Goal: Task Accomplishment & Management: Complete application form

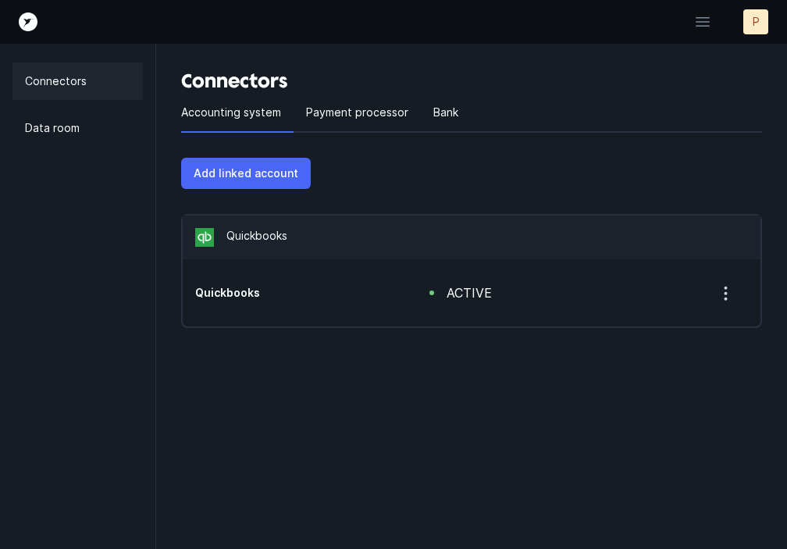
click at [281, 176] on p "Add linked account" at bounding box center [246, 173] width 105 height 19
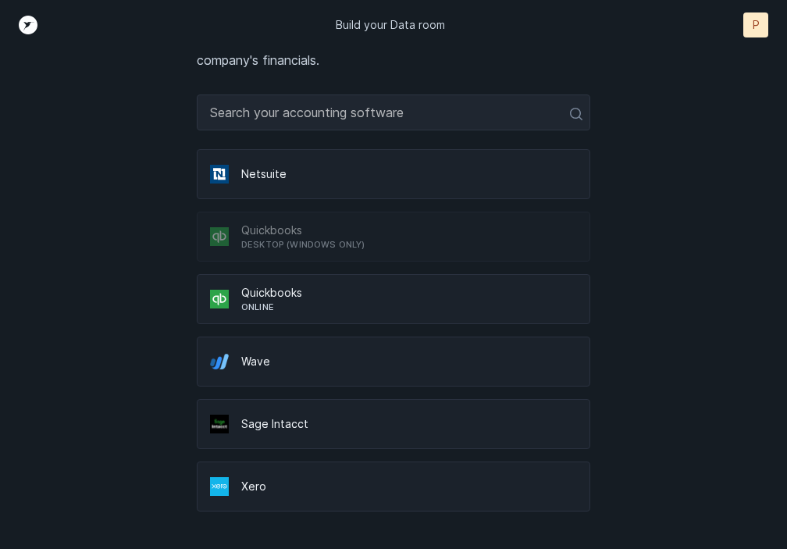
scroll to position [105, 0]
click at [290, 305] on p "Online" at bounding box center [409, 307] width 336 height 12
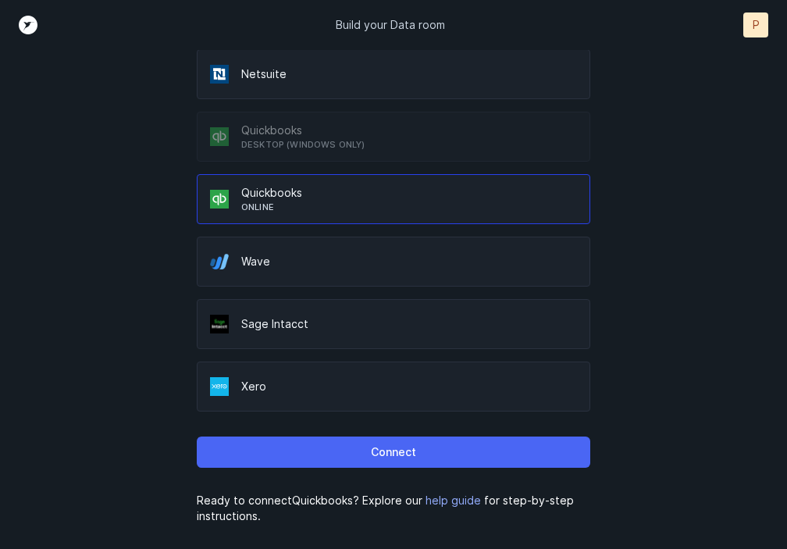
scroll to position [205, 0]
click at [348, 454] on button "Connect" at bounding box center [393, 451] width 393 height 31
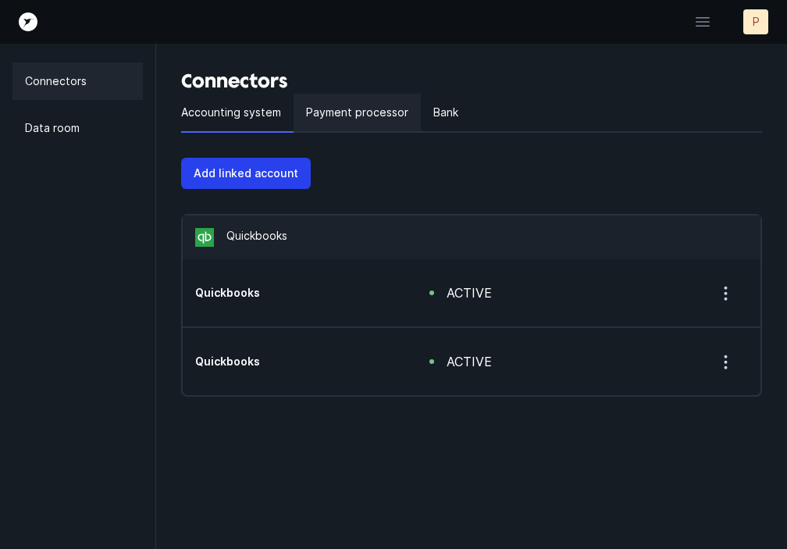
click at [375, 112] on p "Payment processor" at bounding box center [357, 112] width 102 height 19
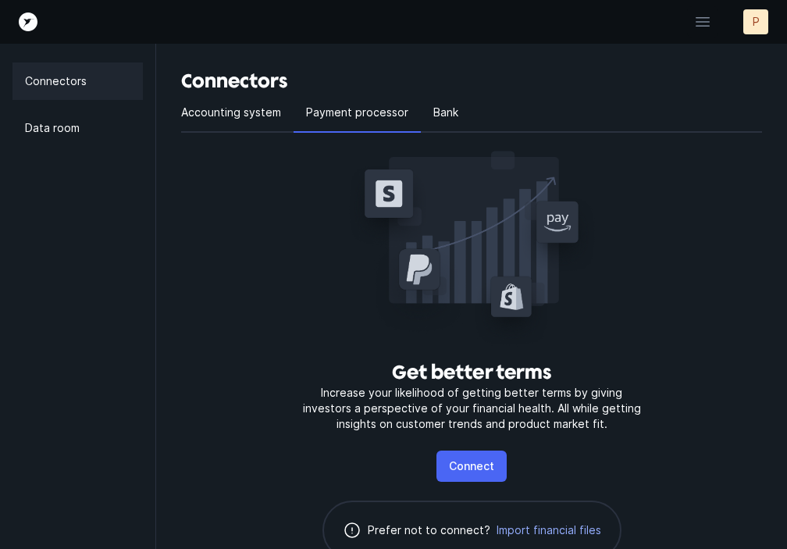
click at [476, 468] on p "Connect" at bounding box center [471, 466] width 45 height 19
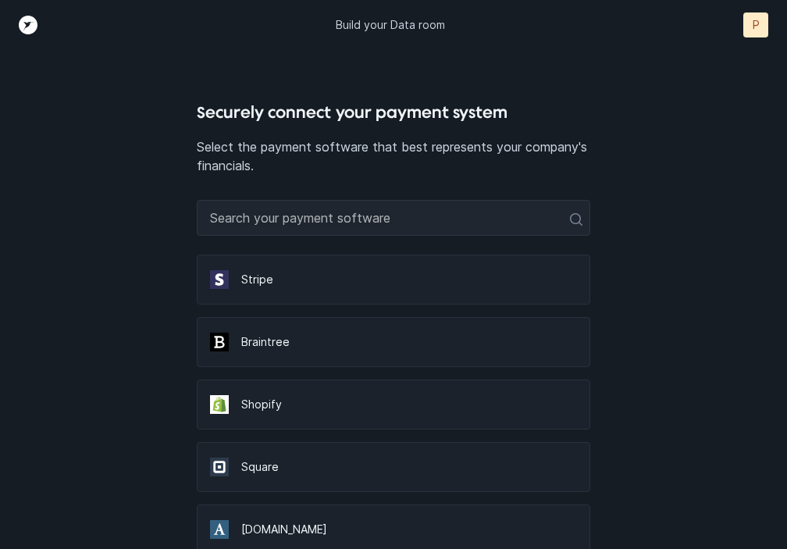
click at [414, 280] on p "Stripe" at bounding box center [409, 280] width 336 height 16
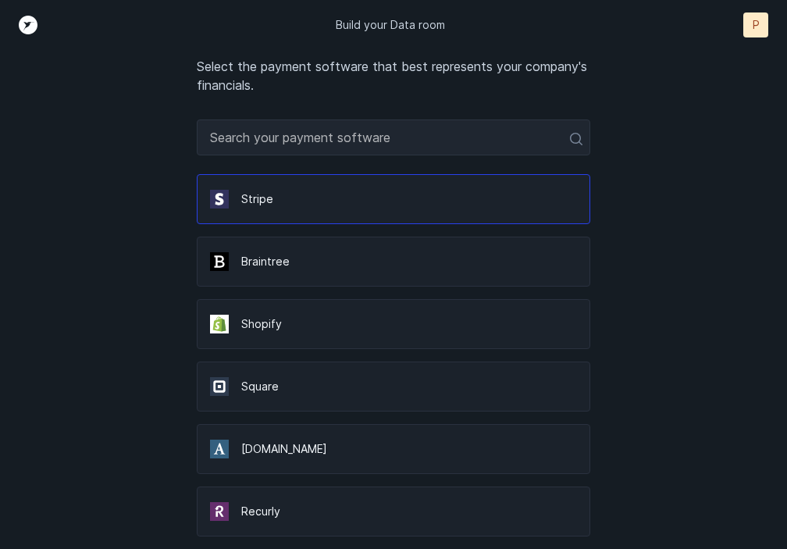
scroll to position [92, 0]
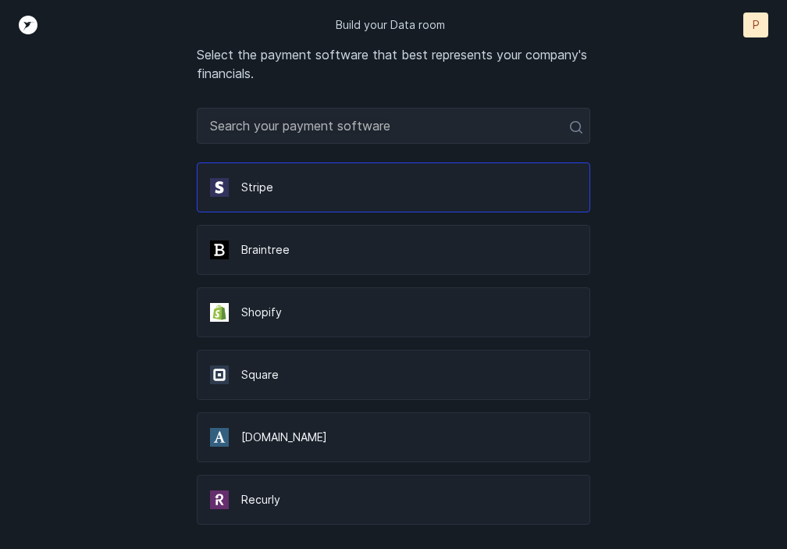
click at [395, 375] on p "Square" at bounding box center [409, 375] width 336 height 16
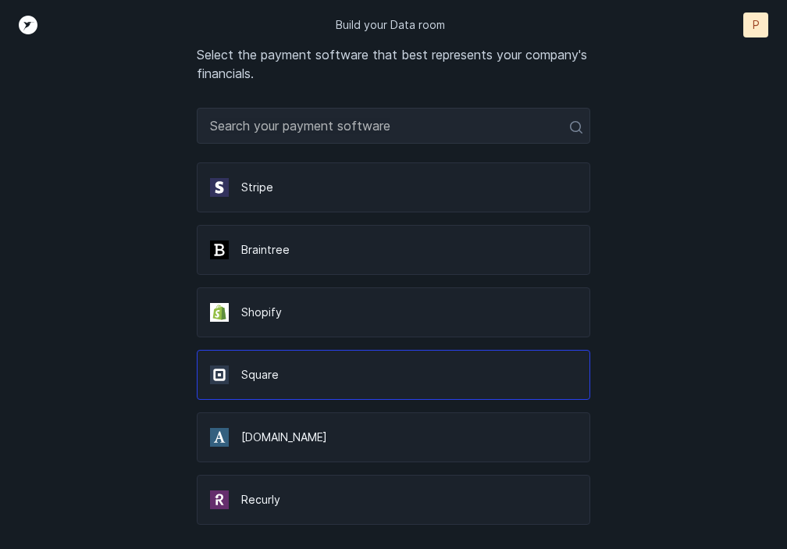
click at [264, 187] on p "Stripe" at bounding box center [409, 188] width 336 height 16
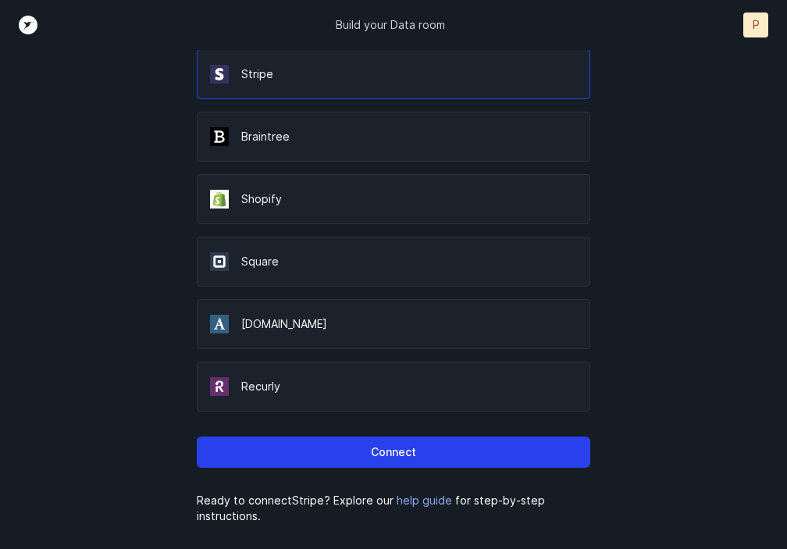
scroll to position [205, 0]
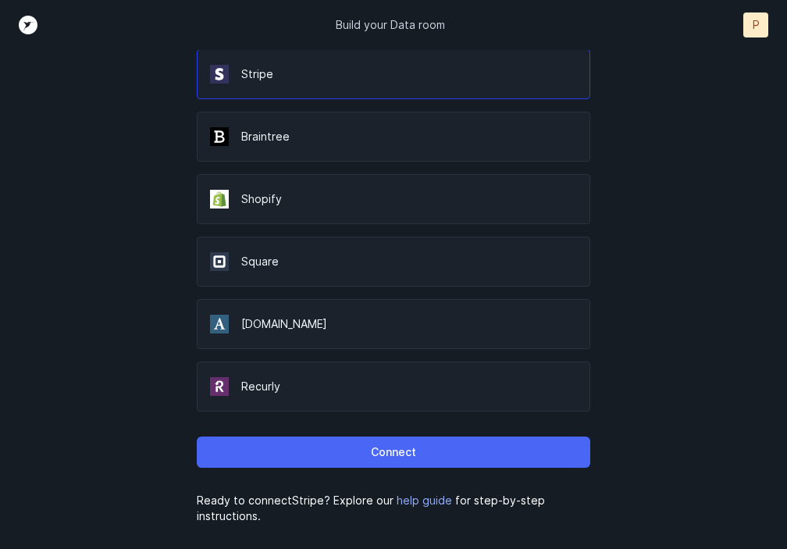
click at [372, 457] on p "Connect" at bounding box center [393, 452] width 45 height 19
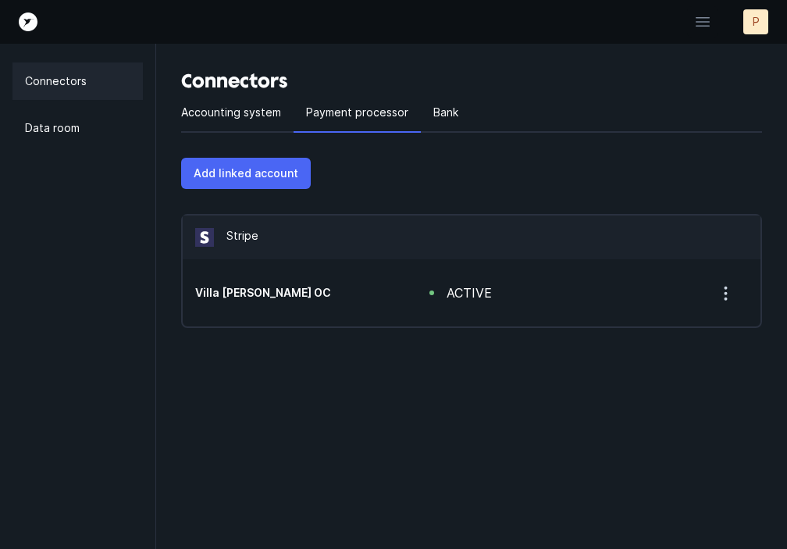
click at [274, 173] on p "Add linked account" at bounding box center [246, 173] width 105 height 19
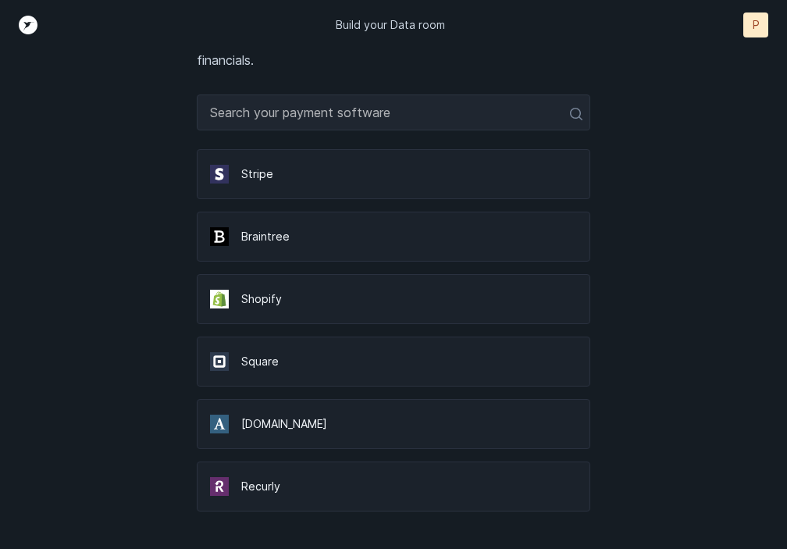
scroll to position [105, 0]
click at [261, 368] on p "Square" at bounding box center [409, 362] width 336 height 16
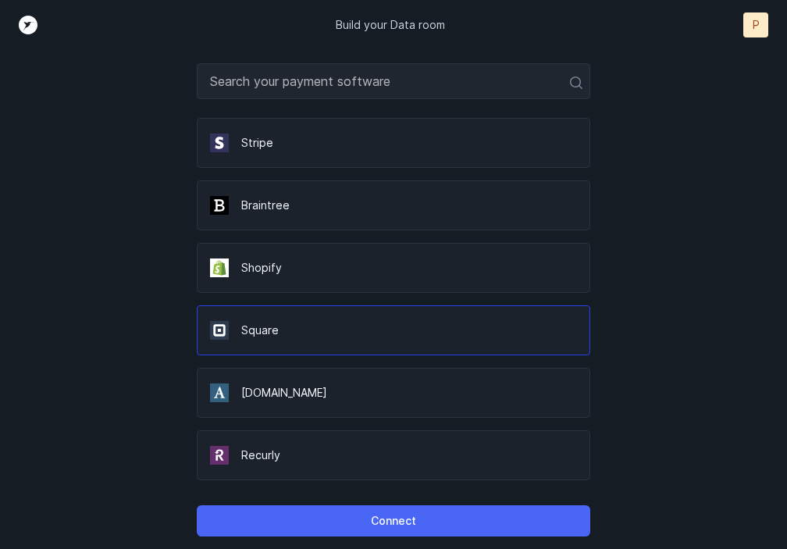
scroll to position [137, 0]
click at [365, 520] on button "Connect" at bounding box center [393, 520] width 393 height 31
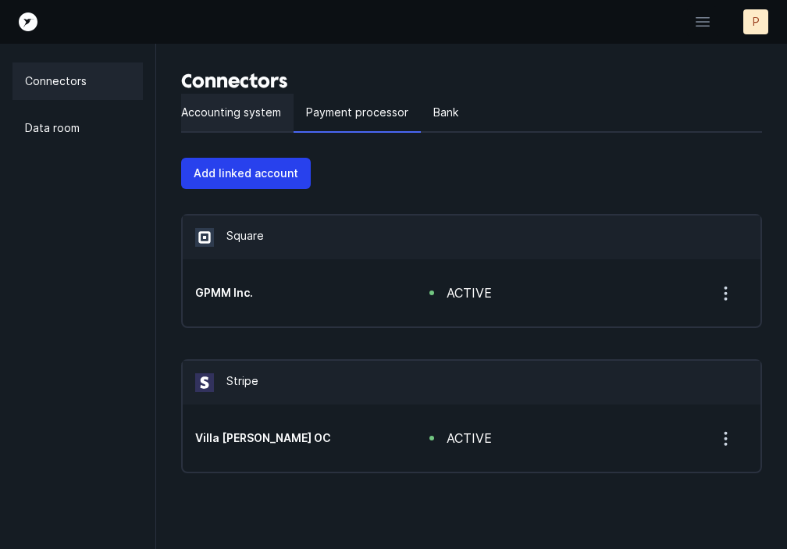
click at [253, 116] on p "Accounting system" at bounding box center [231, 112] width 100 height 19
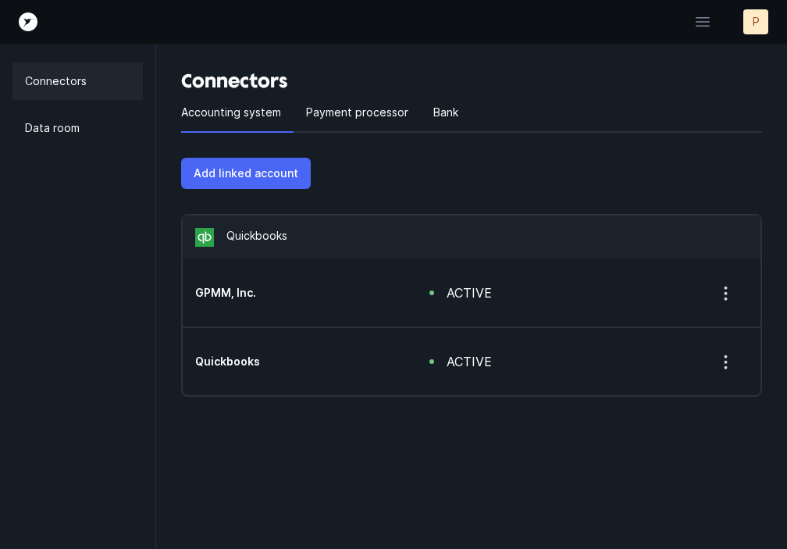
click at [268, 174] on p "Add linked account" at bounding box center [246, 173] width 105 height 19
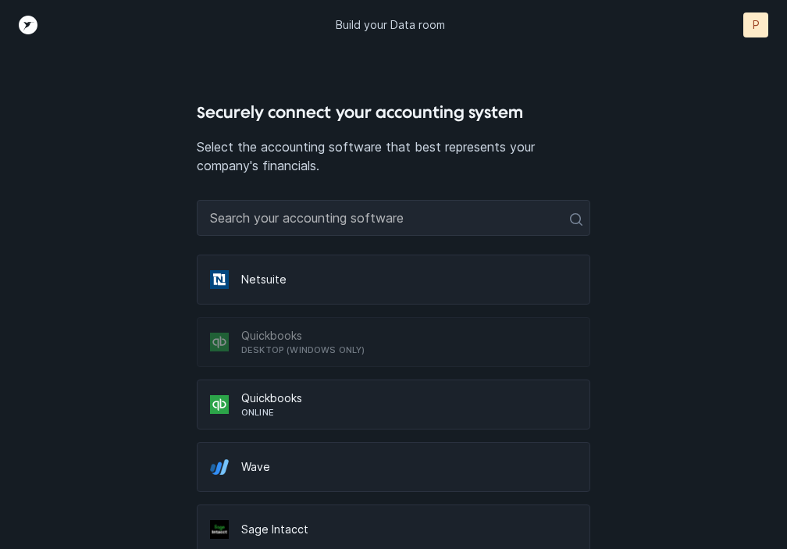
scroll to position [66, 0]
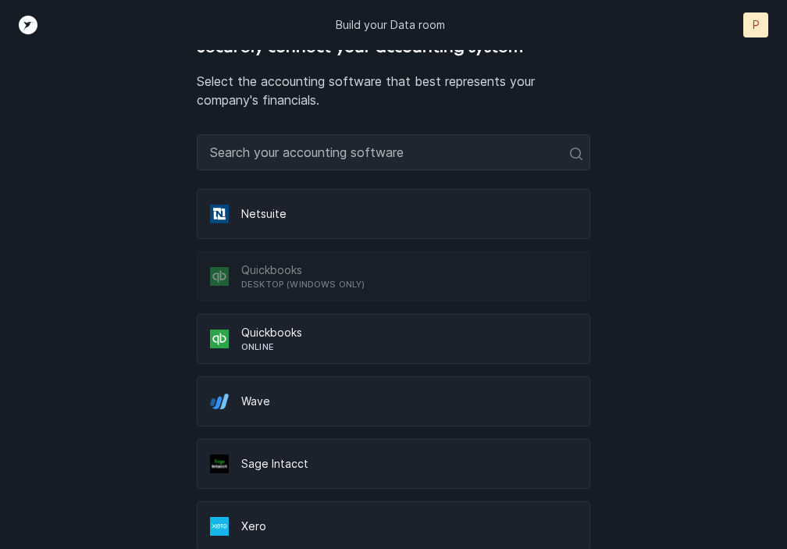
click at [299, 331] on p "Quickbooks" at bounding box center [409, 333] width 336 height 16
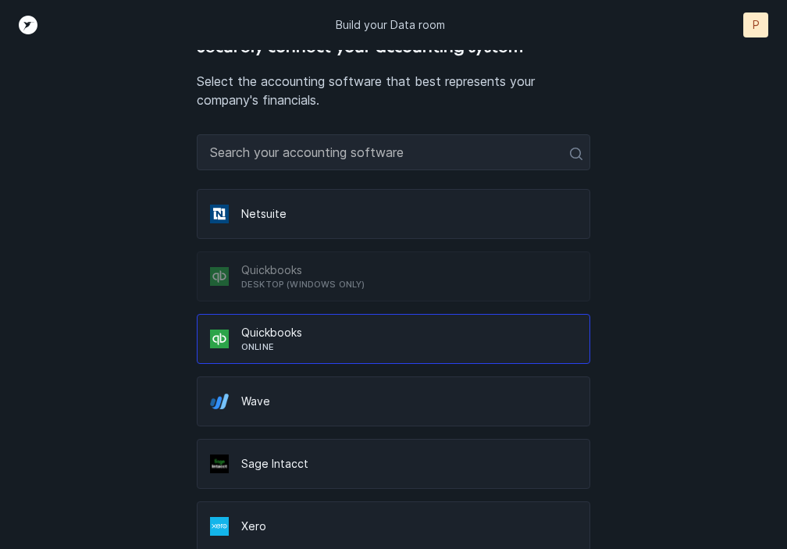
click at [258, 340] on p "Quickbooks" at bounding box center [409, 333] width 336 height 16
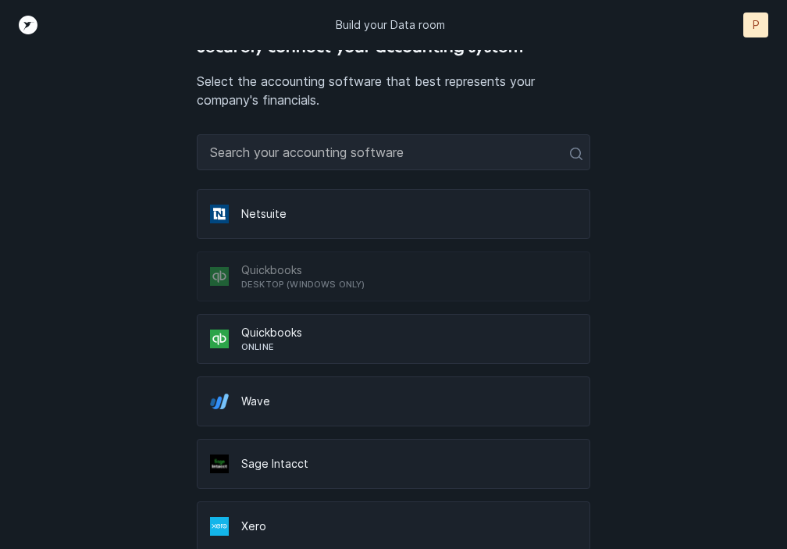
click at [258, 340] on p "Quickbooks" at bounding box center [409, 333] width 336 height 16
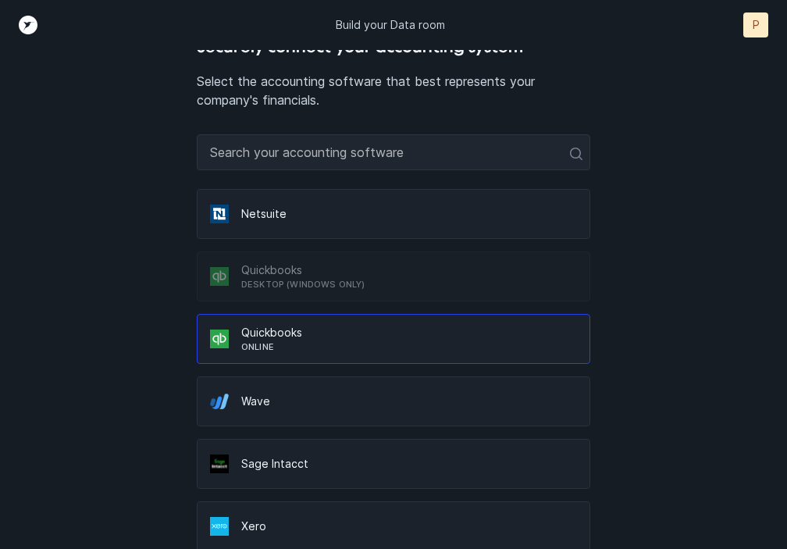
click at [258, 340] on p "Quickbooks" at bounding box center [409, 333] width 336 height 16
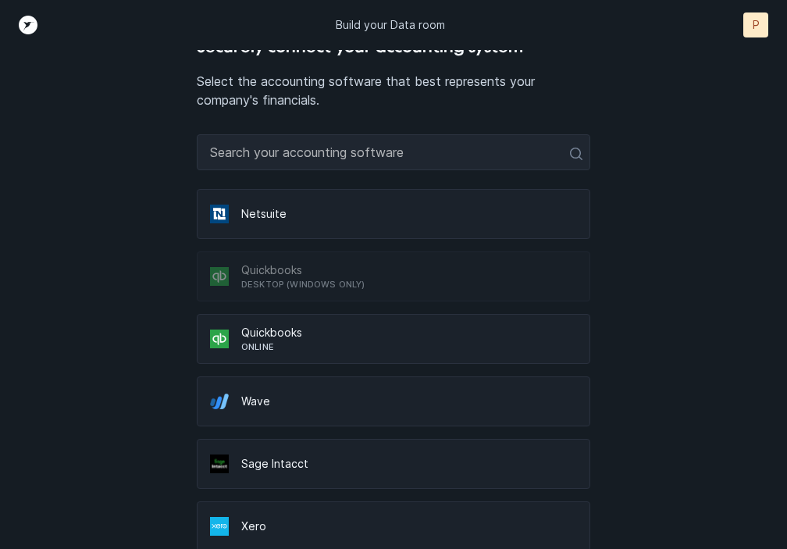
click at [258, 340] on p "Quickbooks" at bounding box center [409, 333] width 336 height 16
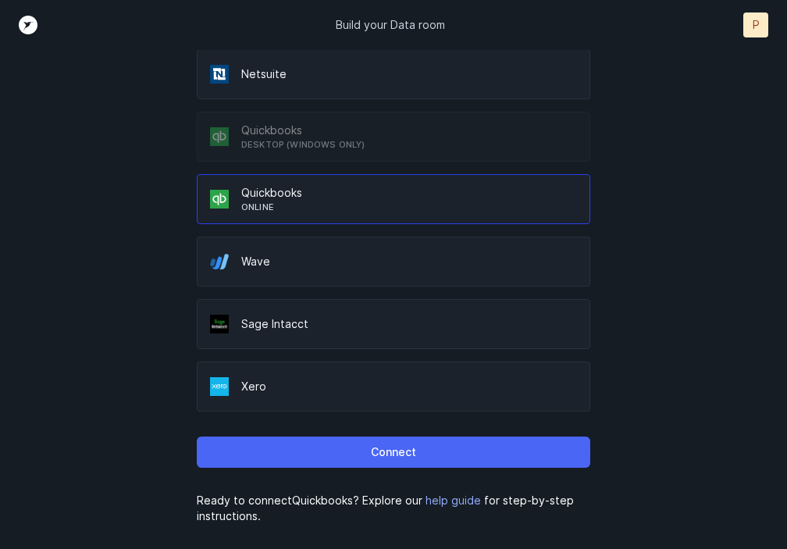
scroll to position [205, 0]
click at [336, 450] on button "Connect" at bounding box center [393, 451] width 393 height 31
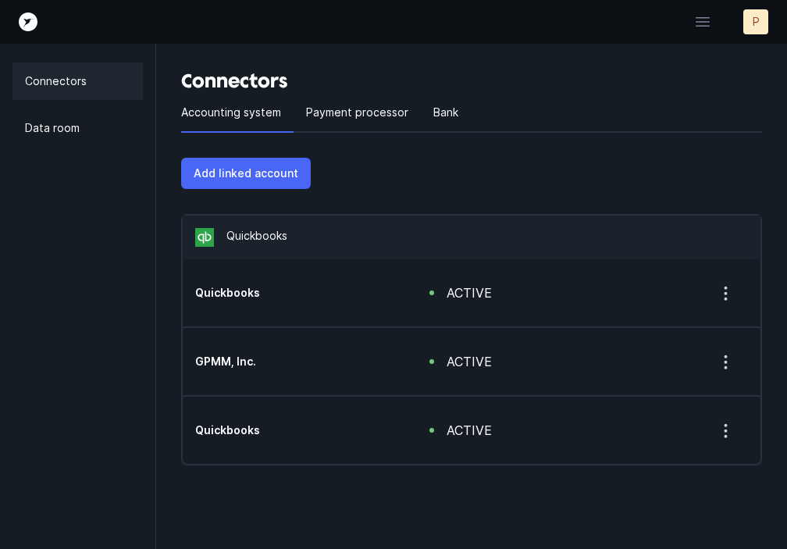
click at [261, 184] on button "Add linked account" at bounding box center [246, 173] width 130 height 31
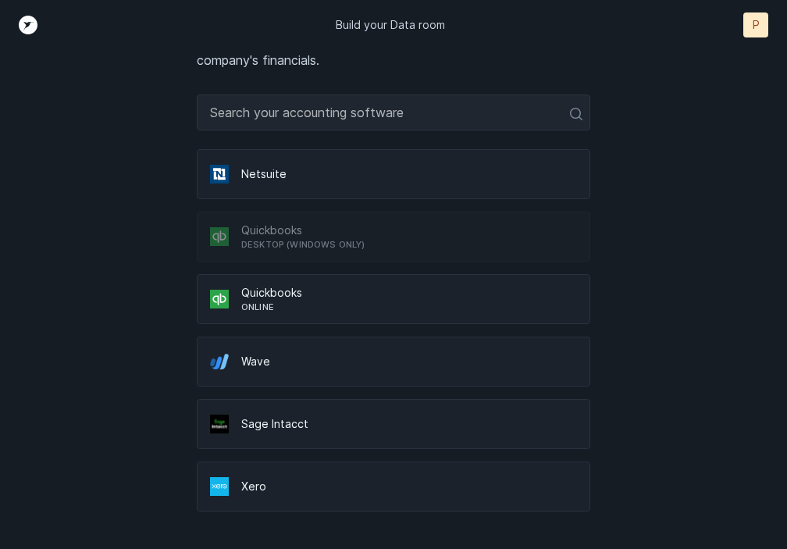
click at [354, 299] on p "Quickbooks" at bounding box center [409, 293] width 336 height 16
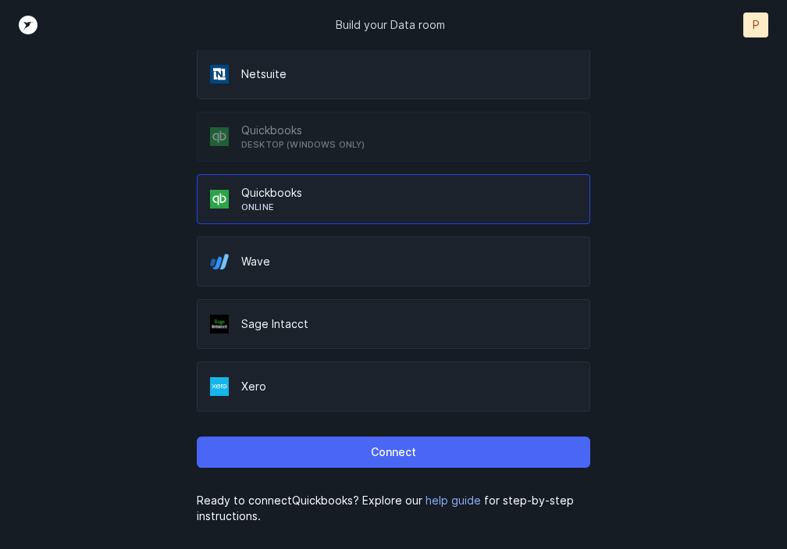
scroll to position [205, 0]
click at [373, 457] on p "Connect" at bounding box center [393, 452] width 45 height 19
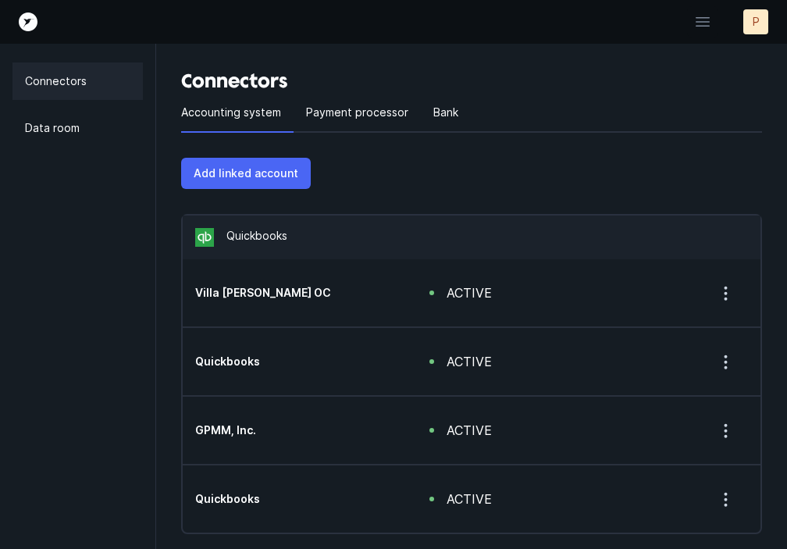
click at [260, 172] on p "Add linked account" at bounding box center [246, 173] width 105 height 19
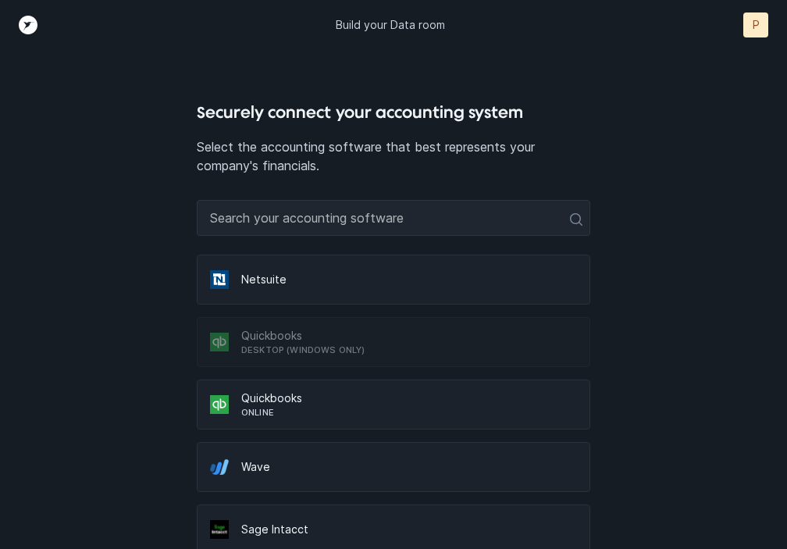
click at [277, 394] on p "Quickbooks" at bounding box center [409, 398] width 336 height 16
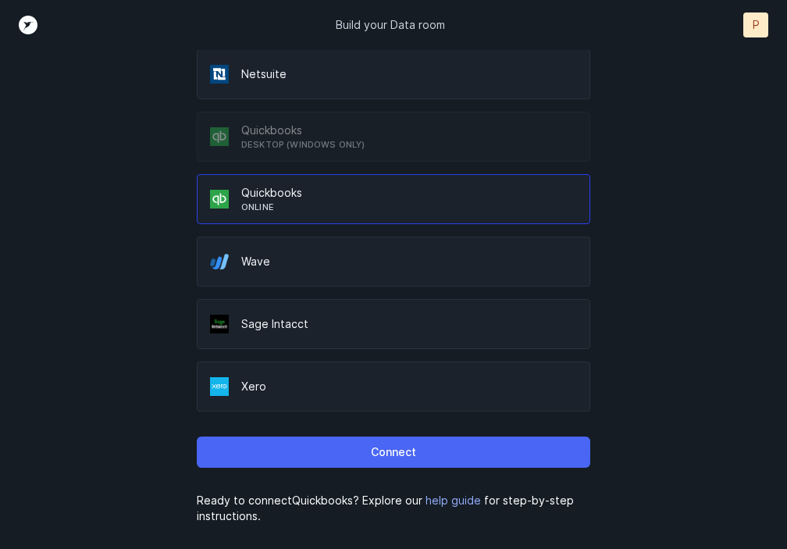
scroll to position [205, 0]
click at [380, 451] on p "Connect" at bounding box center [393, 452] width 45 height 19
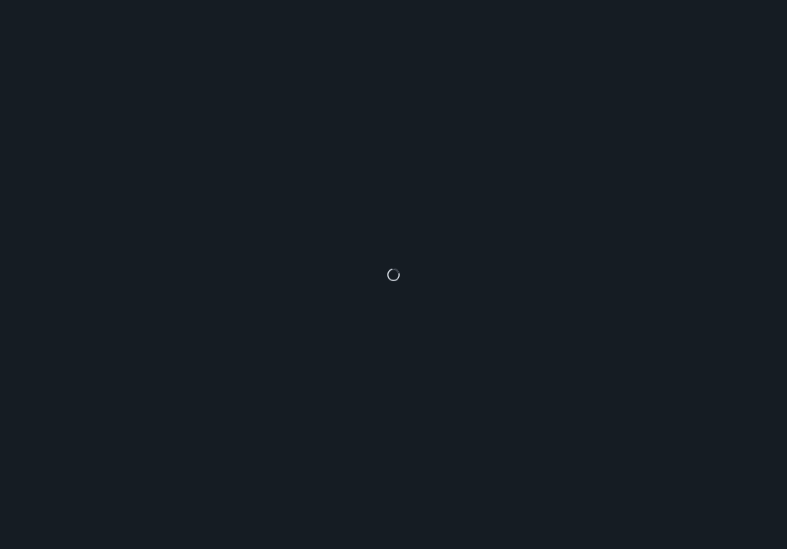
click at [731, 318] on div at bounding box center [393, 274] width 787 height 549
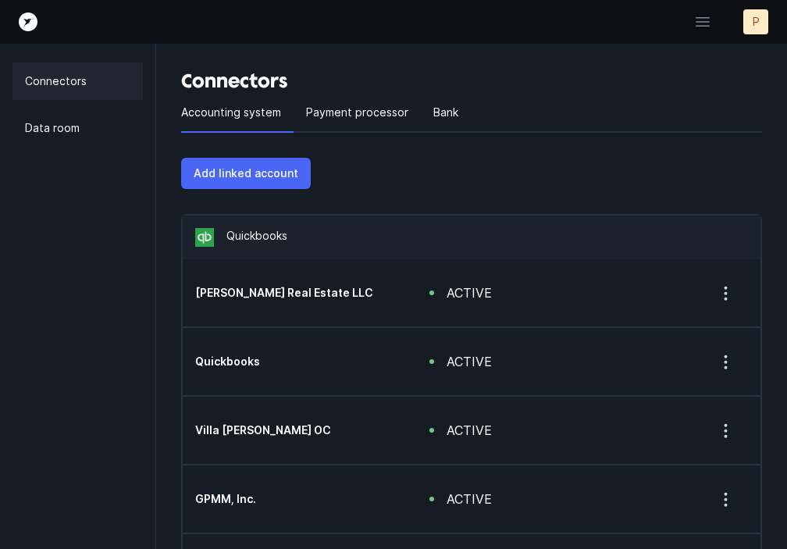
click at [257, 179] on p "Add linked account" at bounding box center [246, 173] width 105 height 19
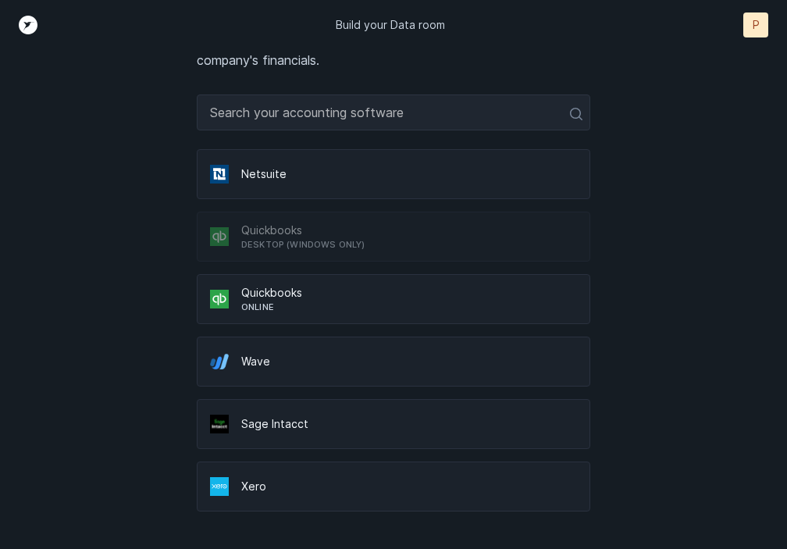
scroll to position [105, 0]
click at [290, 294] on p "Quickbooks" at bounding box center [409, 293] width 336 height 16
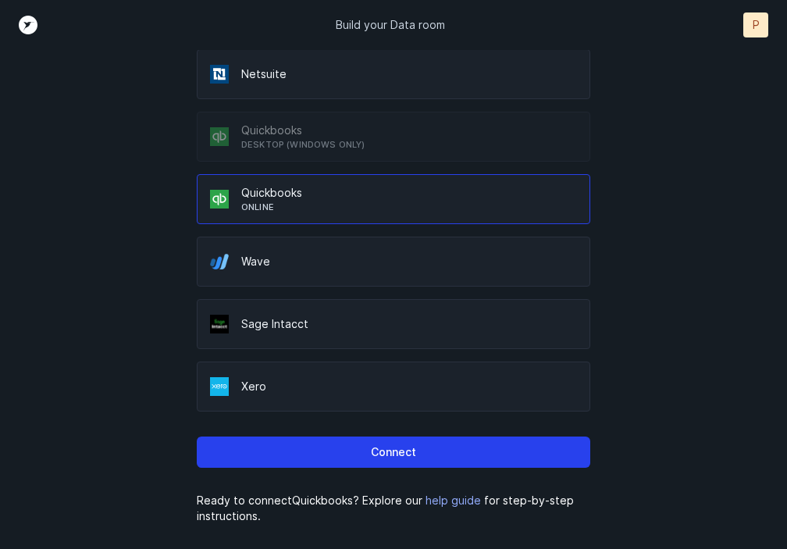
scroll to position [205, 0]
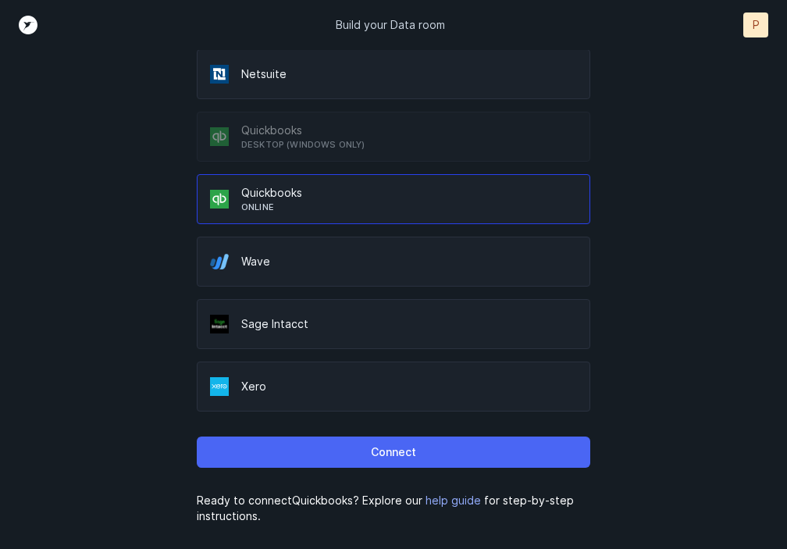
click at [350, 461] on button "Connect" at bounding box center [393, 451] width 393 height 31
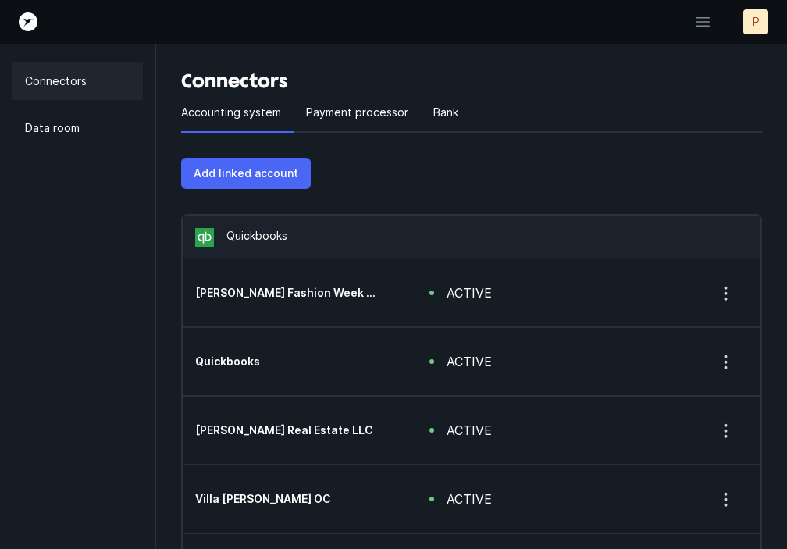
click at [250, 179] on p "Add linked account" at bounding box center [246, 173] width 105 height 19
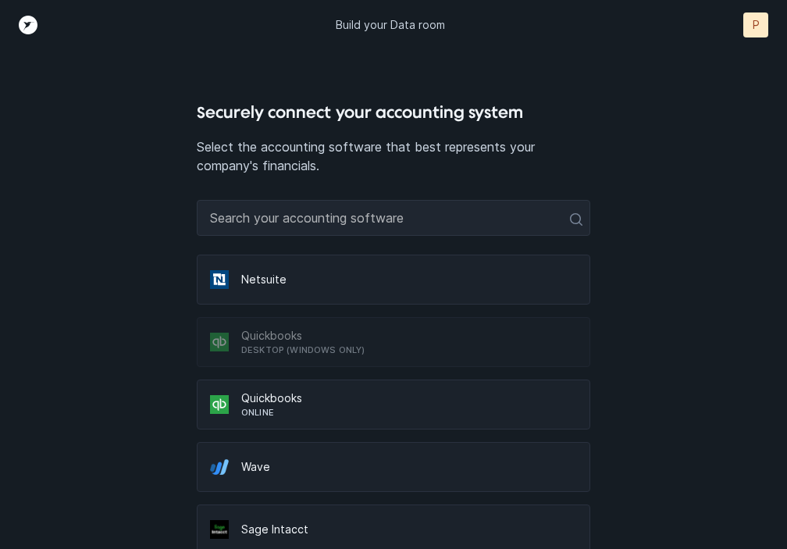
click at [265, 404] on p "Quickbooks" at bounding box center [409, 398] width 336 height 16
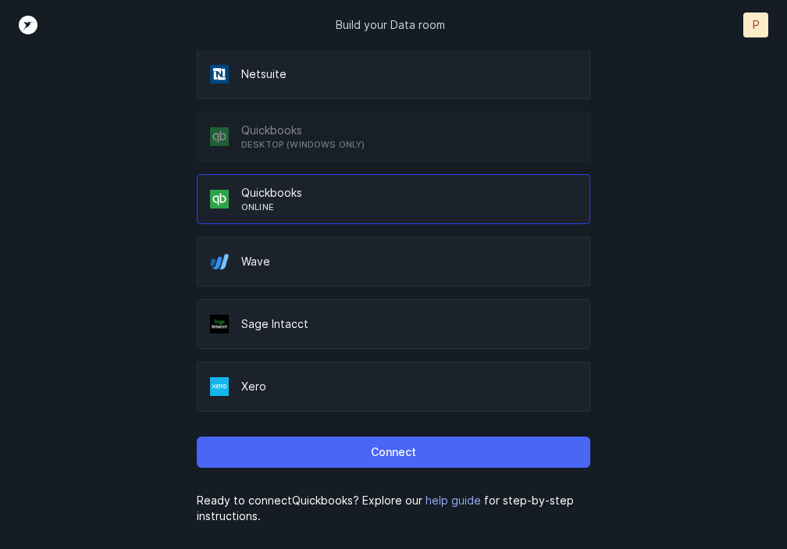
scroll to position [205, 0]
click at [306, 452] on button "Connect" at bounding box center [393, 451] width 393 height 31
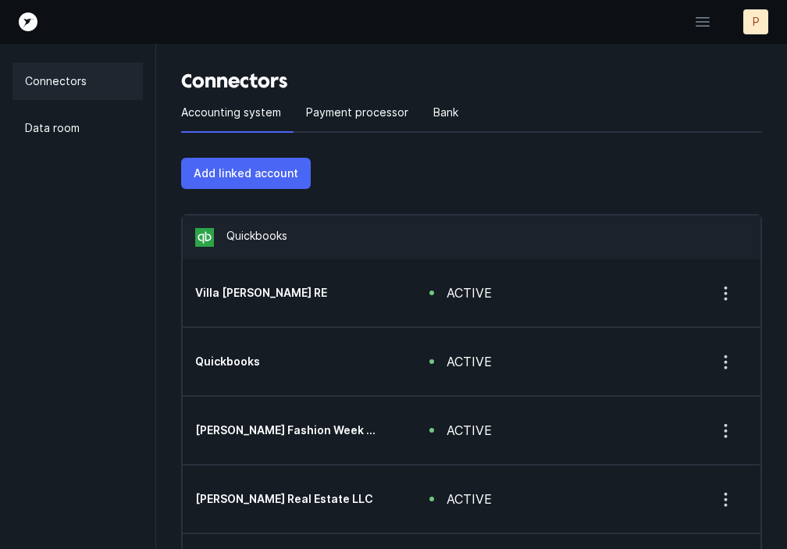
click at [267, 178] on p "Add linked account" at bounding box center [246, 173] width 105 height 19
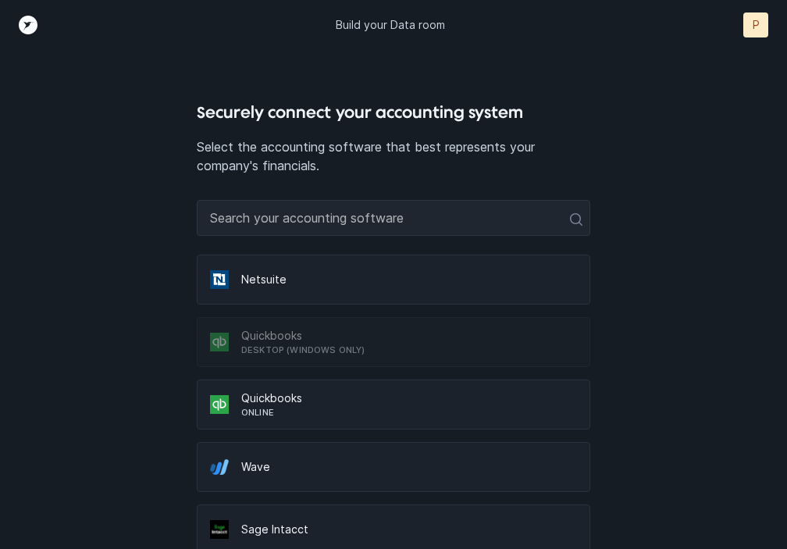
click at [279, 418] on div "Quickbooks Online" at bounding box center [393, 404] width 393 height 50
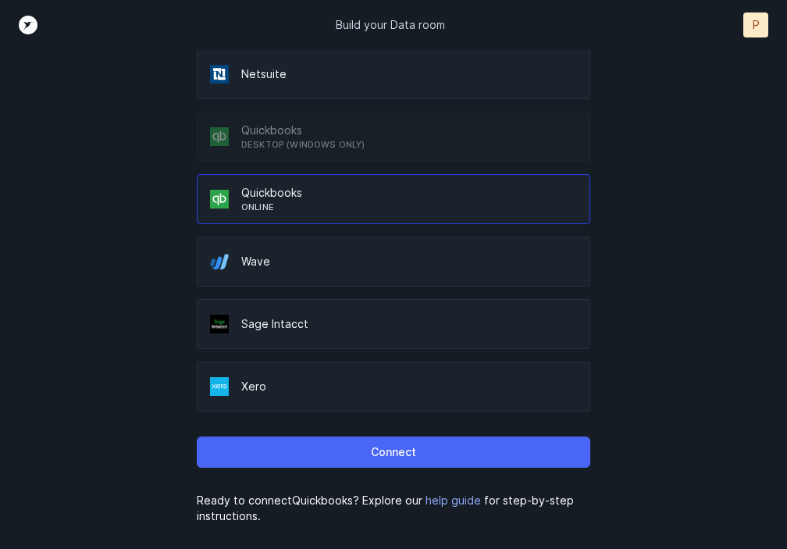
scroll to position [205, 0]
click at [351, 447] on button "Connect" at bounding box center [393, 451] width 393 height 31
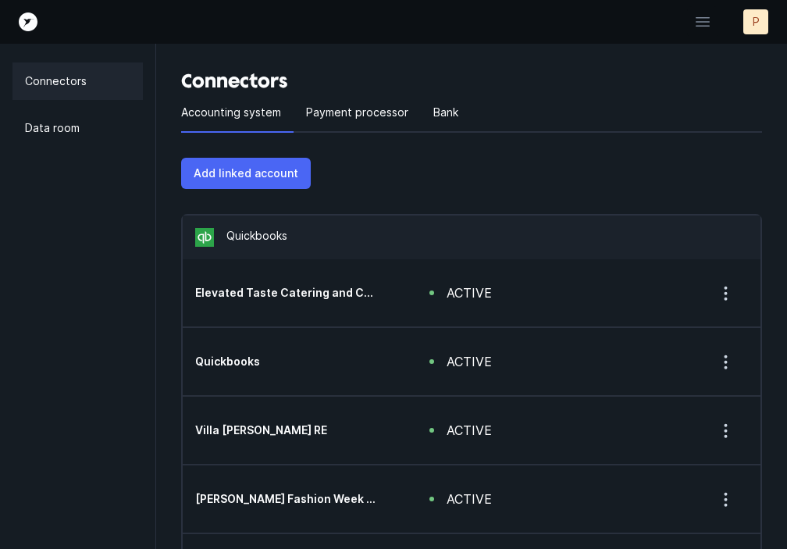
click at [244, 181] on p "Add linked account" at bounding box center [246, 173] width 105 height 19
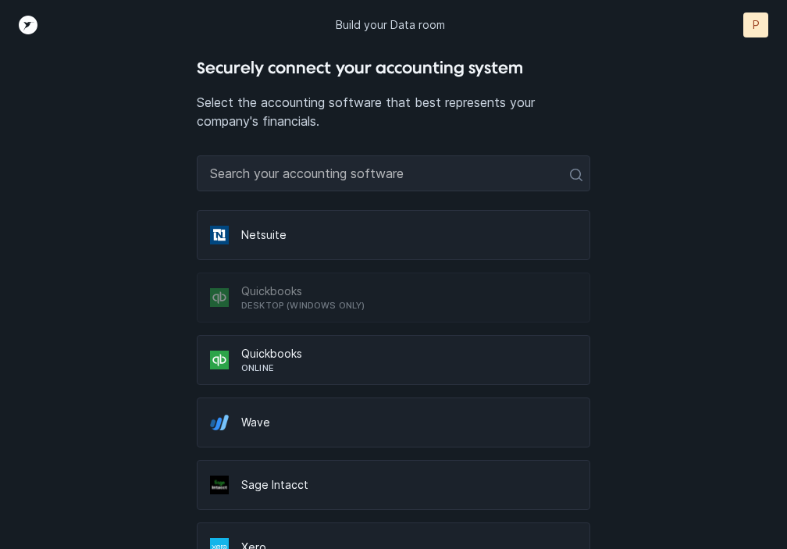
scroll to position [59, 0]
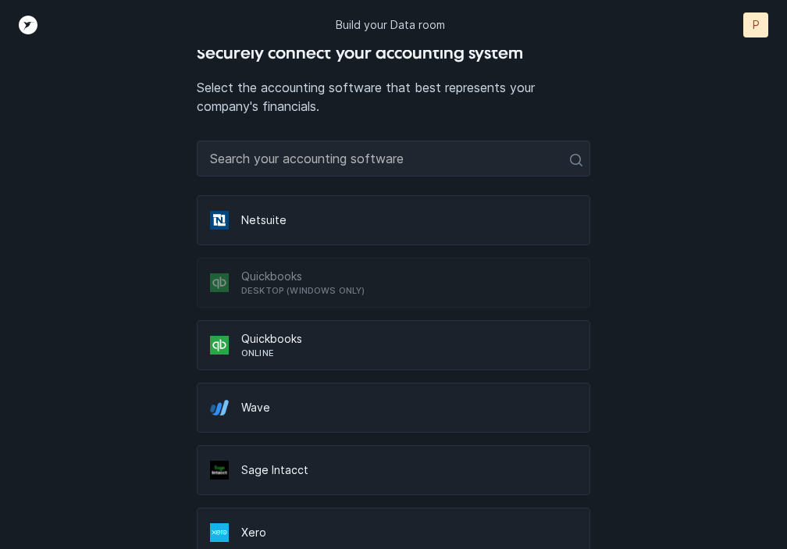
click at [315, 354] on p "Online" at bounding box center [409, 353] width 336 height 12
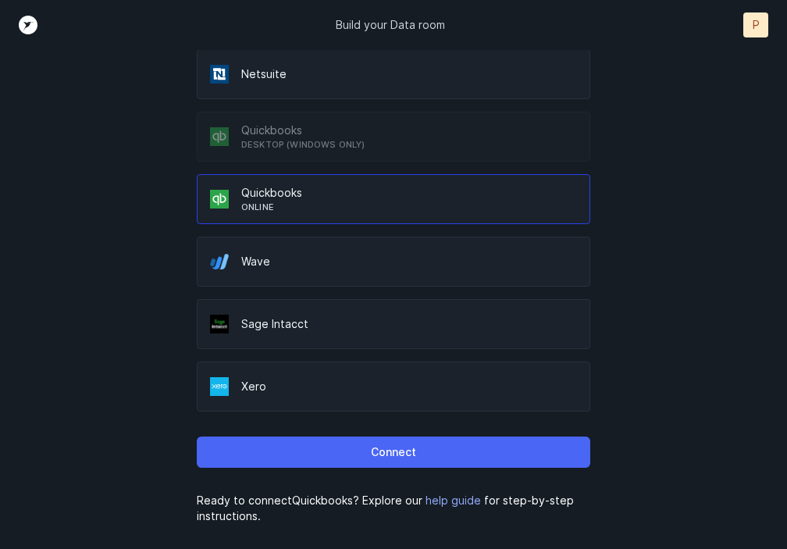
scroll to position [205, 0]
click at [355, 452] on button "Connect" at bounding box center [393, 451] width 393 height 31
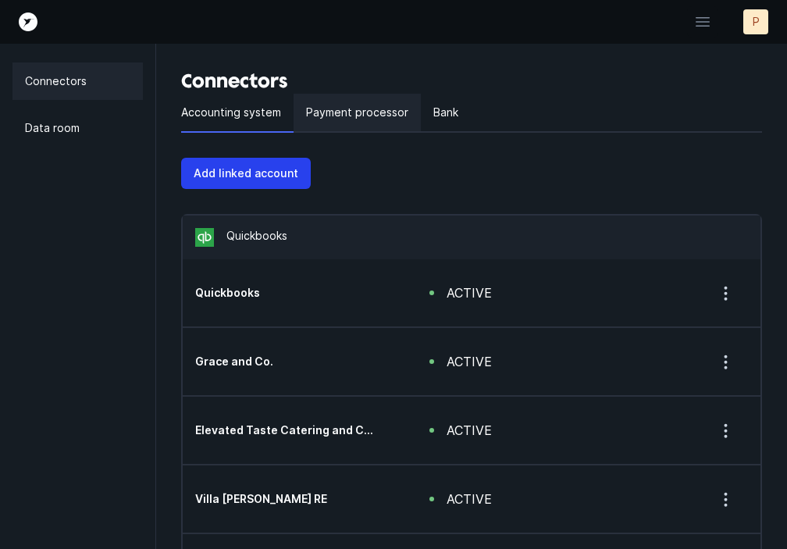
click at [361, 114] on p "Payment processor" at bounding box center [357, 112] width 102 height 19
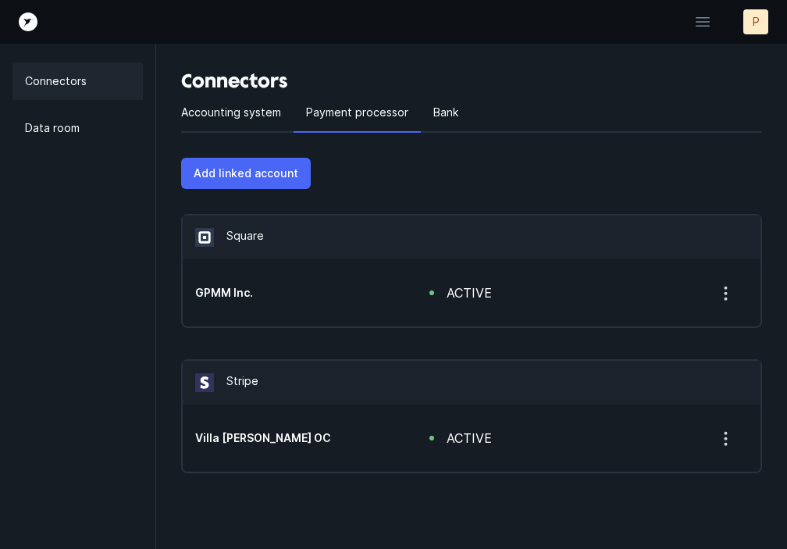
click at [277, 179] on p "Add linked account" at bounding box center [246, 173] width 105 height 19
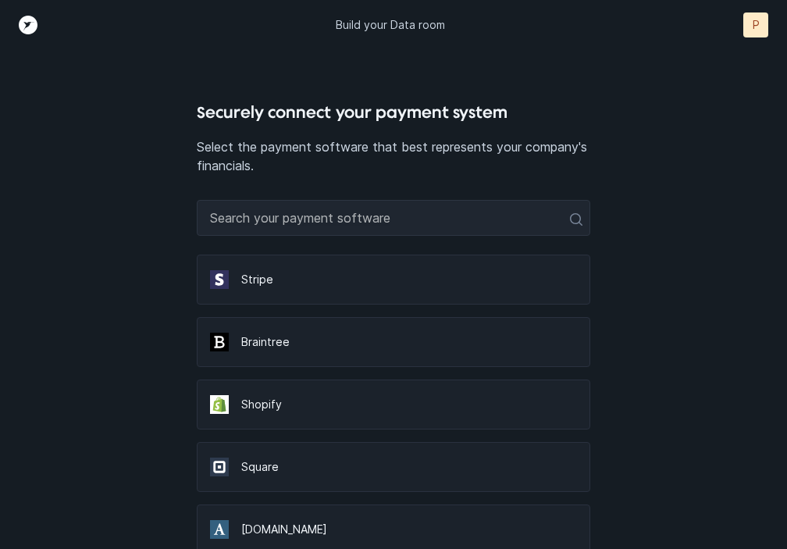
click at [320, 286] on p "Stripe" at bounding box center [409, 280] width 336 height 16
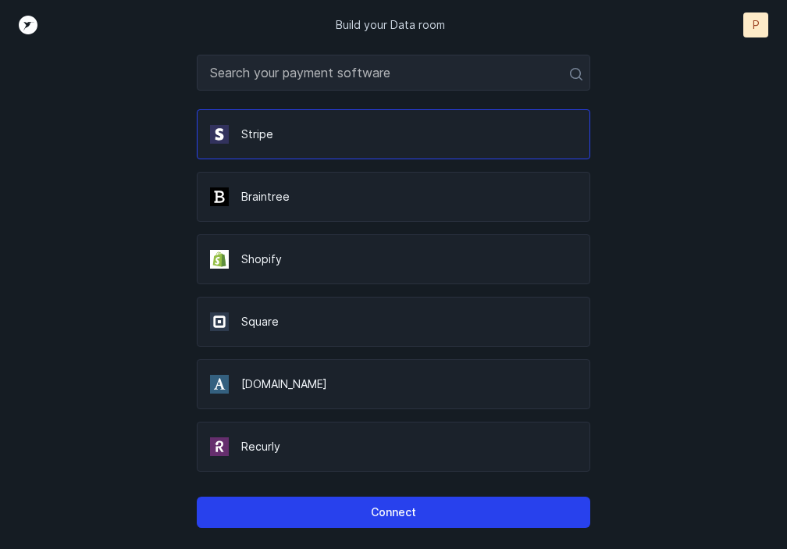
scroll to position [137, 0]
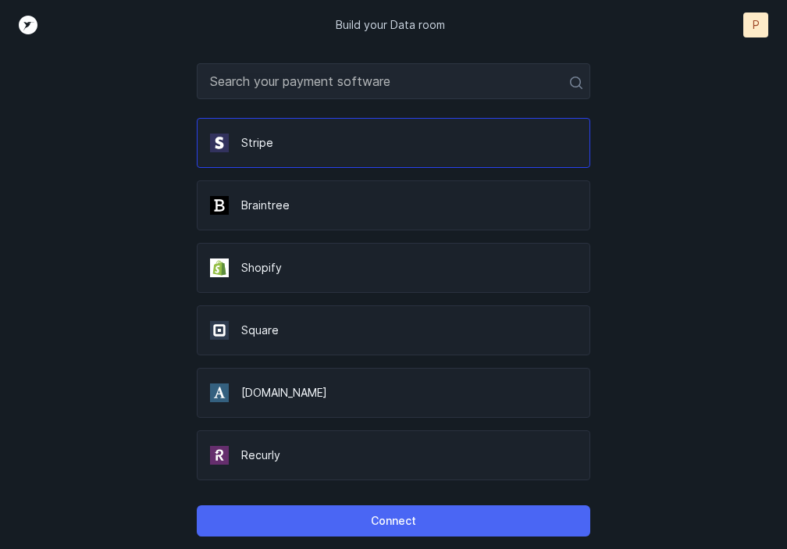
click at [393, 525] on p "Connect" at bounding box center [393, 520] width 45 height 19
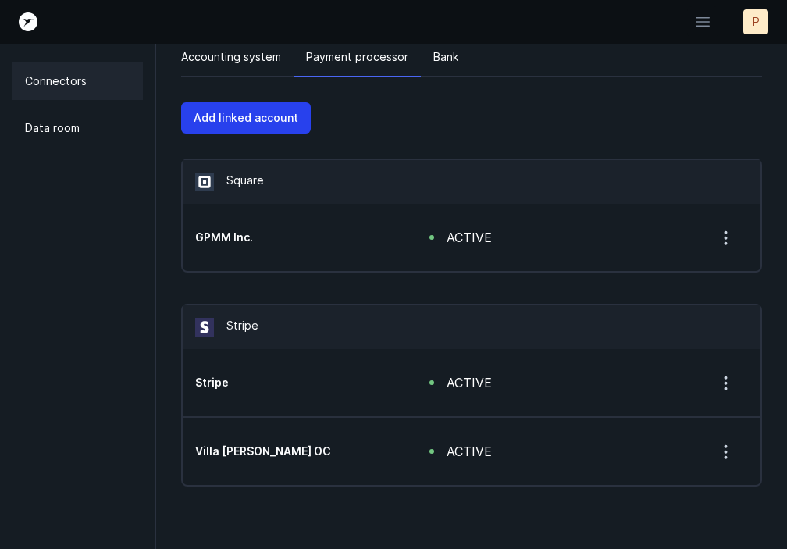
scroll to position [55, 0]
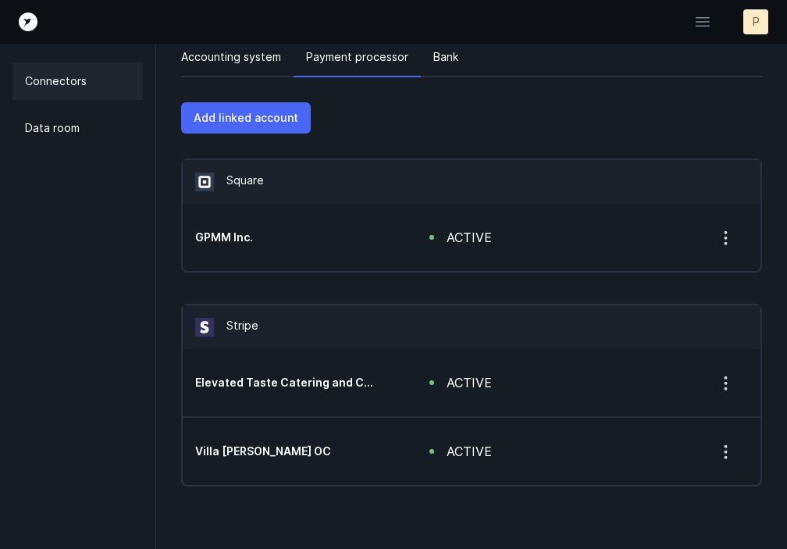
click at [261, 123] on p "Add linked account" at bounding box center [246, 117] width 105 height 19
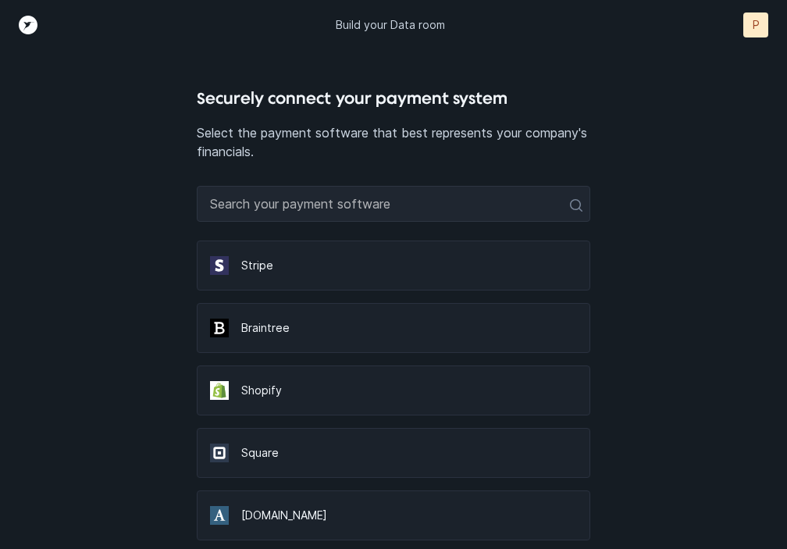
scroll to position [21, 0]
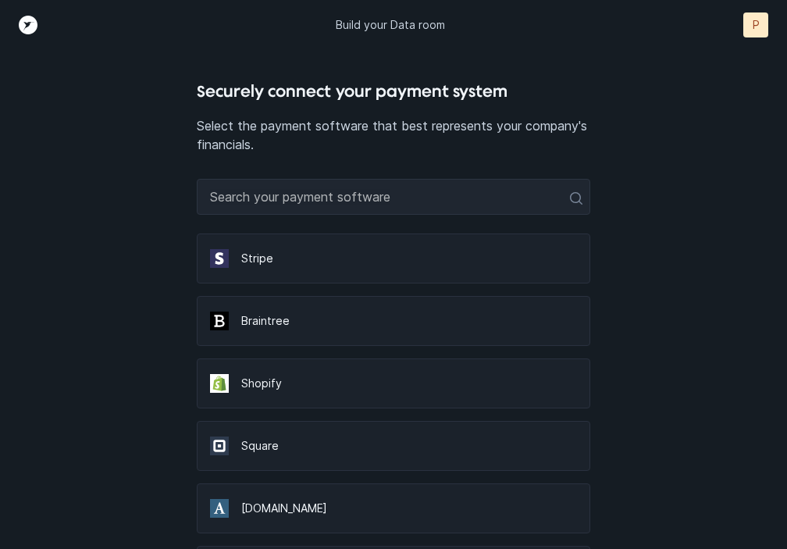
click at [419, 265] on p "Stripe" at bounding box center [409, 259] width 336 height 16
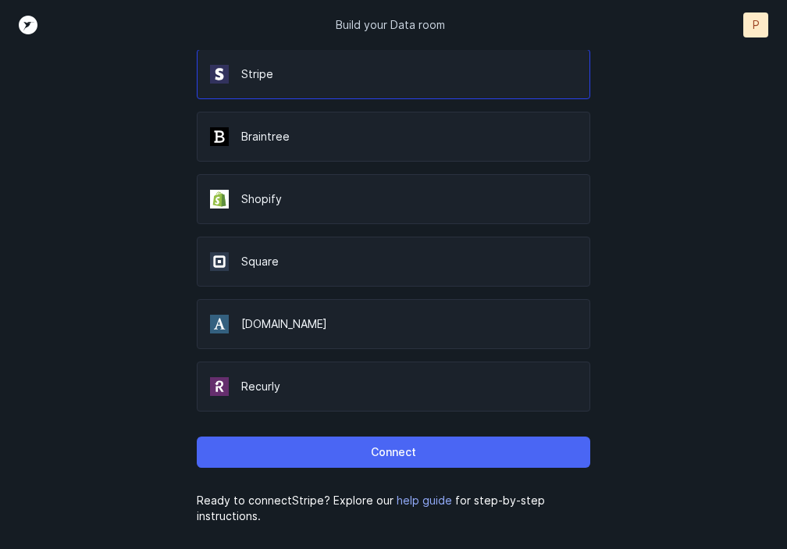
scroll to position [205, 0]
click at [446, 449] on button "Connect" at bounding box center [393, 451] width 393 height 31
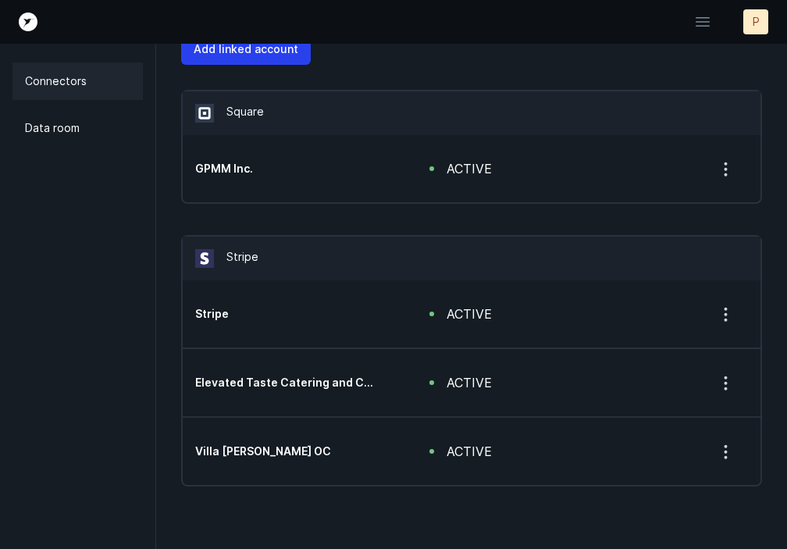
scroll to position [124, 0]
click at [240, 55] on p "Add linked account" at bounding box center [246, 49] width 105 height 19
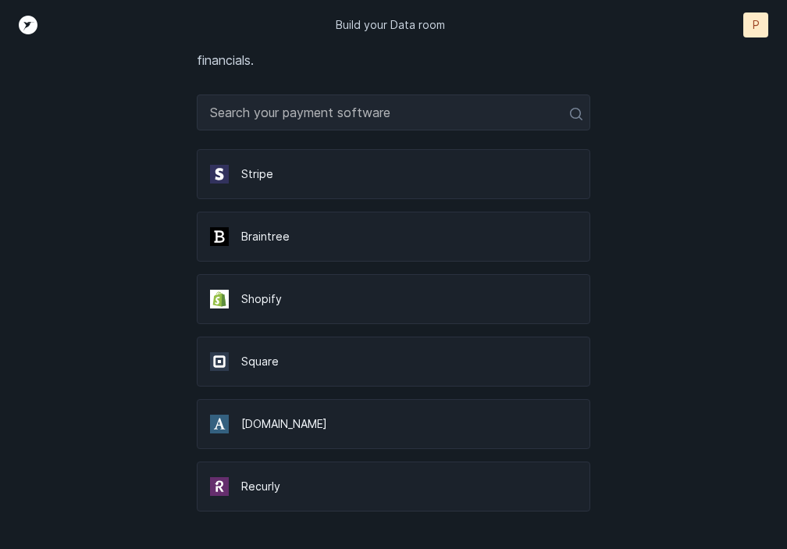
scroll to position [105, 0]
click at [290, 370] on div "Square" at bounding box center [393, 361] width 393 height 50
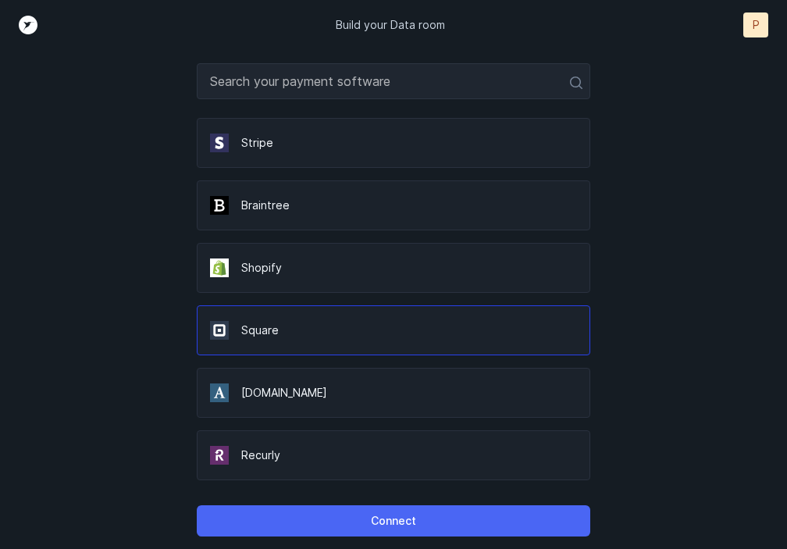
scroll to position [137, 0]
click at [357, 525] on button "Connect" at bounding box center [393, 520] width 393 height 31
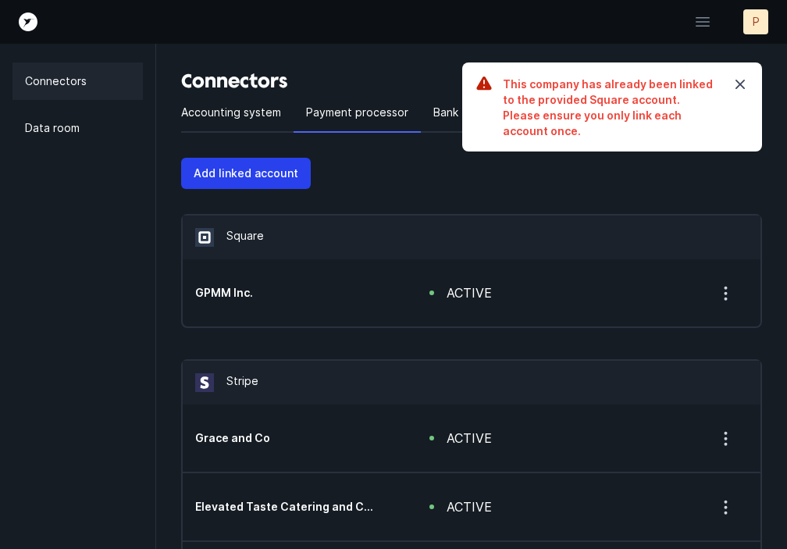
click at [738, 82] on icon "button" at bounding box center [739, 84] width 9 height 9
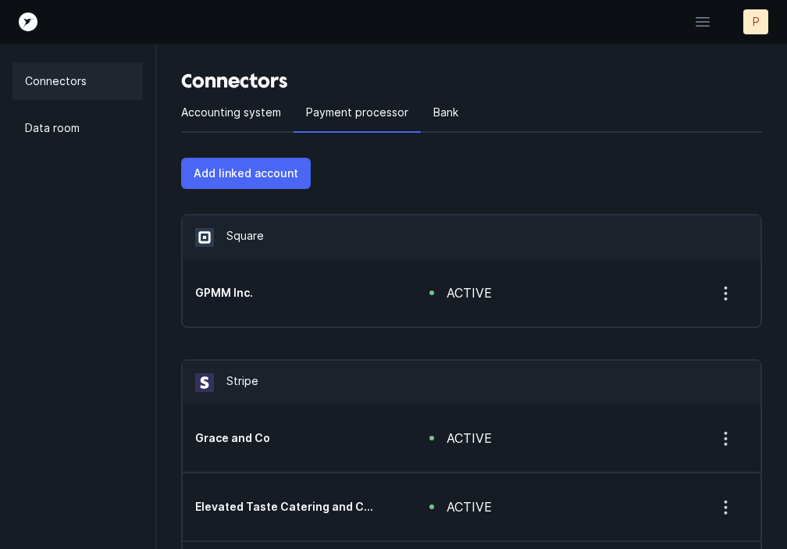
click at [272, 170] on p "Add linked account" at bounding box center [246, 173] width 105 height 19
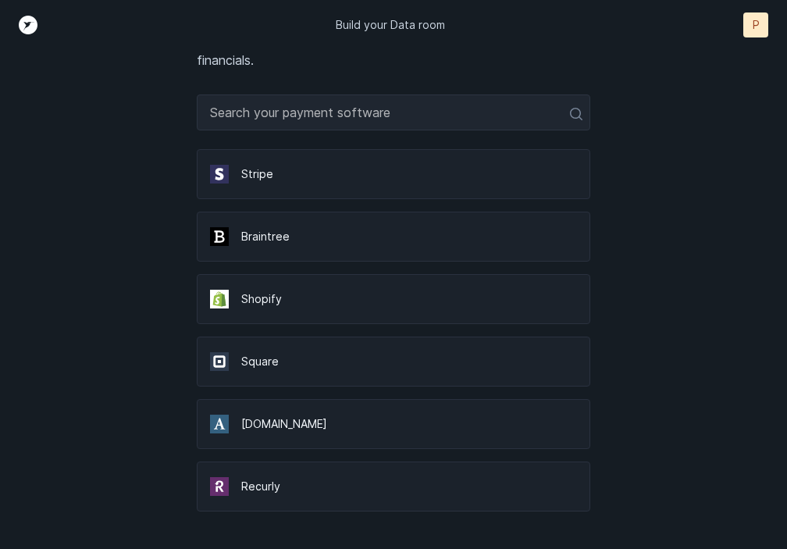
scroll to position [105, 0]
click at [262, 362] on p "Square" at bounding box center [409, 362] width 336 height 16
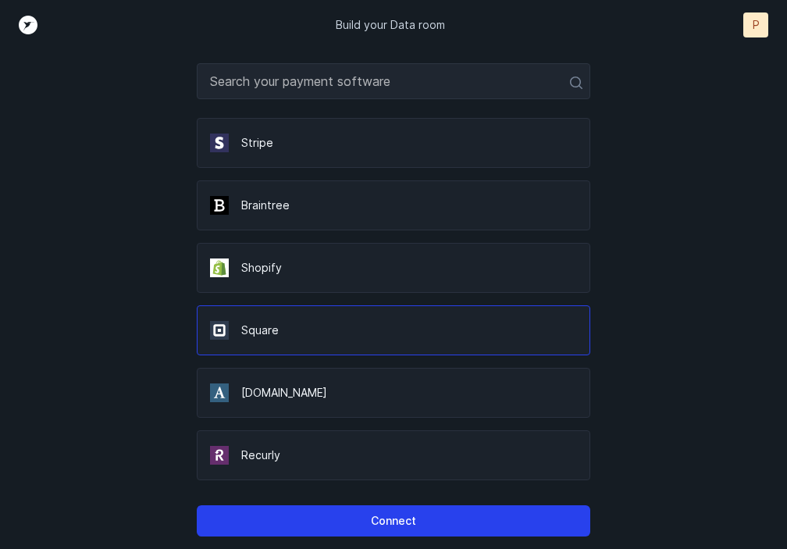
scroll to position [137, 0]
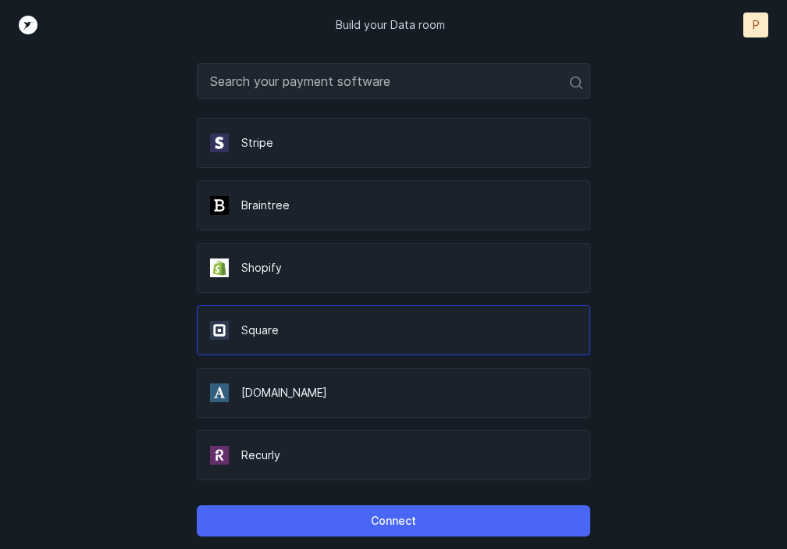
click at [308, 519] on button "Connect" at bounding box center [393, 520] width 393 height 31
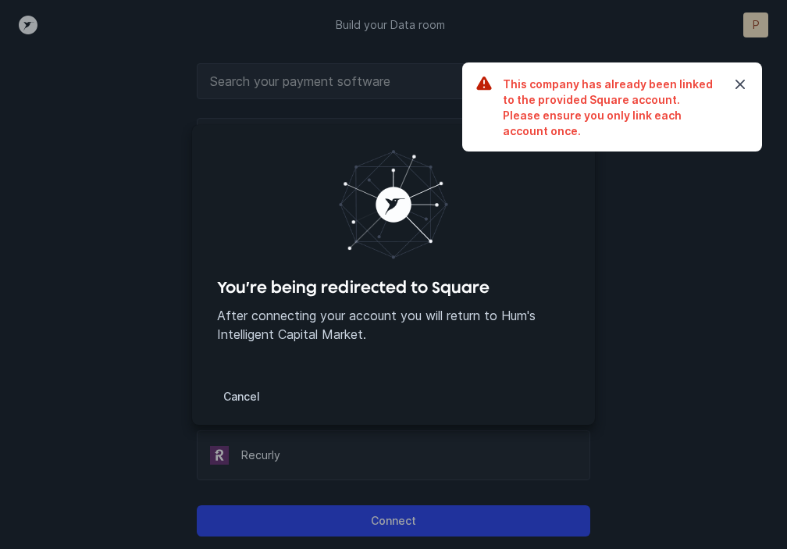
click at [744, 86] on icon "button" at bounding box center [740, 84] width 19 height 19
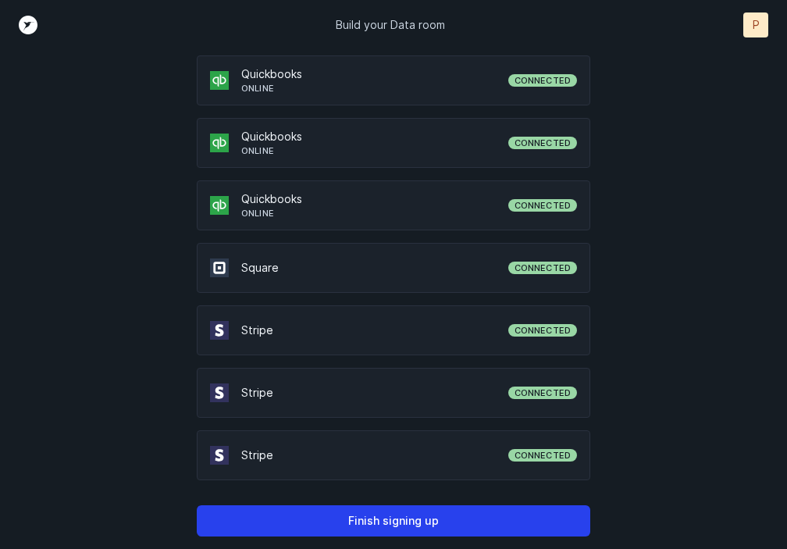
scroll to position [511, 0]
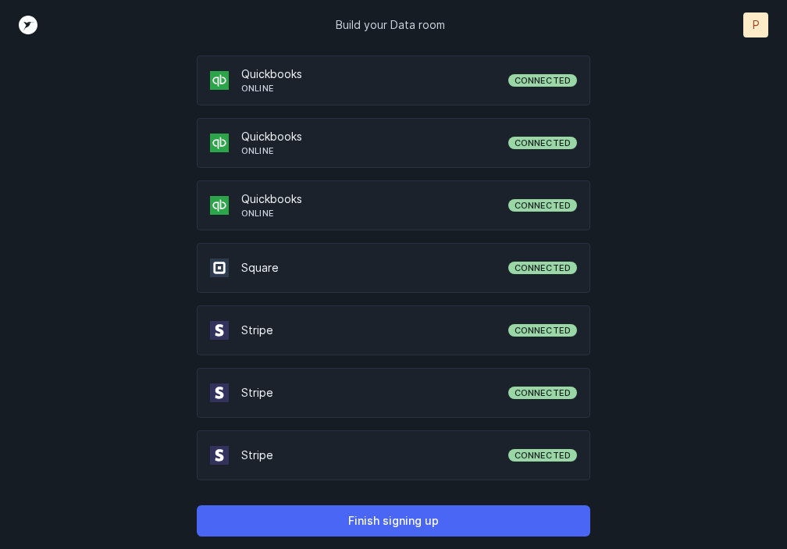
click at [400, 521] on p "Finish signing up" at bounding box center [393, 520] width 91 height 19
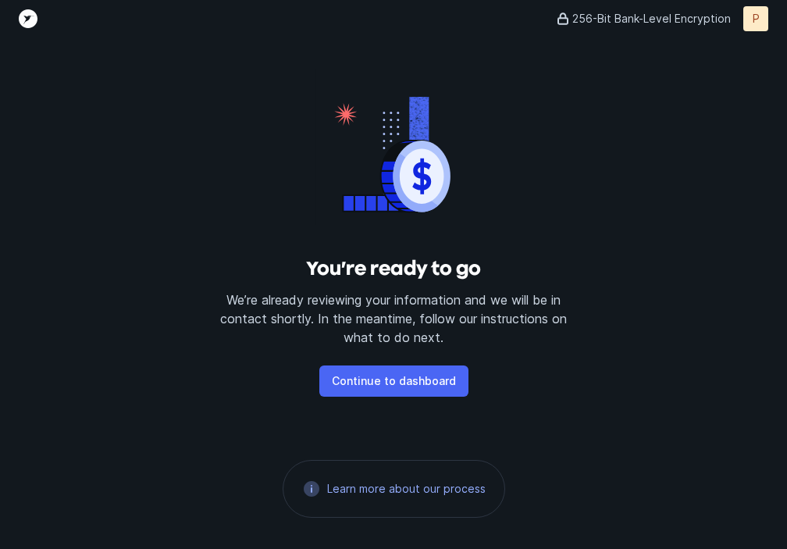
click at [382, 390] on p "Continue to dashboard" at bounding box center [394, 381] width 124 height 19
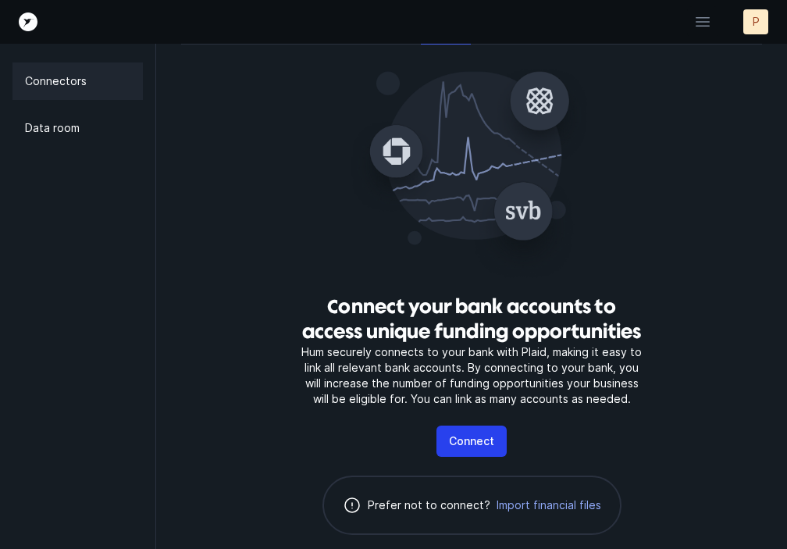
scroll to position [93, 0]
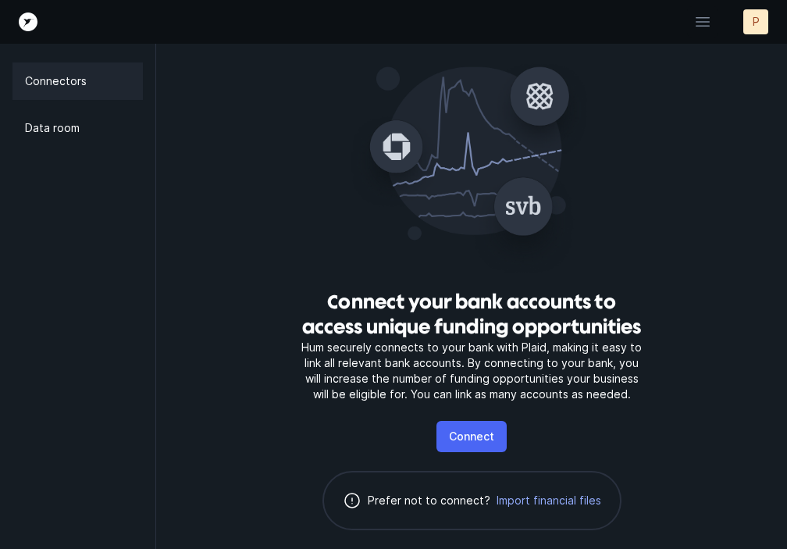
click at [466, 436] on p "Connect" at bounding box center [471, 436] width 45 height 19
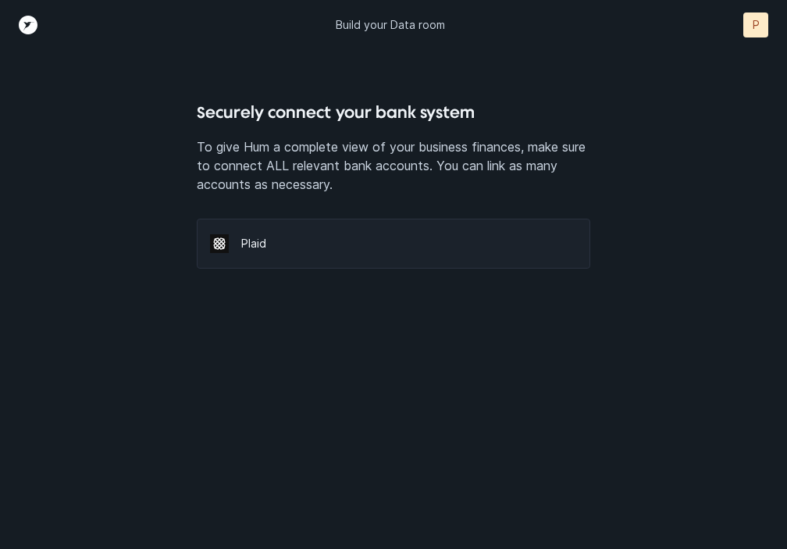
click at [246, 244] on p "Plaid" at bounding box center [409, 244] width 336 height 16
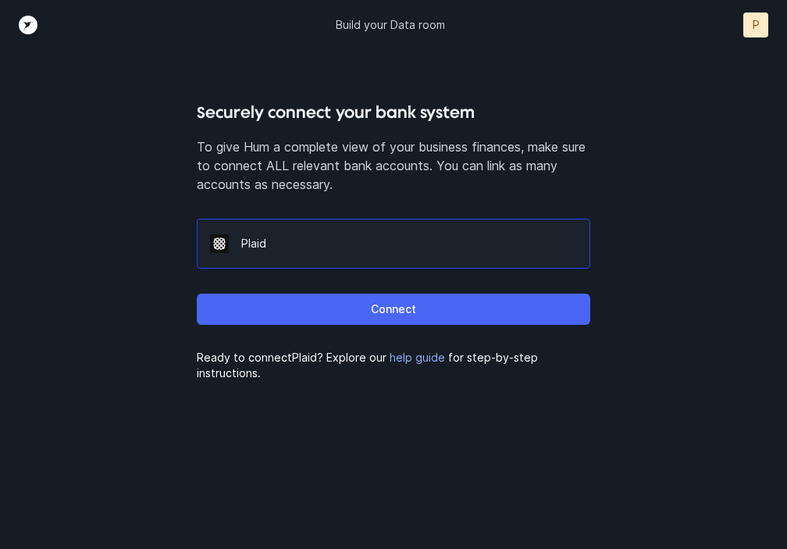
click at [324, 308] on button "Connect" at bounding box center [393, 308] width 393 height 31
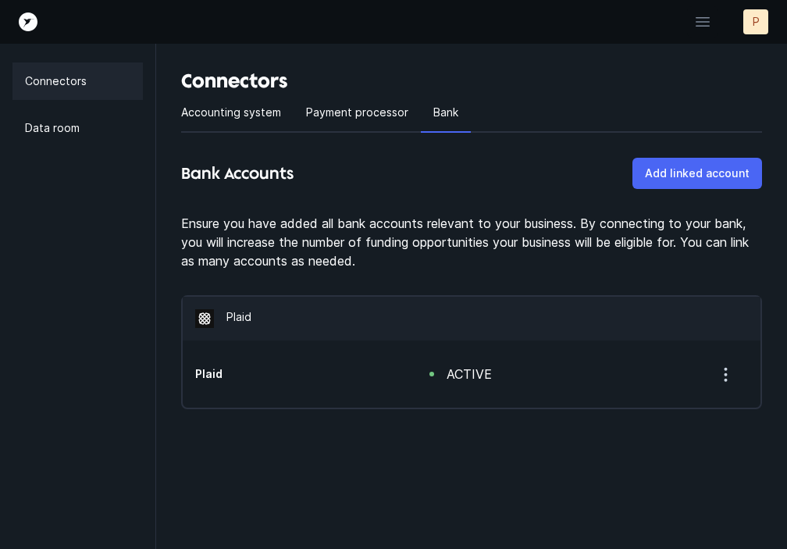
click at [671, 172] on p "Add linked account" at bounding box center [697, 173] width 105 height 19
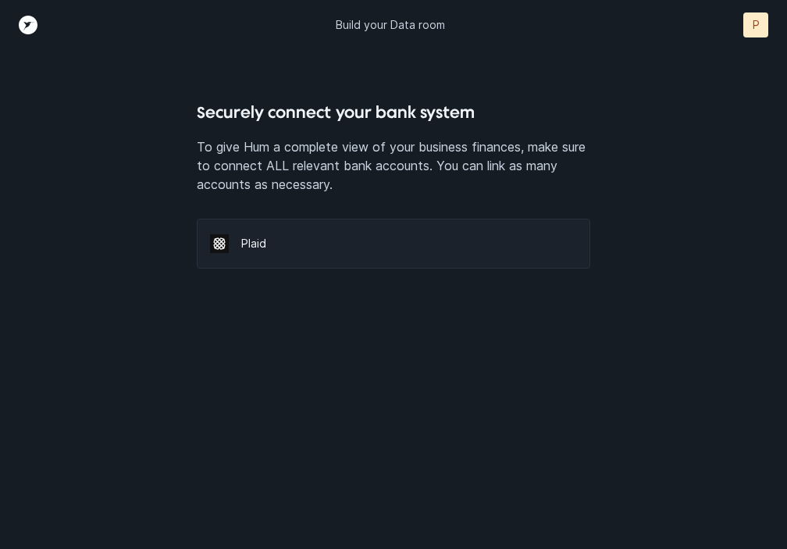
click at [366, 256] on div "Plaid" at bounding box center [393, 244] width 393 height 50
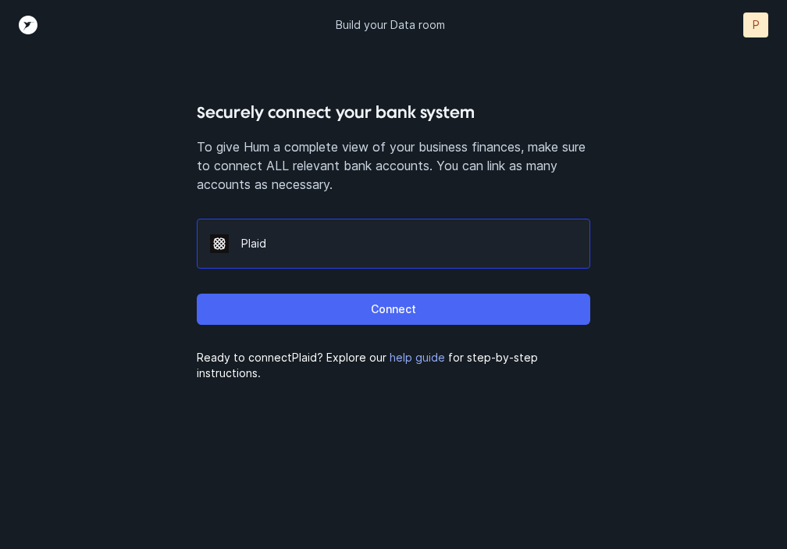
click at [381, 314] on p "Connect" at bounding box center [393, 309] width 45 height 19
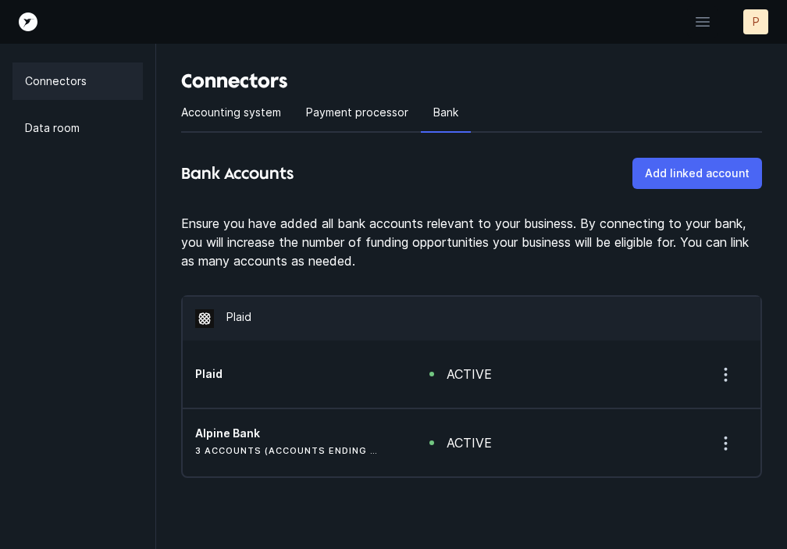
click at [656, 165] on p "Add linked account" at bounding box center [697, 173] width 105 height 19
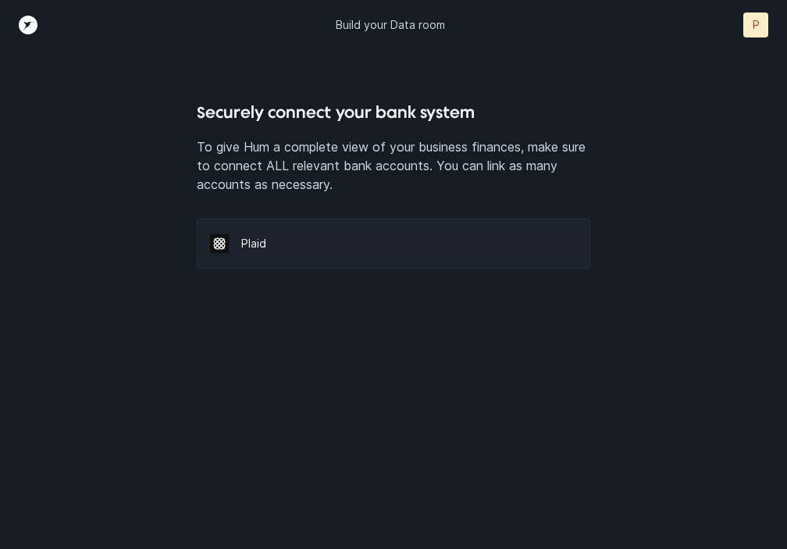
click at [394, 254] on div "Plaid" at bounding box center [393, 244] width 393 height 50
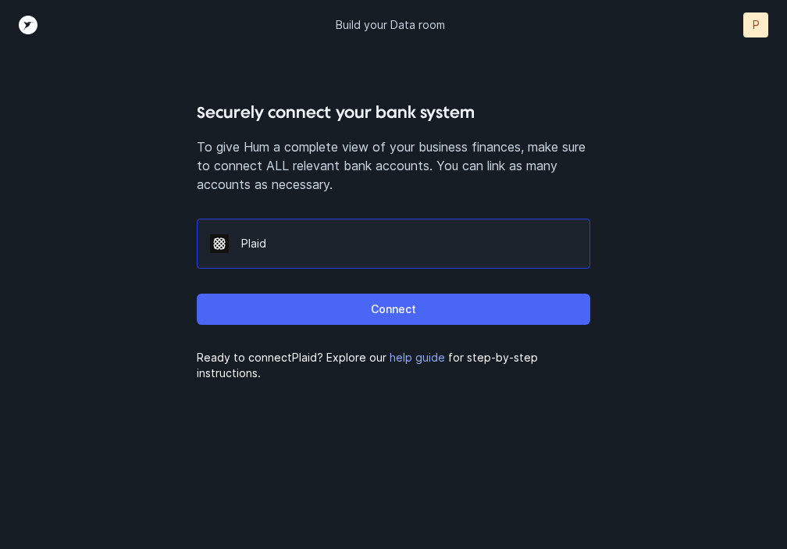
click at [382, 312] on p "Connect" at bounding box center [393, 309] width 45 height 19
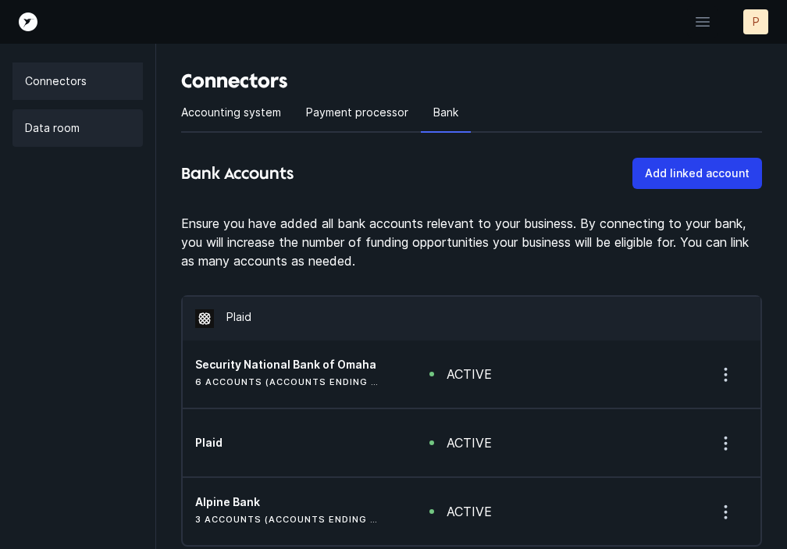
click at [55, 133] on p "Data room" at bounding box center [52, 128] width 55 height 19
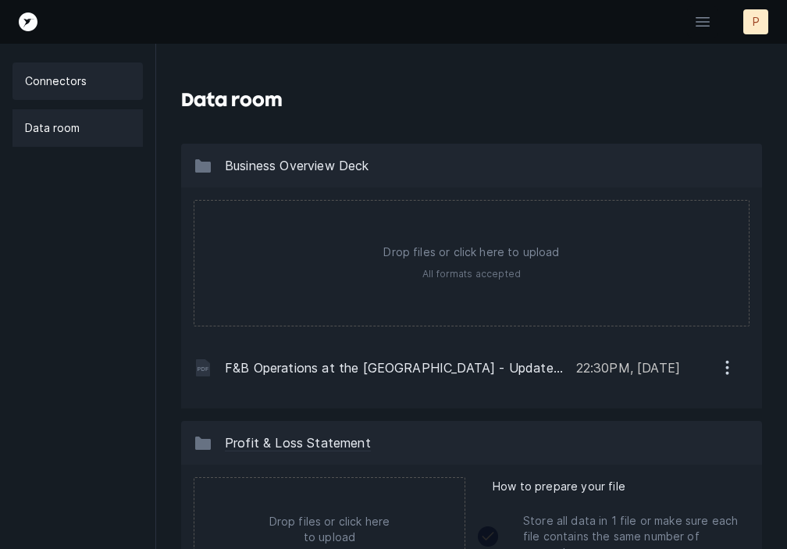
click at [73, 84] on p "Connectors" at bounding box center [56, 81] width 62 height 19
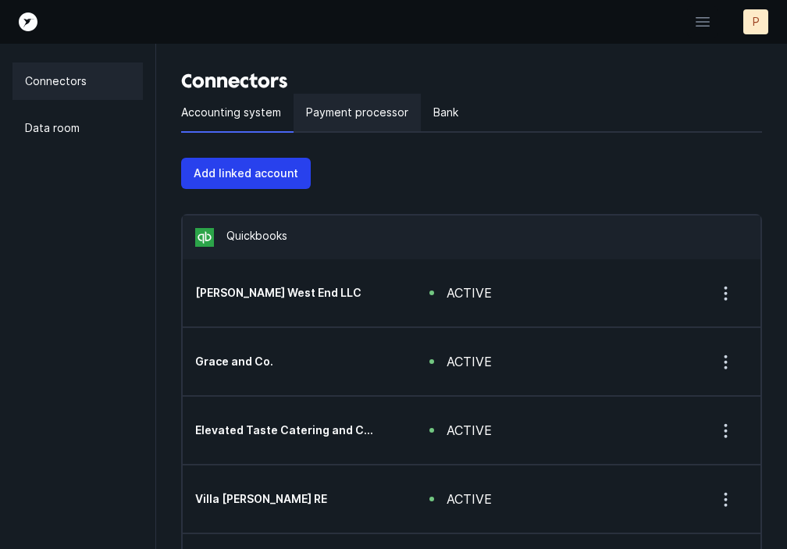
click at [349, 116] on p "Payment processor" at bounding box center [357, 112] width 102 height 19
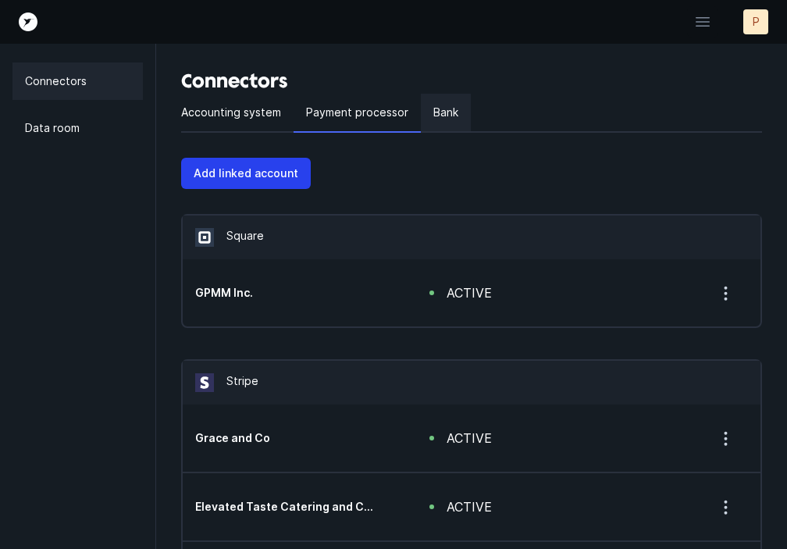
click at [441, 116] on p "Bank" at bounding box center [445, 112] width 25 height 19
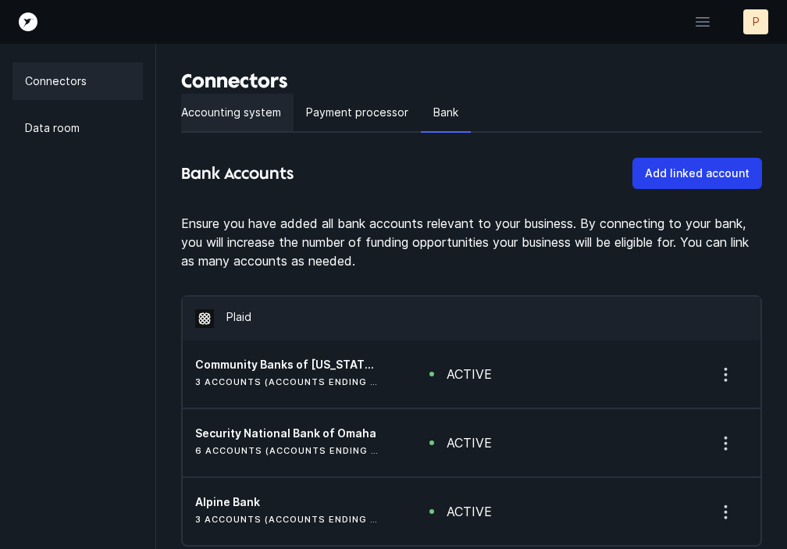
click at [239, 115] on p "Accounting system" at bounding box center [231, 112] width 100 height 19
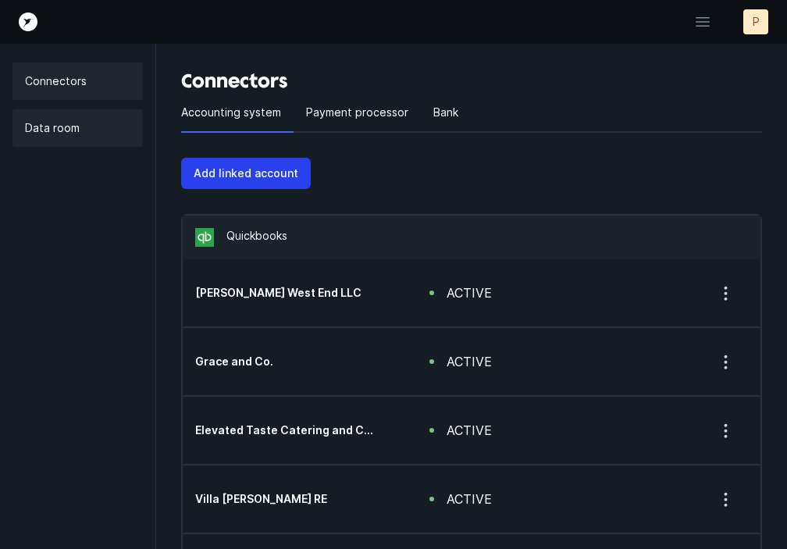
click at [74, 126] on p "Data room" at bounding box center [52, 128] width 55 height 19
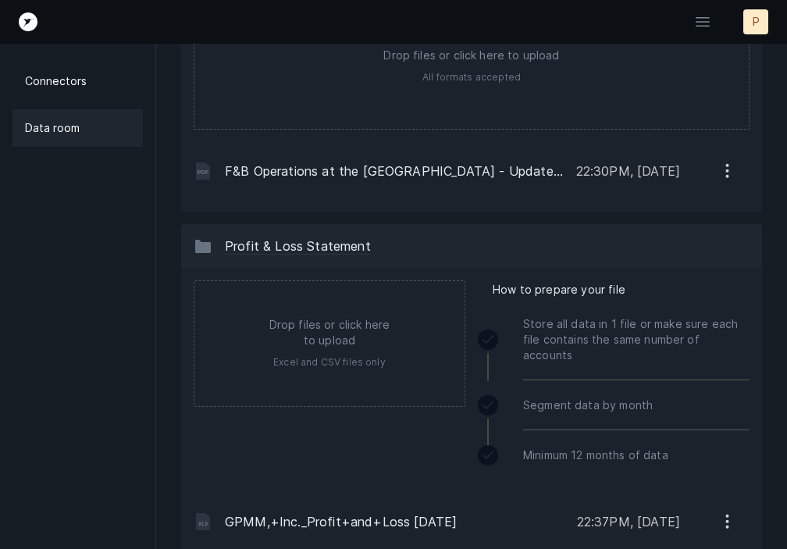
scroll to position [197, 0]
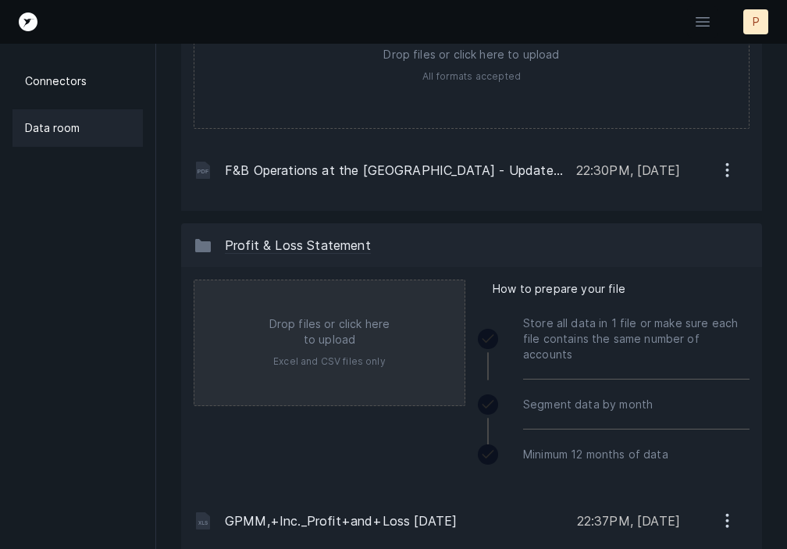
click at [343, 340] on input "file" at bounding box center [329, 342] width 270 height 125
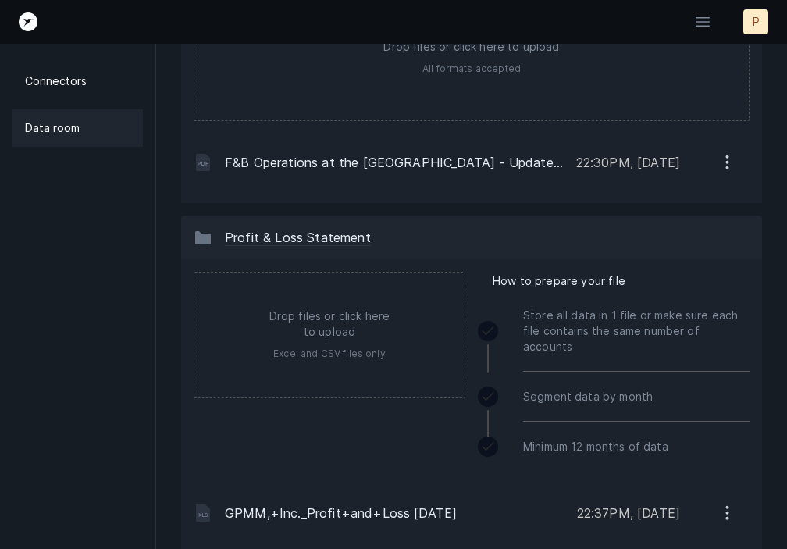
scroll to position [205, 0]
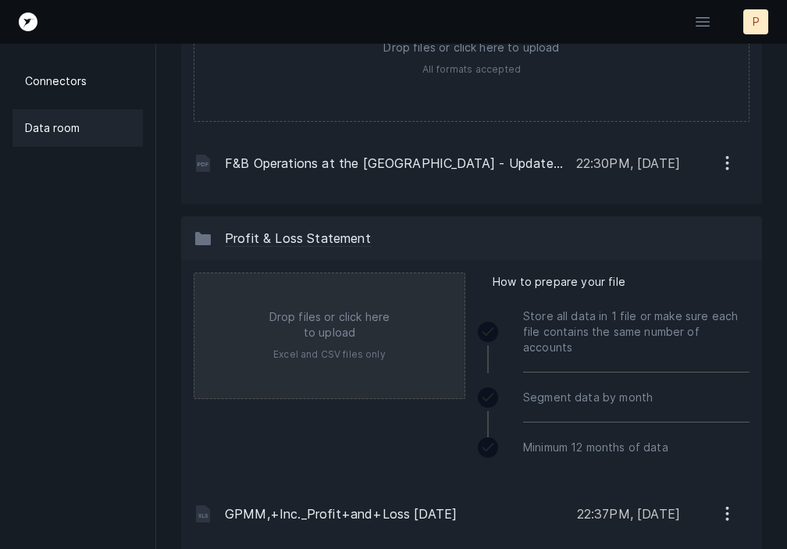
click at [304, 360] on input "file" at bounding box center [329, 335] width 270 height 125
type input "C:\fakepath\GPMM Inc Income Statement January 1 to August 31 2025 EBITDA.xlsx"
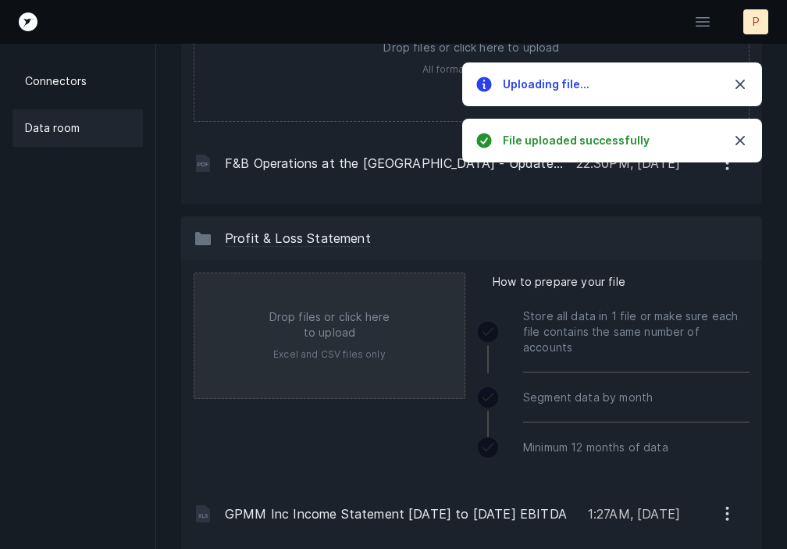
click at [348, 351] on input "file" at bounding box center [329, 335] width 270 height 125
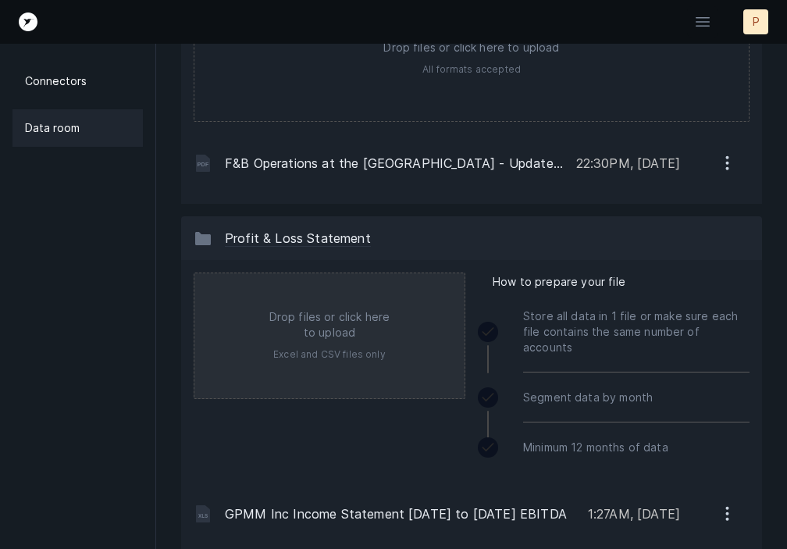
type input "C:\fakepath\Villa Parker PB RE Income Statement January 1 2025 to August 31 202…"
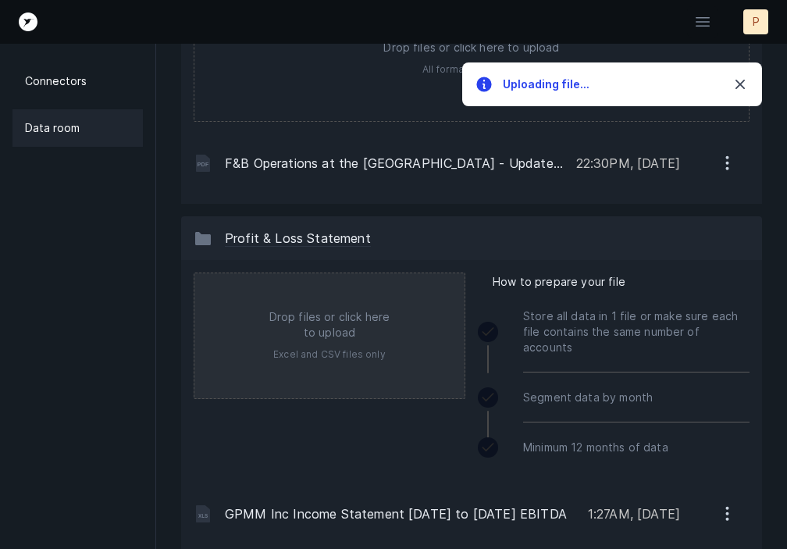
click at [344, 322] on input "file" at bounding box center [329, 335] width 270 height 125
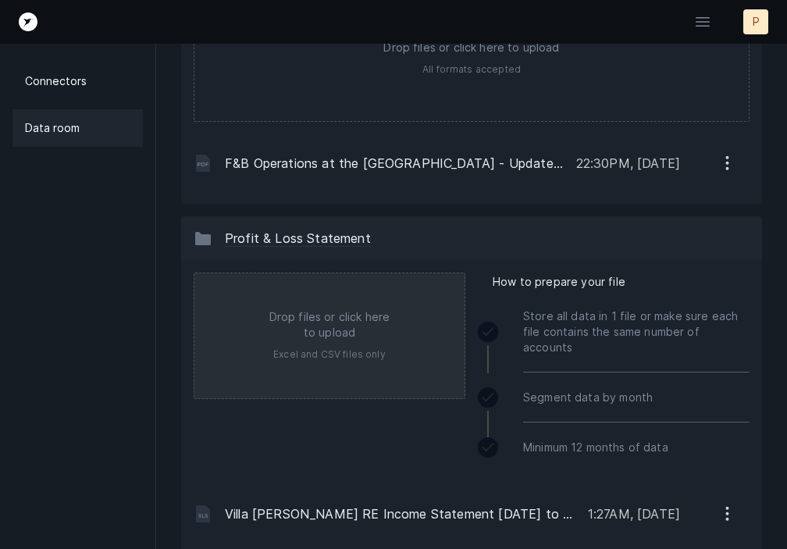
type input "C:\fakepath\Villa Parker PB OC Income Statement January 1 2025 to August 31 202…"
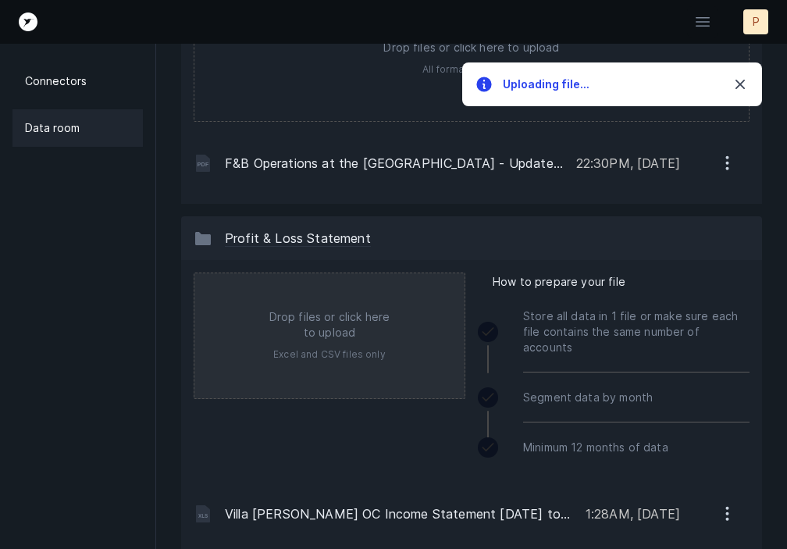
click at [336, 335] on input "file" at bounding box center [329, 335] width 270 height 125
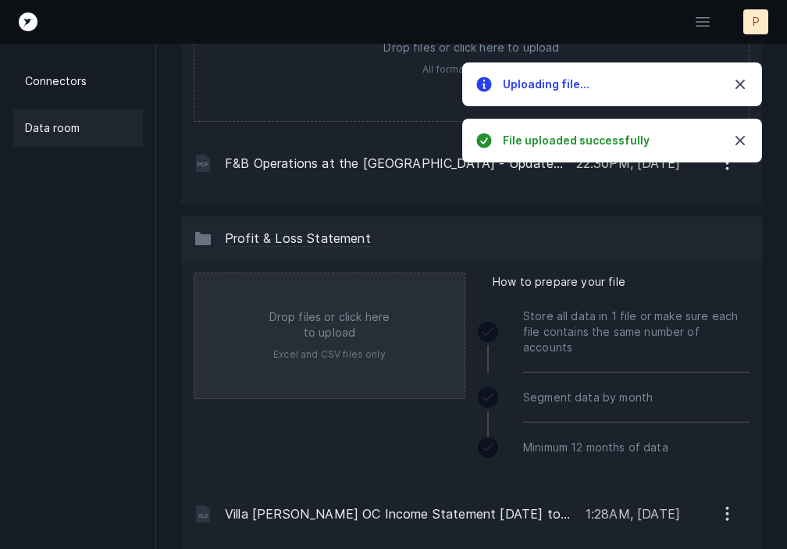
type input "C:\fakepath\Ovest Via Income Statement January 1 2025 to August 31 2025 EBITDA.…"
click at [310, 323] on input "file" at bounding box center [329, 335] width 270 height 125
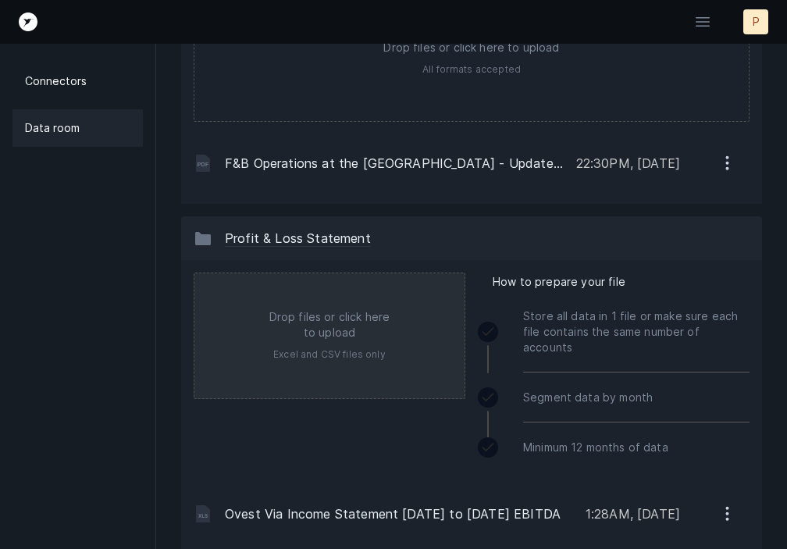
type input "C:\fakepath\Briere West End Income Statement January 1 2025 to August 31 2025 E…"
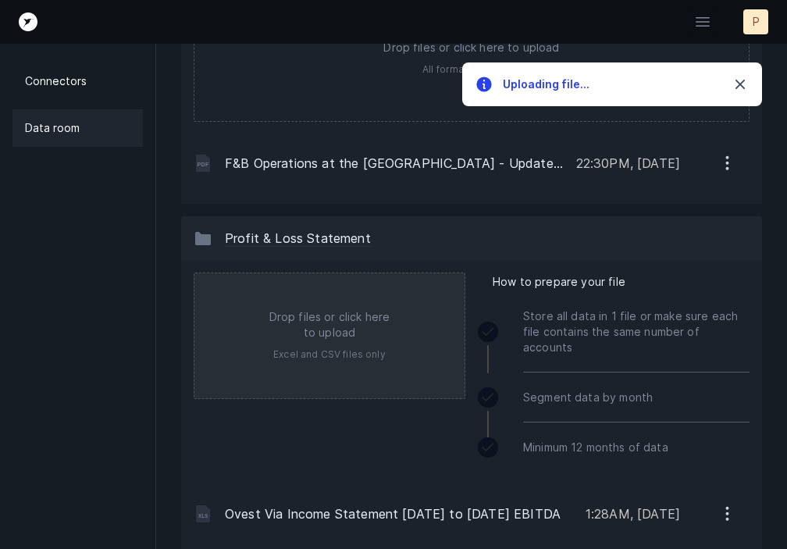
click at [319, 326] on input "file" at bounding box center [329, 335] width 270 height 125
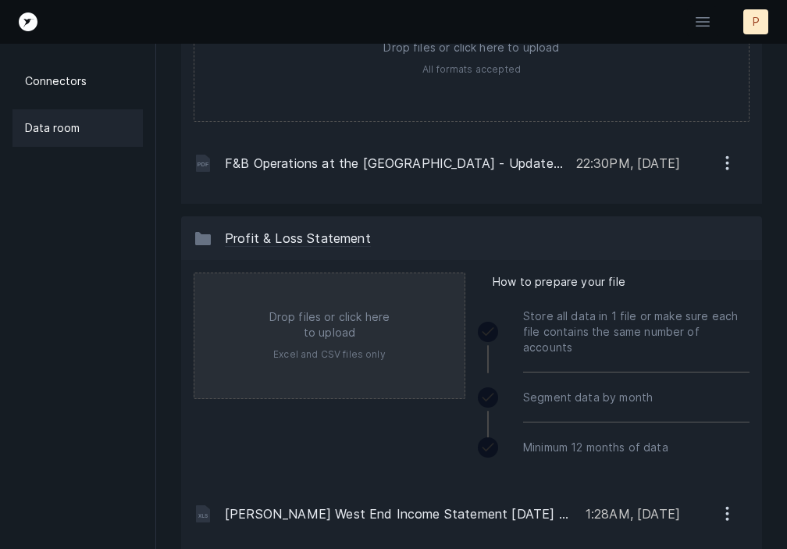
type input "C:\fakepath\Briere Real Estate January 1 2025 to August 31 2025 EBITDA.xlsx"
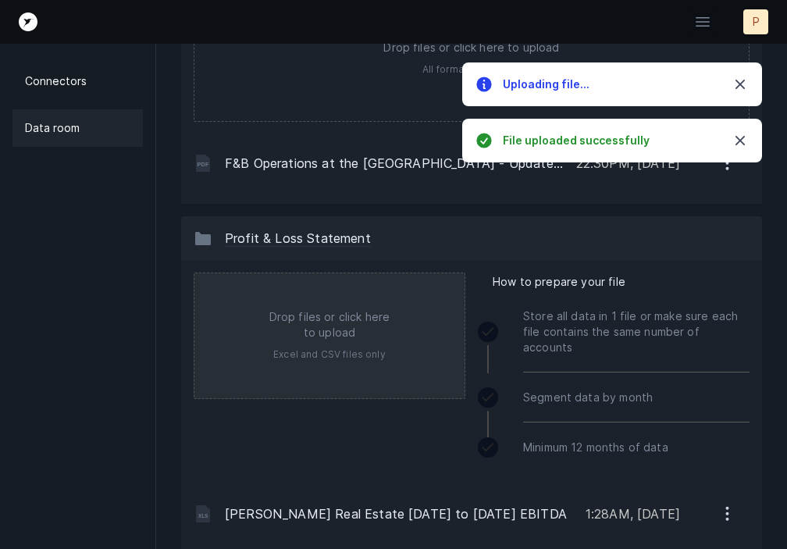
click at [310, 333] on input "file" at bounding box center [329, 335] width 270 height 125
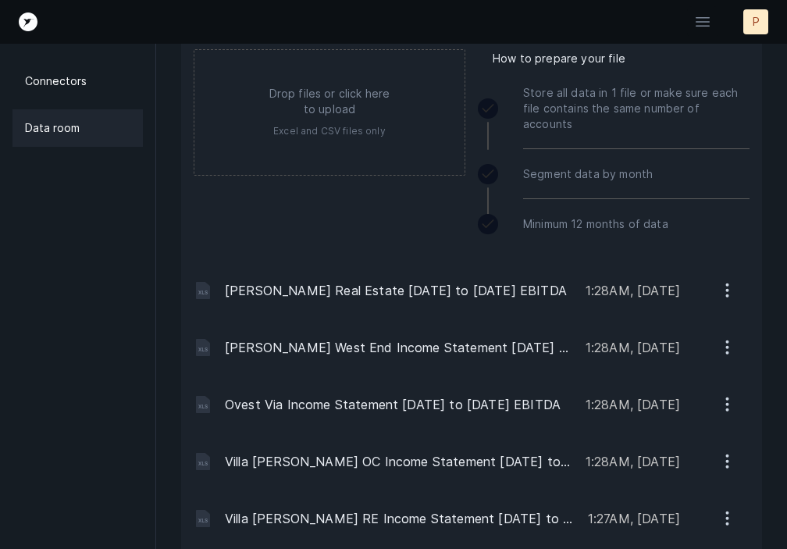
scroll to position [463, 0]
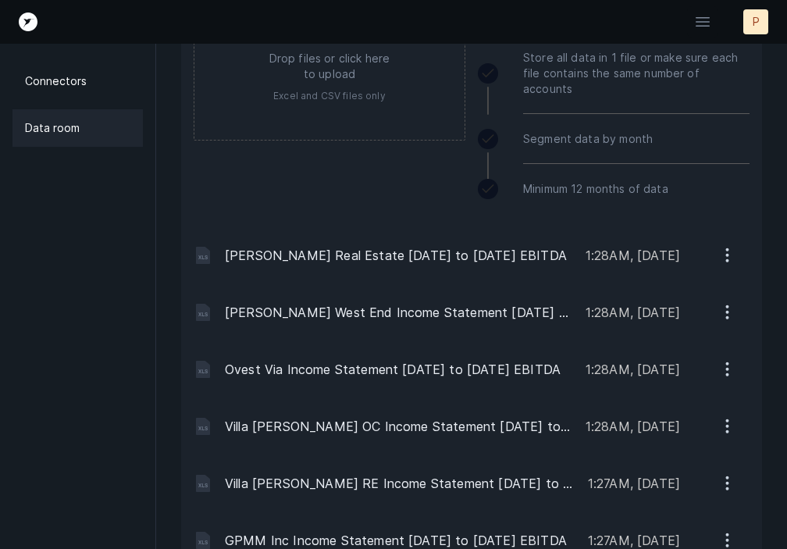
click at [726, 245] on icon "button" at bounding box center [727, 255] width 20 height 20
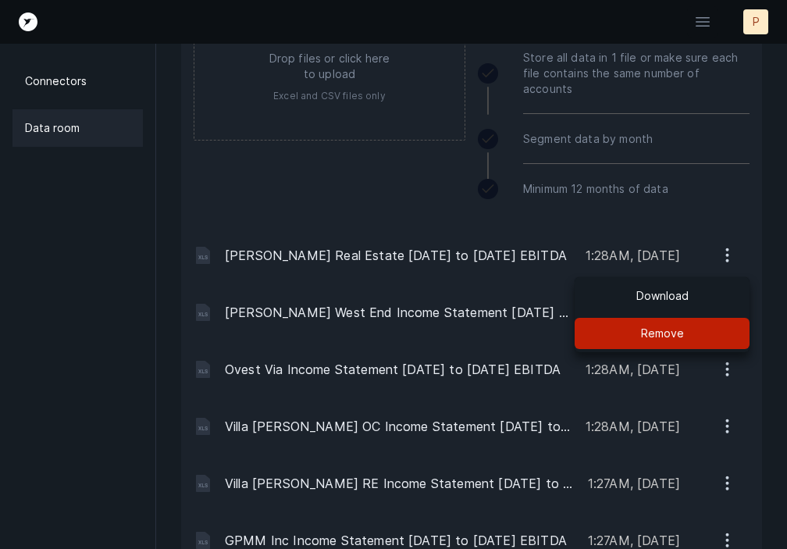
click at [646, 324] on p "Remove" at bounding box center [662, 333] width 43 height 19
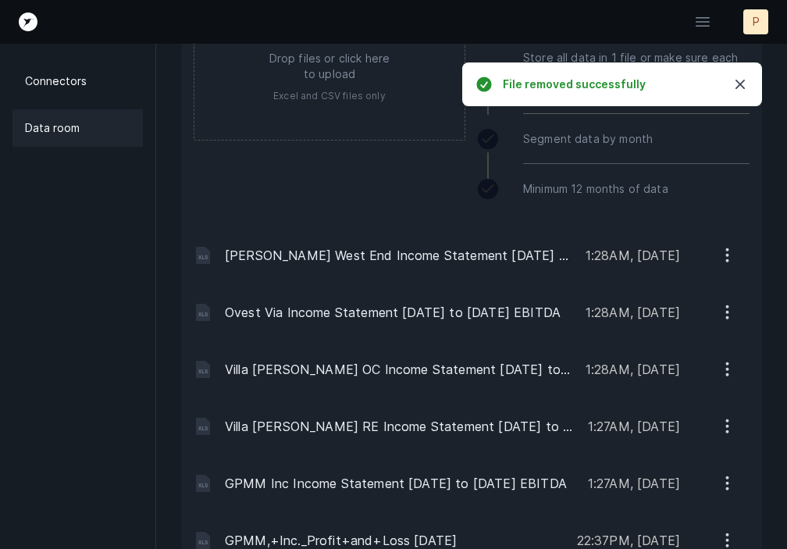
click at [727, 254] on icon "button" at bounding box center [728, 255] width 2 height 2
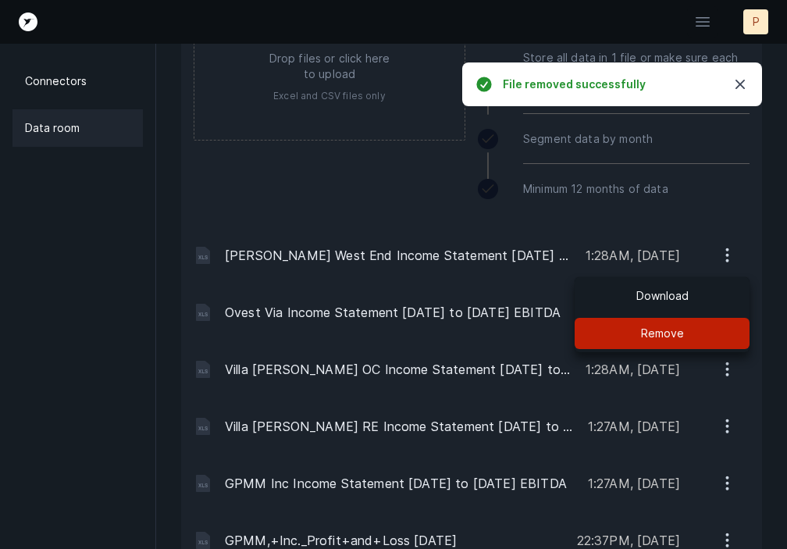
click at [690, 322] on button "Remove" at bounding box center [661, 333] width 175 height 31
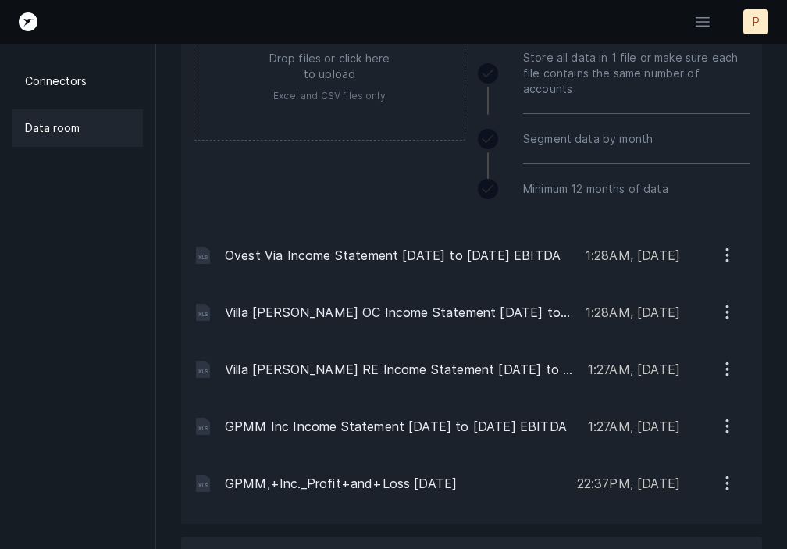
click at [729, 245] on icon "button" at bounding box center [727, 255] width 20 height 20
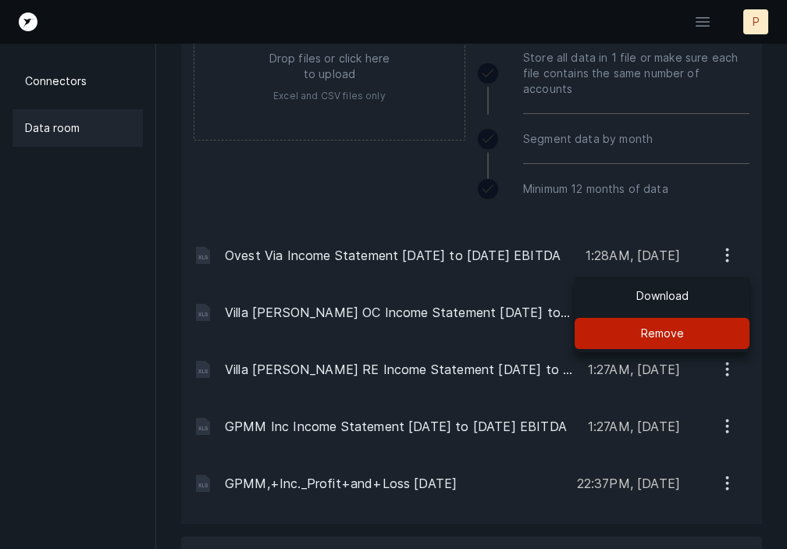
click at [670, 324] on p "Remove" at bounding box center [662, 333] width 43 height 19
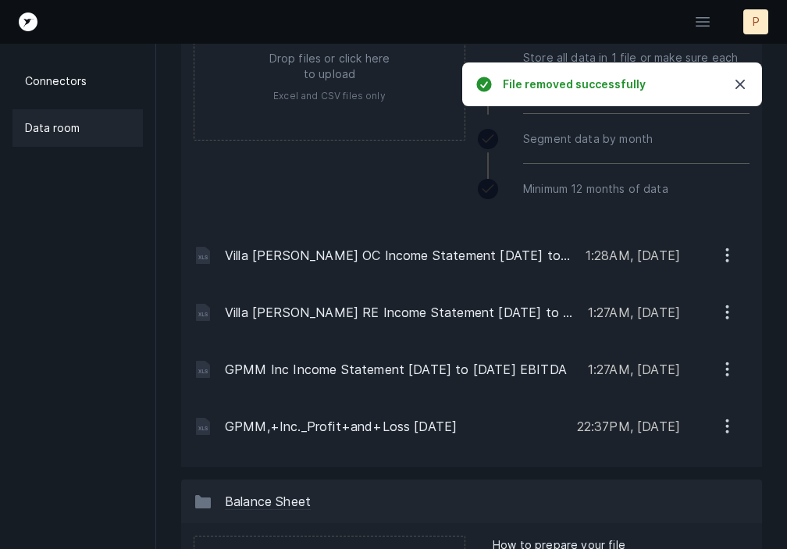
click at [730, 245] on icon "button" at bounding box center [727, 255] width 20 height 20
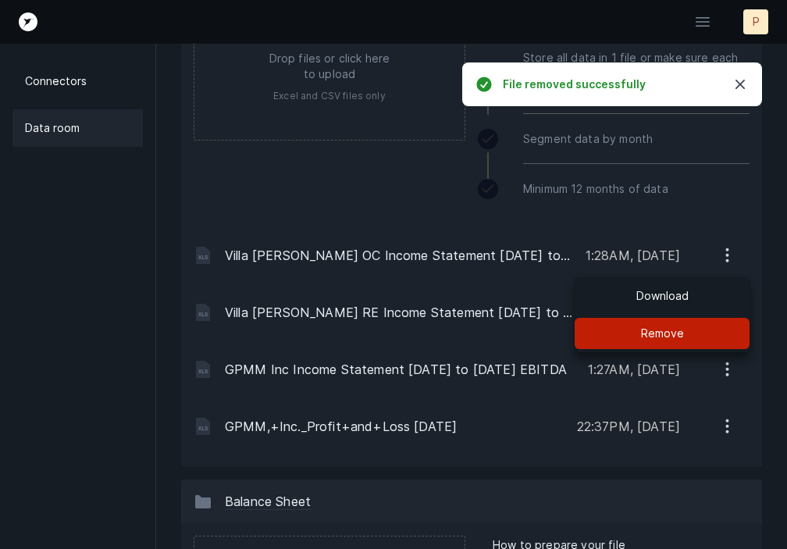
click at [679, 325] on p "Remove" at bounding box center [662, 333] width 43 height 19
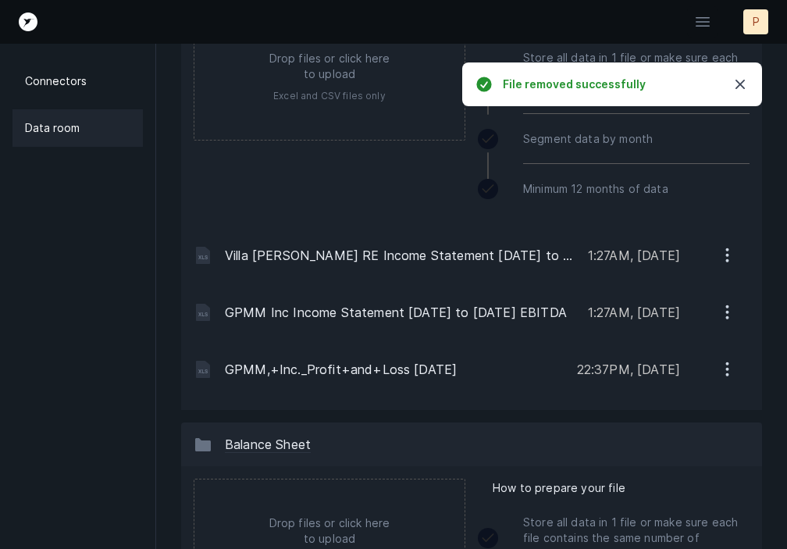
click at [726, 245] on icon "button" at bounding box center [727, 255] width 20 height 20
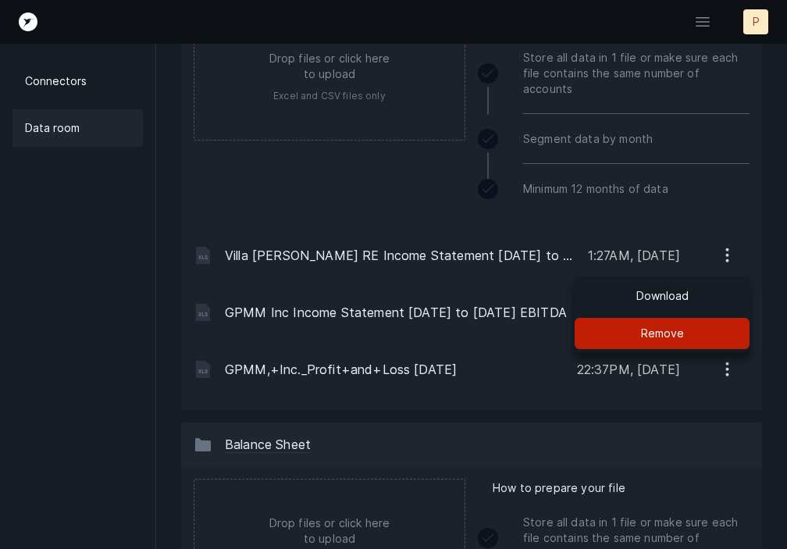
click at [692, 318] on button "Remove" at bounding box center [661, 333] width 175 height 31
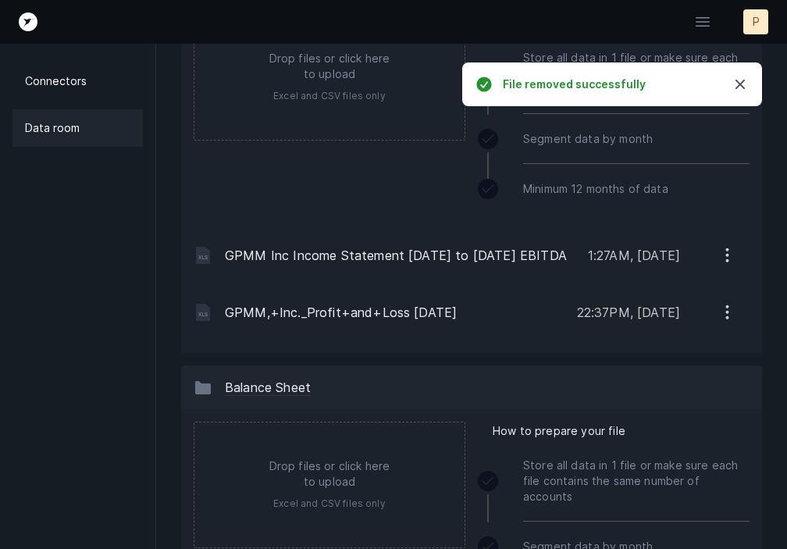
click at [724, 245] on icon "button" at bounding box center [727, 255] width 20 height 20
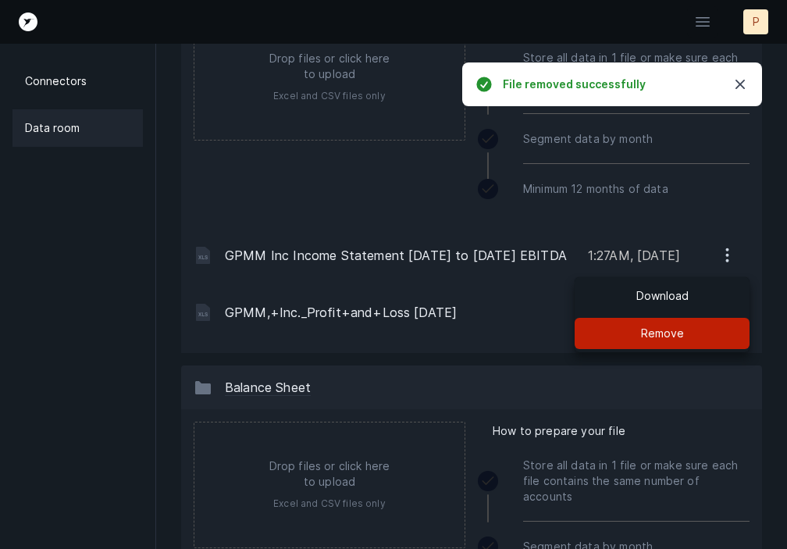
click at [663, 324] on p "Remove" at bounding box center [662, 333] width 43 height 19
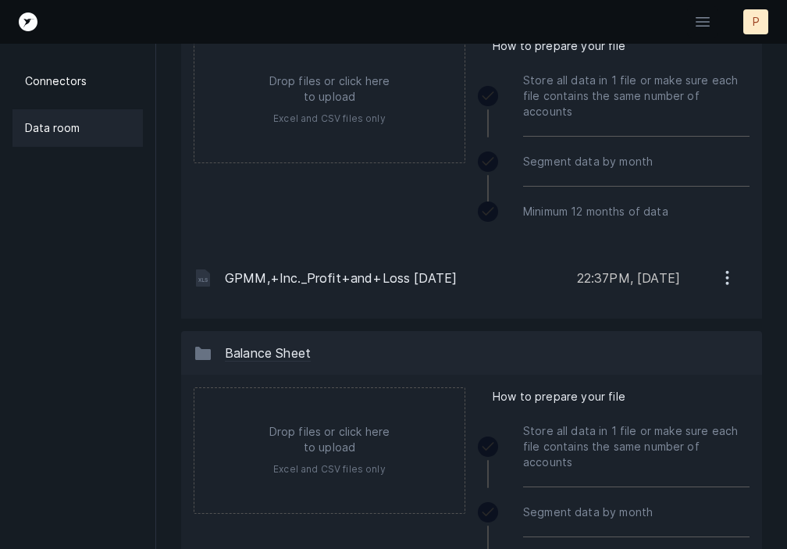
scroll to position [363, 0]
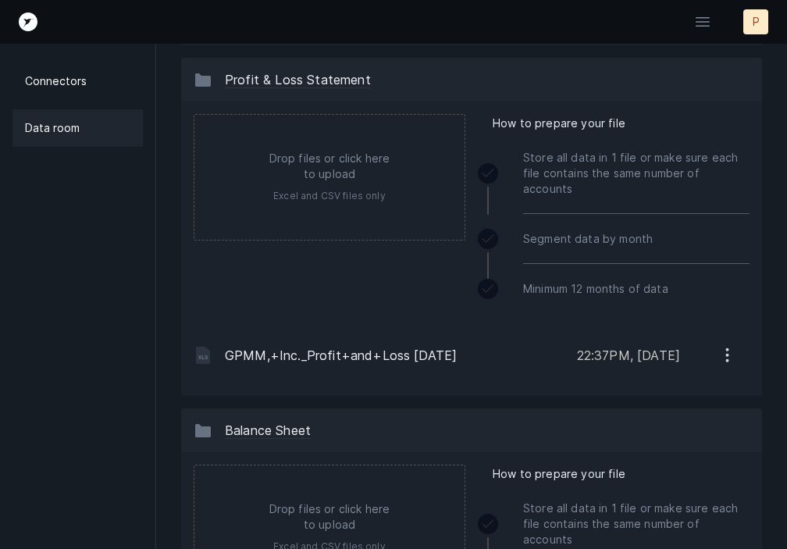
click at [722, 345] on icon "button" at bounding box center [727, 355] width 20 height 20
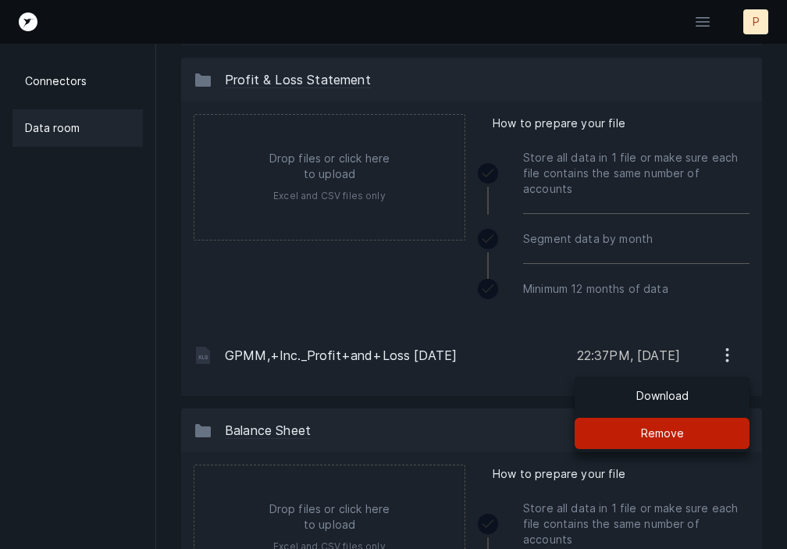
click at [658, 424] on p "Remove" at bounding box center [662, 433] width 43 height 19
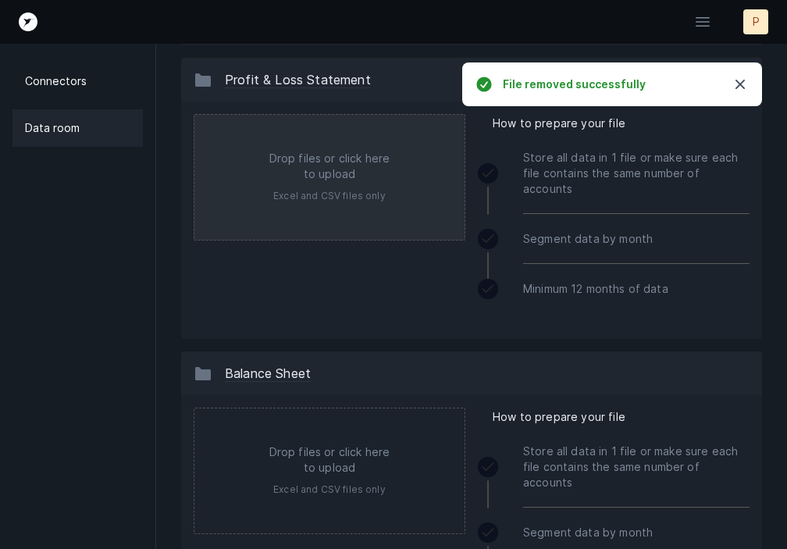
click at [339, 175] on input "file" at bounding box center [329, 177] width 270 height 125
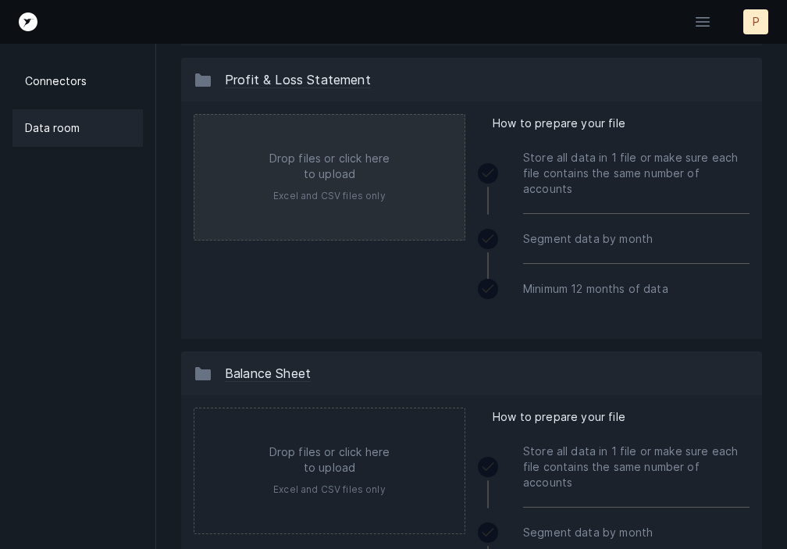
type input "C:\fakepath\Parker Fashion Week Income Statement January 1 2025 to August 31 20…"
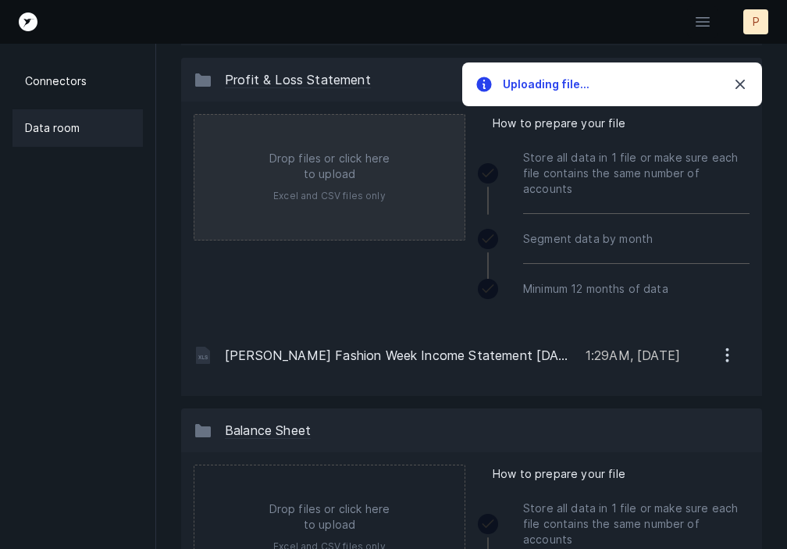
click at [322, 189] on input "file" at bounding box center [329, 177] width 270 height 125
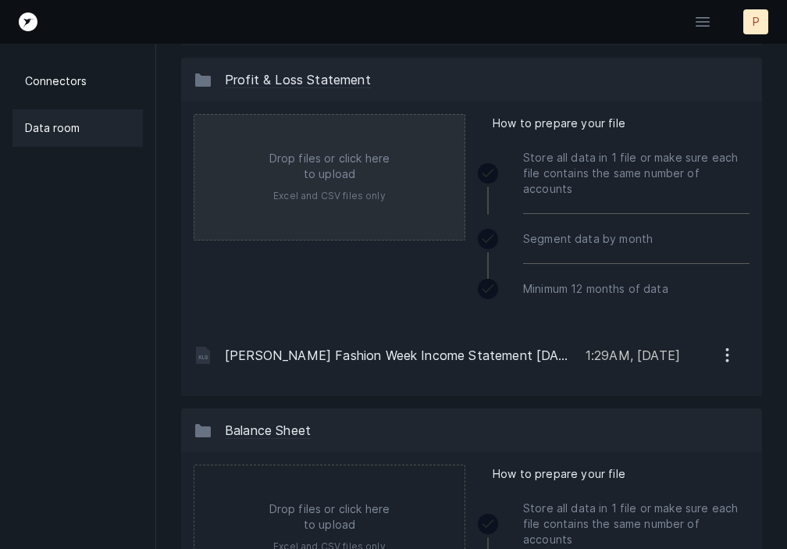
type input "C:\fakepath\Villa Parker PB OC Income Statement January 1 2025 to August 31 202…"
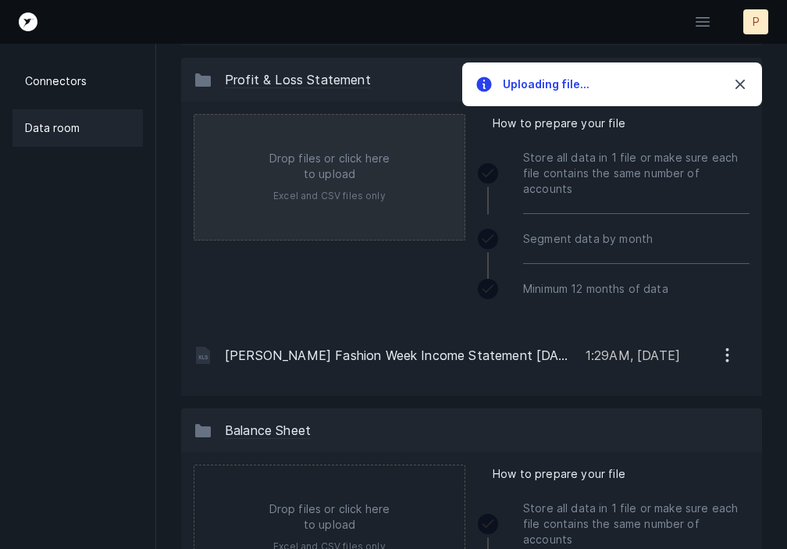
click at [344, 186] on input "file" at bounding box center [329, 177] width 270 height 125
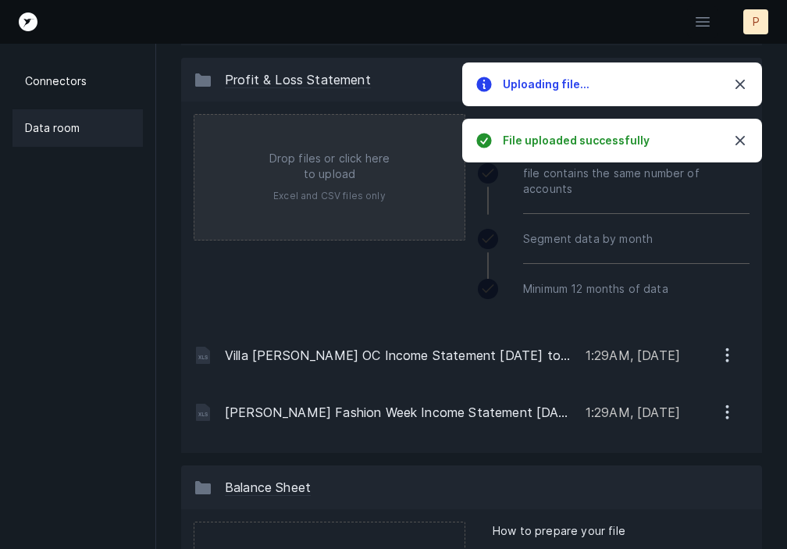
type input "C:\fakepath\Briere West End Income Statement January 1 2025 to August 31 2025.x…"
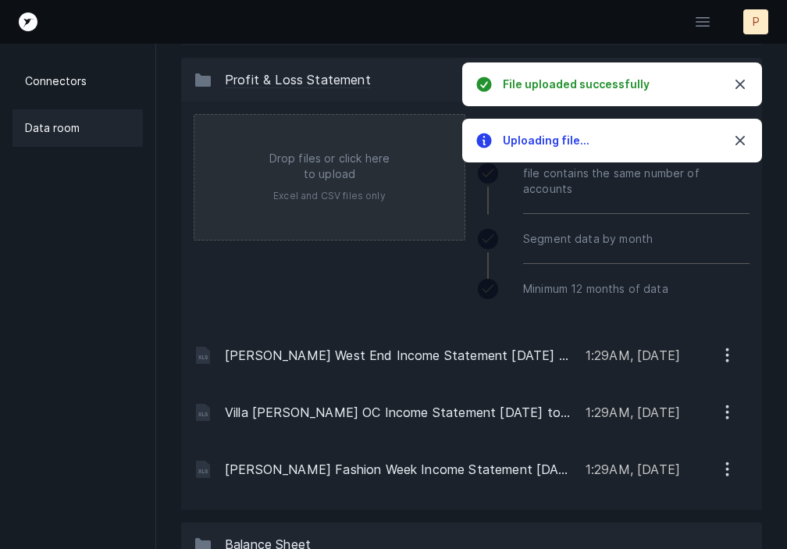
click at [327, 194] on input "file" at bounding box center [329, 177] width 270 height 125
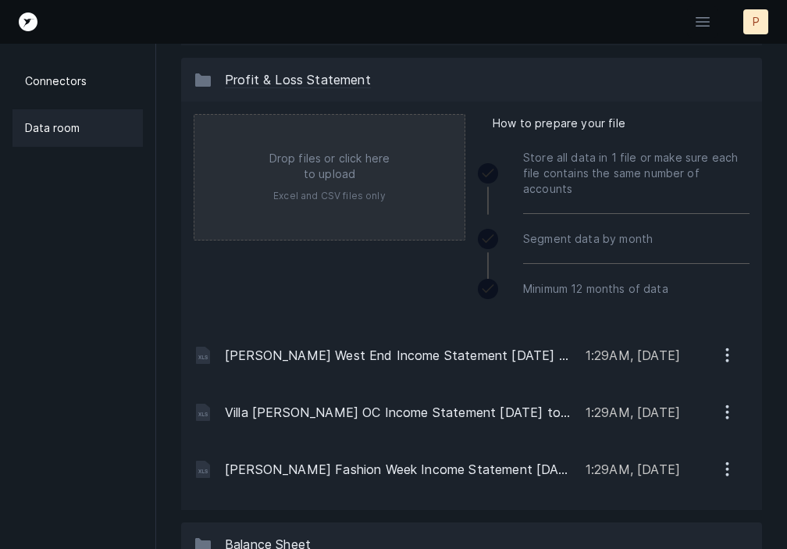
type input "C:\fakepath\Ovest Via Income Statement January 1 2025 to August 31 2025.xlsx"
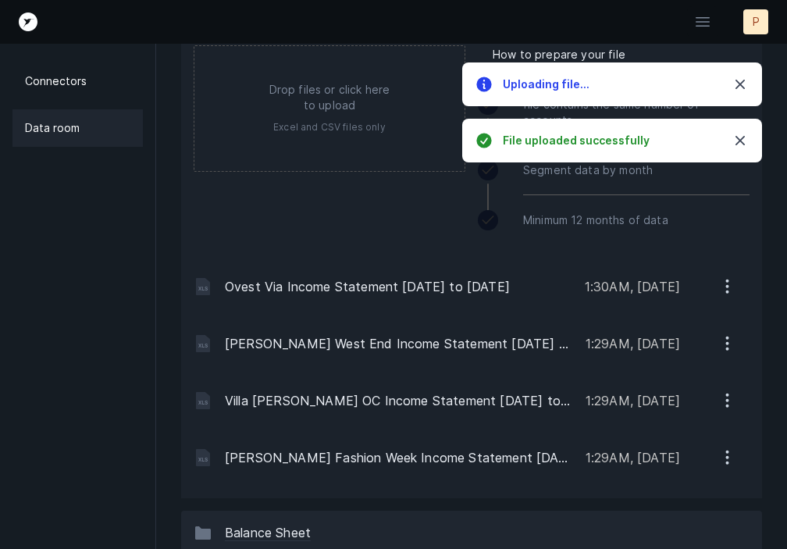
scroll to position [431, 0]
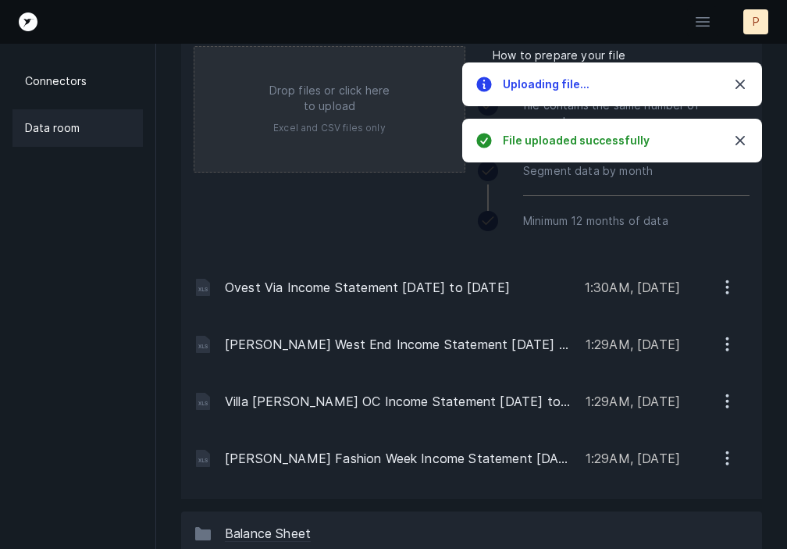
click at [340, 123] on input "file" at bounding box center [329, 109] width 270 height 125
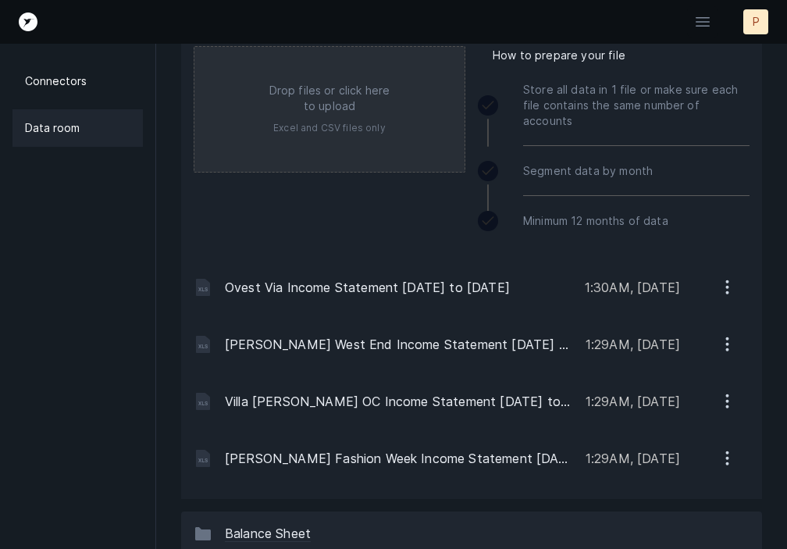
type input "C:\fakepath\Villa Parker PB RE Income Statement January 1 2025 to August 31 202…"
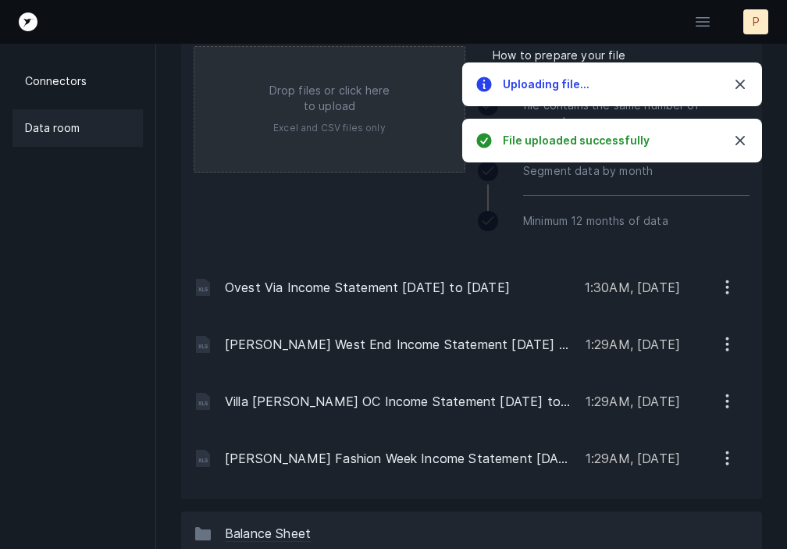
click at [311, 133] on input "file" at bounding box center [329, 109] width 270 height 125
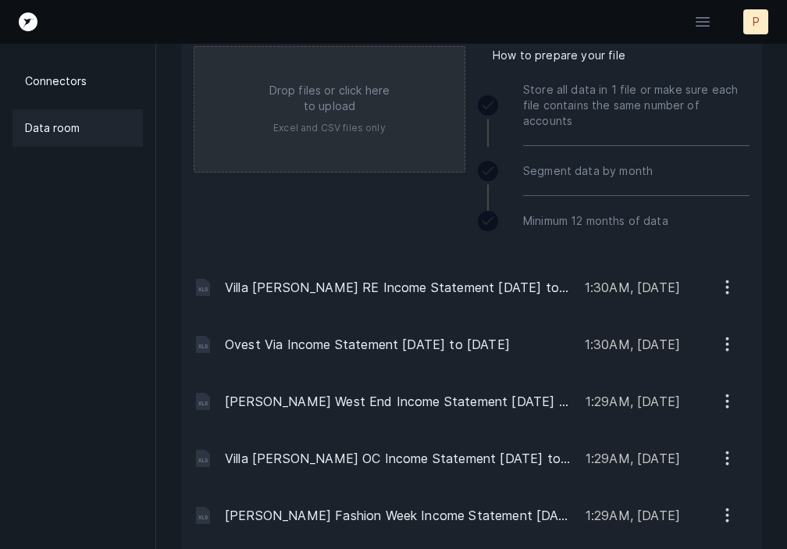
type input "C:\fakepath\Grace and Co Income Statement January 1 2025 to August 31 2025.xlsx"
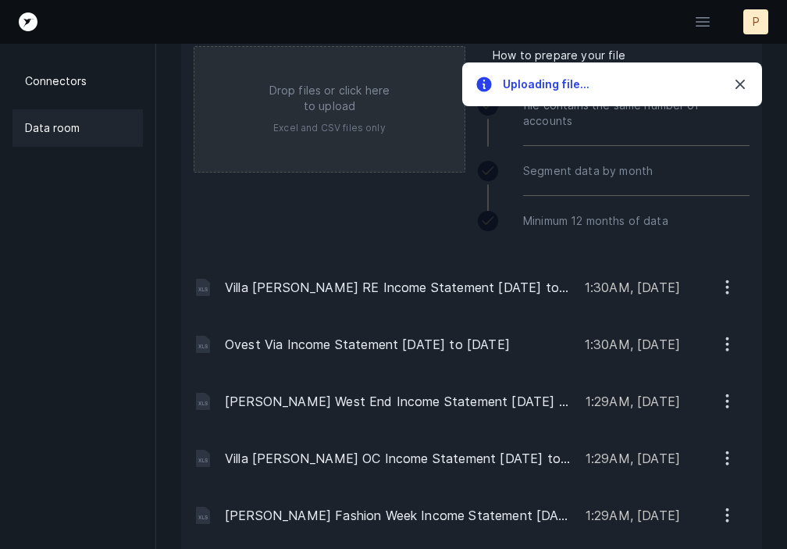
click at [318, 131] on input "file" at bounding box center [329, 109] width 270 height 125
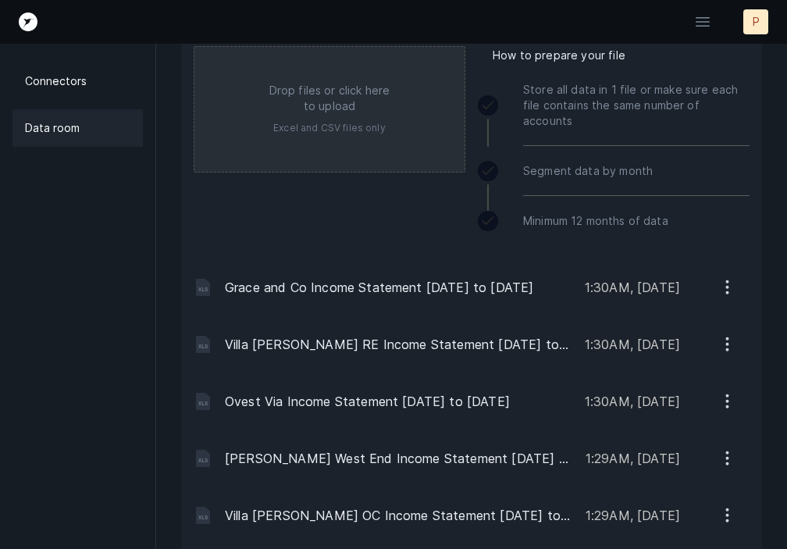
type input "C:\fakepath\Briere Real Estate January 1 2025 to August 31 2025.xlsx"
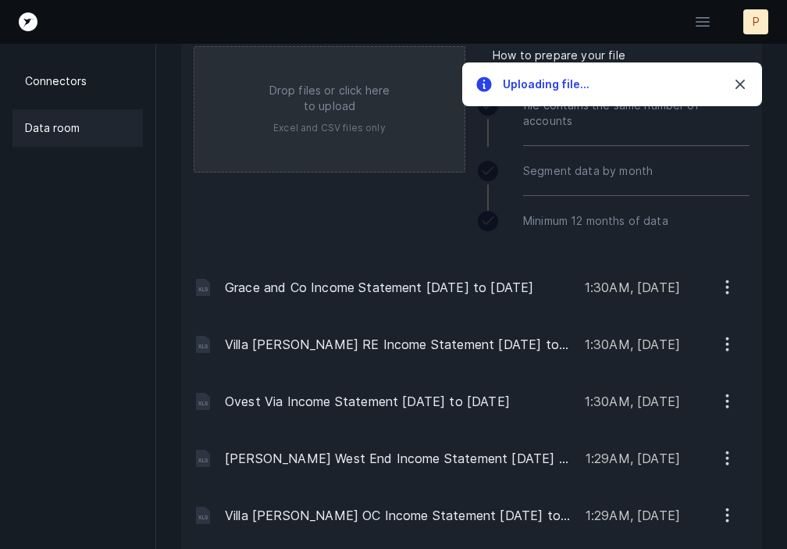
click at [301, 132] on input "file" at bounding box center [329, 109] width 270 height 125
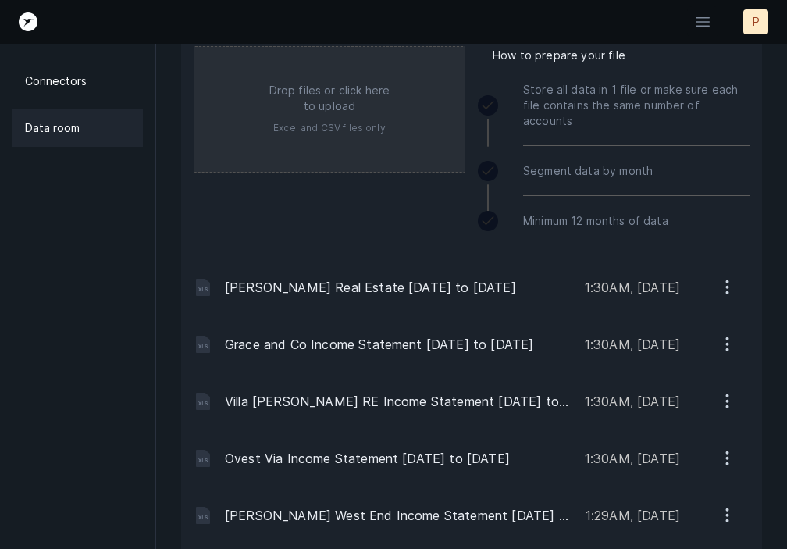
type input "C:\fakepath\Elevated Taste Catering January 1 2025 to August 31 2025.xlsx"
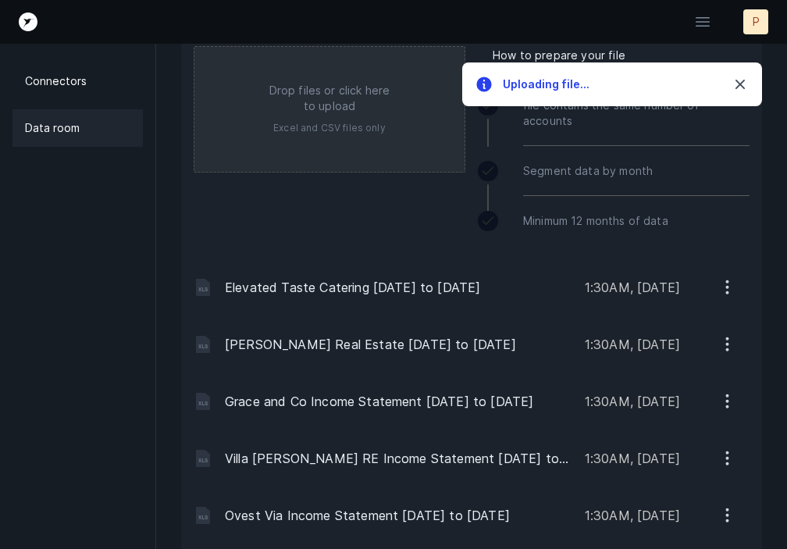
click at [316, 126] on input "file" at bounding box center [329, 109] width 270 height 125
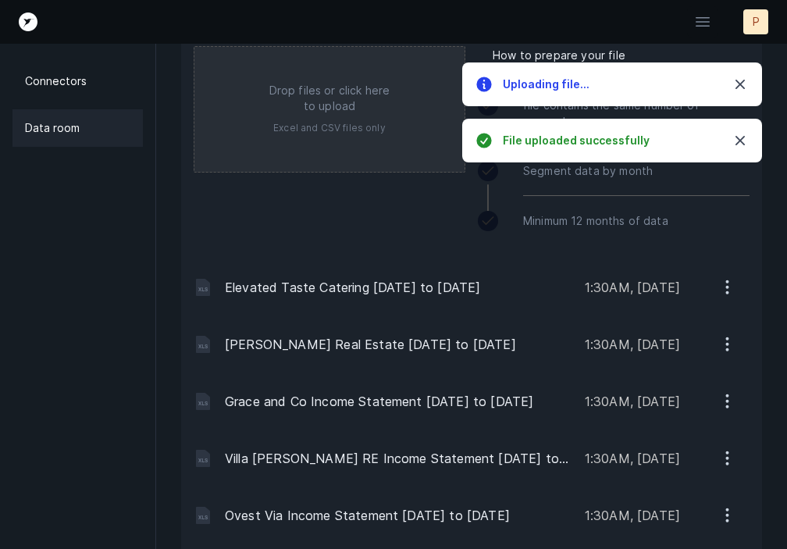
type input "C:\fakepath\GPMM Inc Income Statement January 1 to August 31 2025.xlsx"
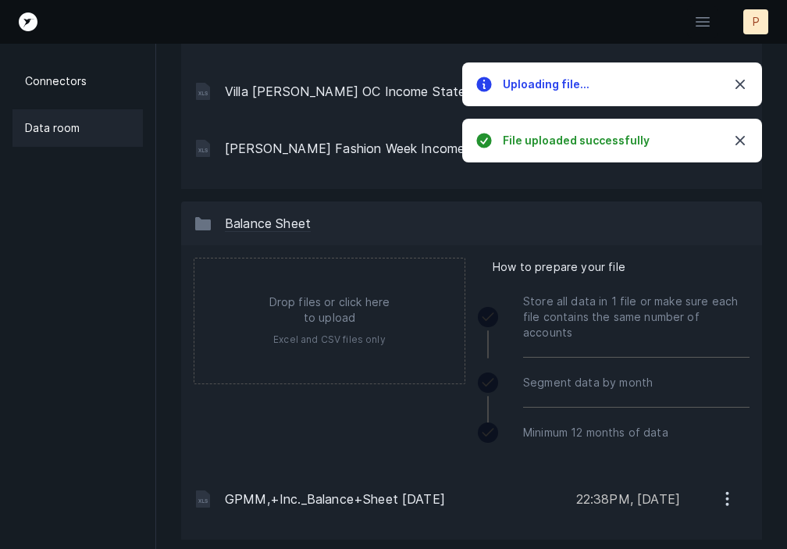
scroll to position [1029, 0]
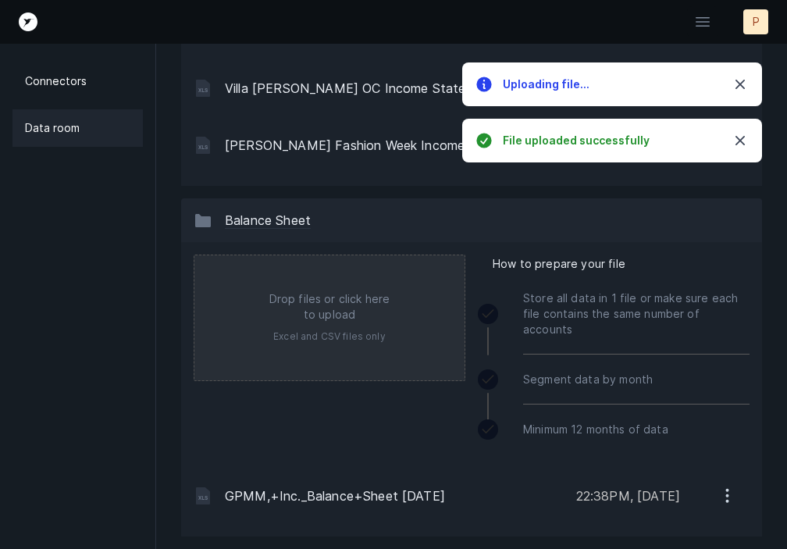
click at [332, 312] on input "file" at bounding box center [329, 317] width 270 height 125
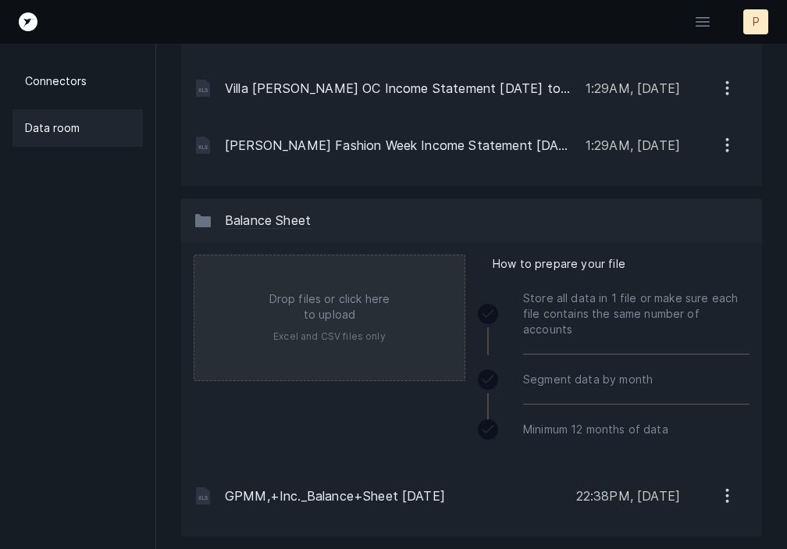
type input "C:\fakepath\Parker Fashion Week Balance Sheet August 31 2025.xlsx"
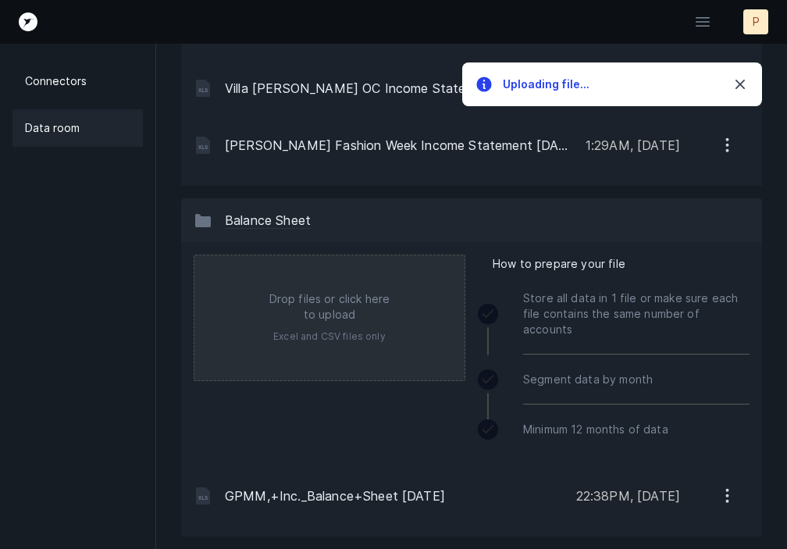
click at [338, 331] on input "file" at bounding box center [329, 317] width 270 height 125
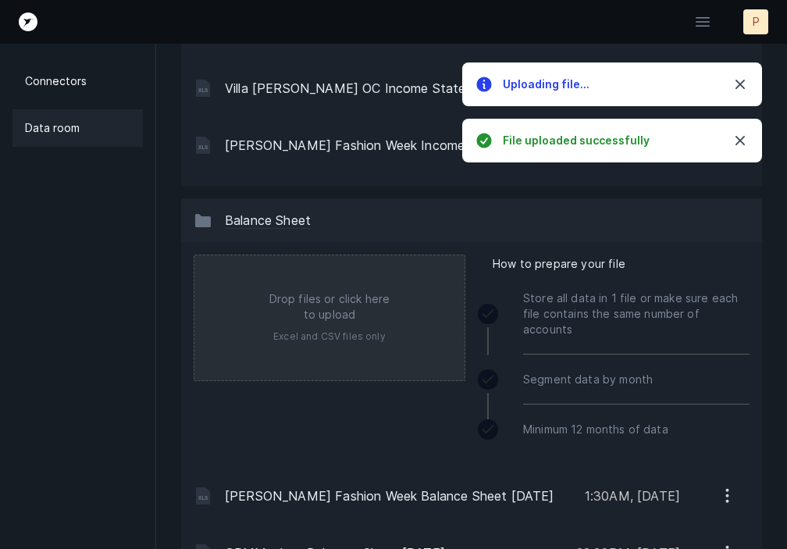
type input "C:\fakepath\Villa Parker PB OC Balance Sheet August 31 2025.xlsx"
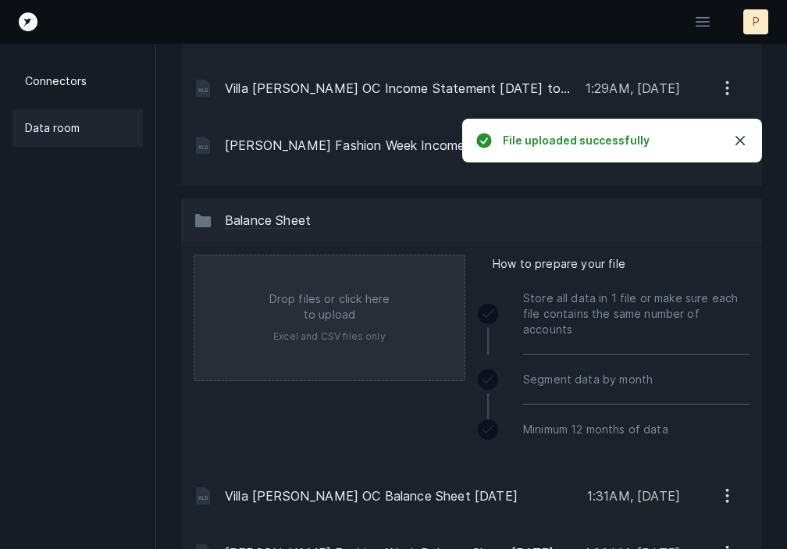
click at [318, 304] on input "file" at bounding box center [329, 317] width 270 height 125
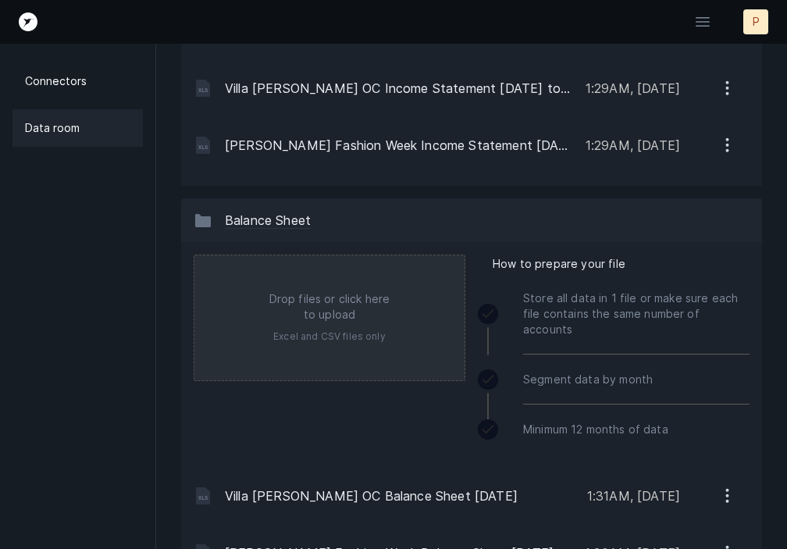
type input "C:\fakepath\Briere West End Balance Sheet August 31 2025.xlsx"
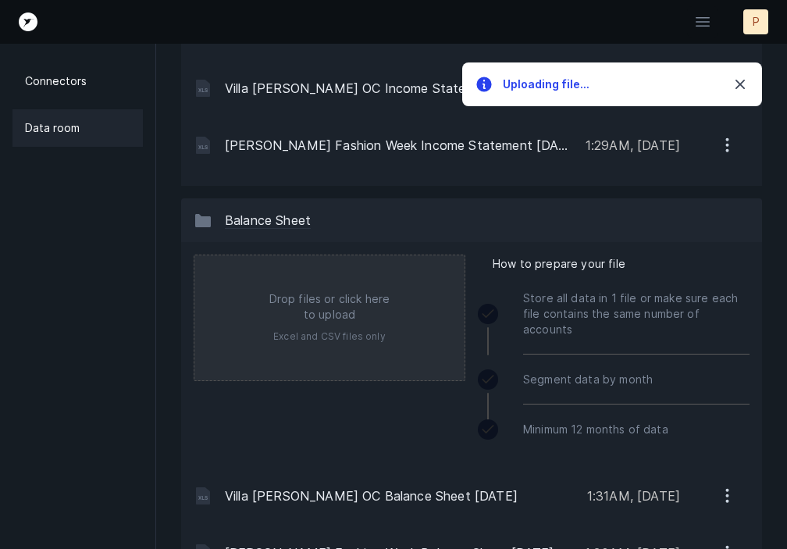
click at [318, 277] on input "file" at bounding box center [329, 317] width 270 height 125
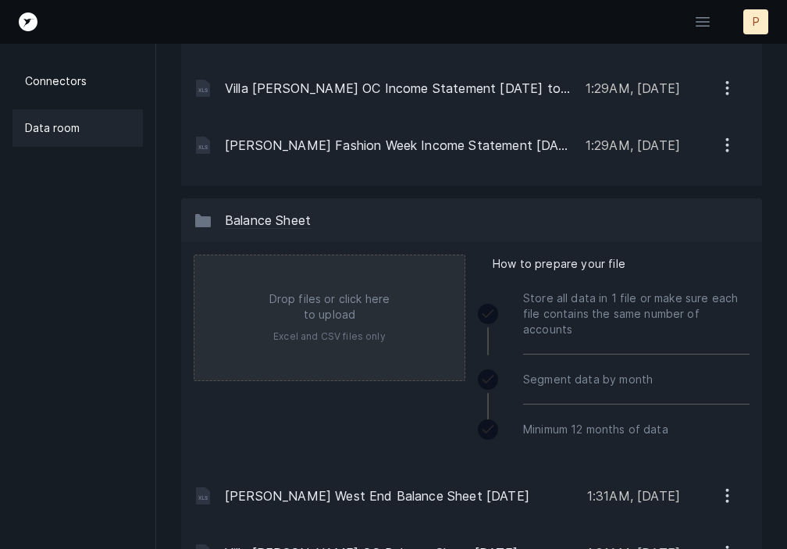
type input "C:\fakepath\Villa Parker PB RE LLC Balance Sheet August 31 2025.xlsx"
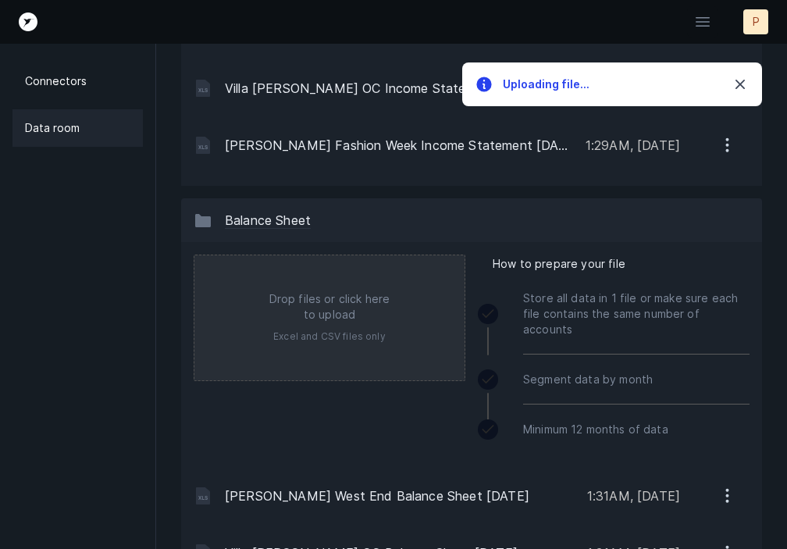
click at [320, 315] on input "file" at bounding box center [329, 317] width 270 height 125
type input "C:\fakepath\Grace and Co Balance Sheet August 31 2025.xlsx"
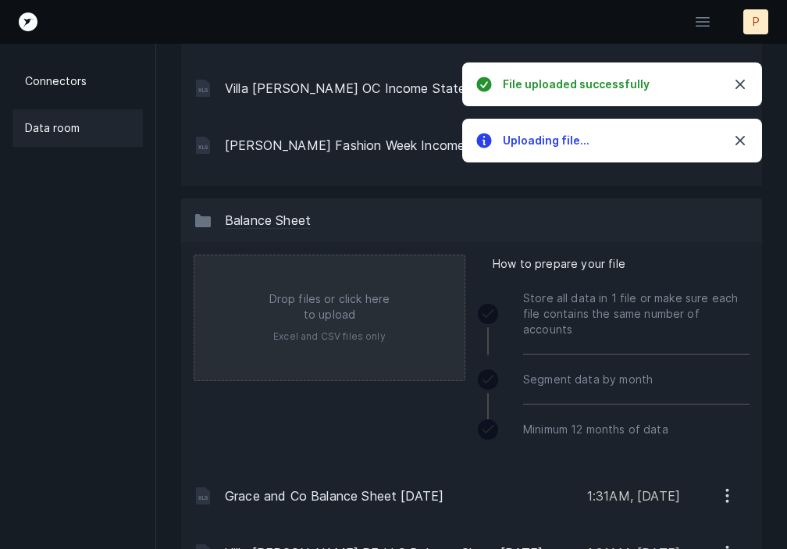
click at [308, 304] on input "file" at bounding box center [329, 317] width 270 height 125
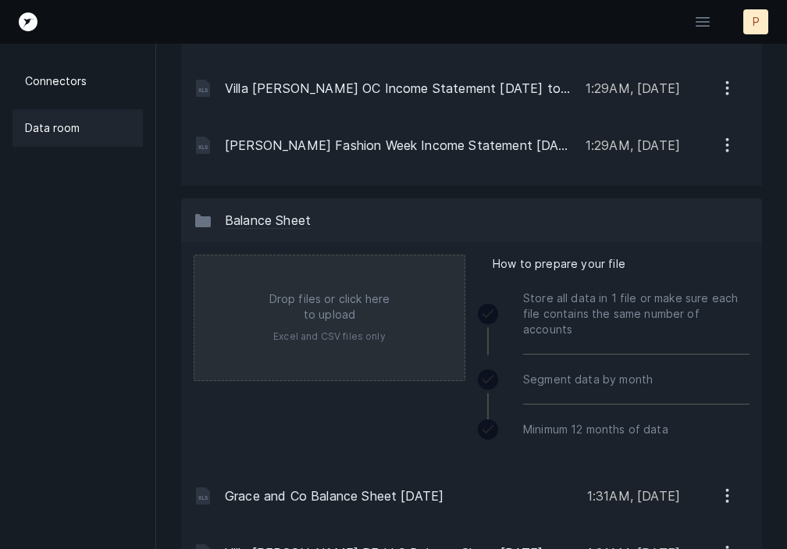
type input "C:\fakepath\Briere Real Estate Balance Sheet August 31 2025.xlsx"
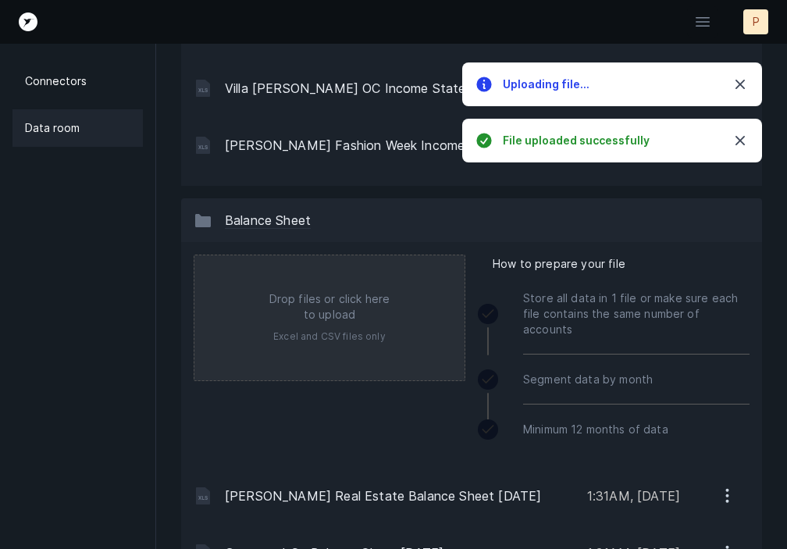
click at [308, 314] on input "file" at bounding box center [329, 317] width 270 height 125
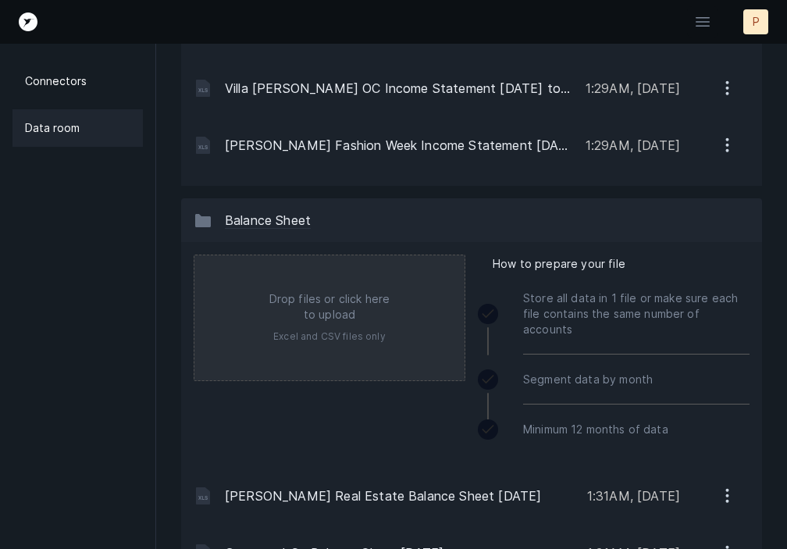
type input "C:\fakepath\Elevated Taste Catering Balance Sheet August 31 2025.xlsx"
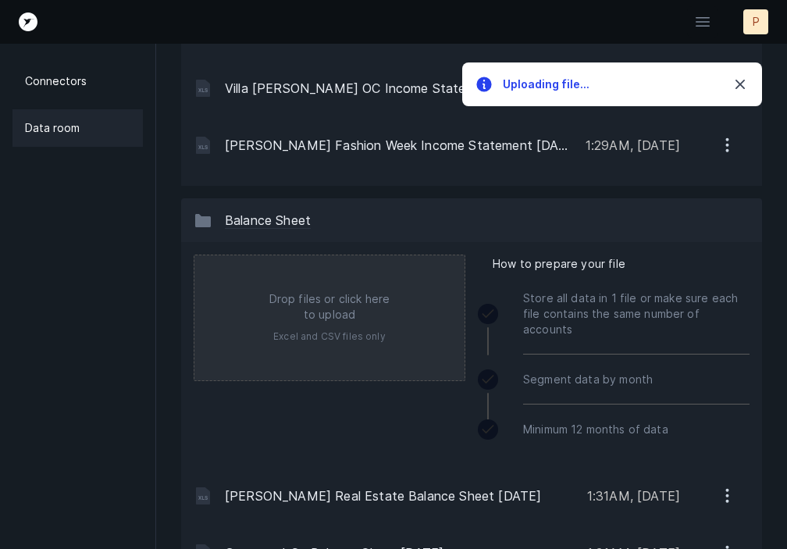
click at [303, 313] on input "file" at bounding box center [329, 317] width 270 height 125
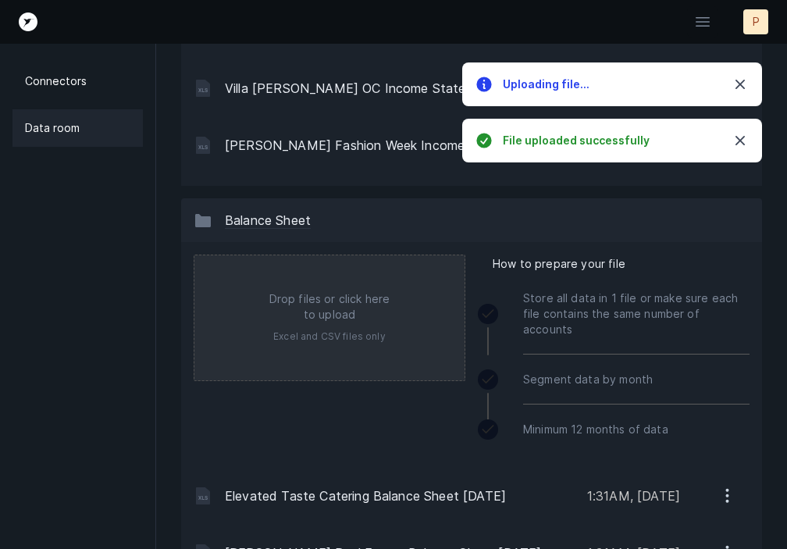
type input "C:\fakepath\GPMM Inc Balance Sheet August 31 2025.xlsx"
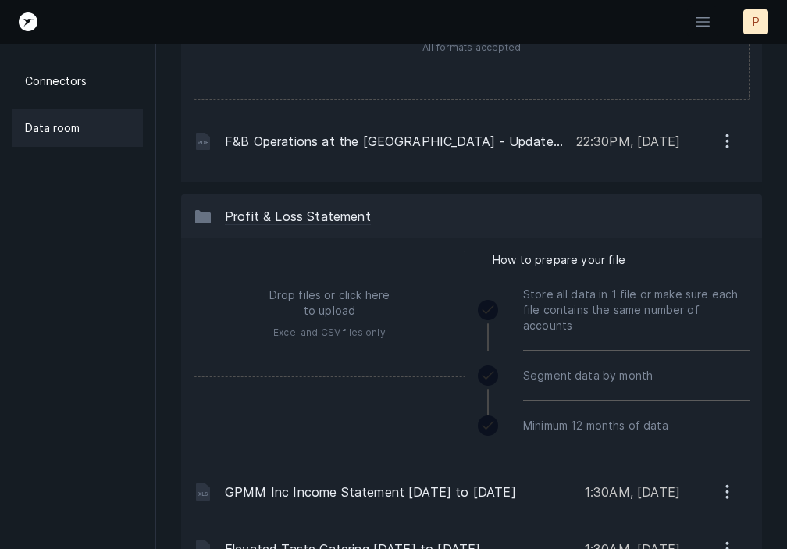
scroll to position [230, 0]
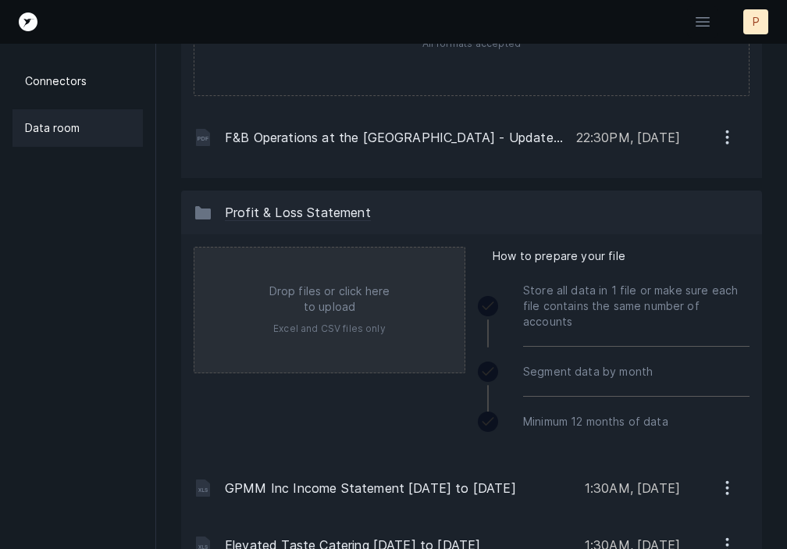
click at [365, 293] on input "file" at bounding box center [329, 309] width 270 height 125
type input "C:\fakepath\Briere Real Estate Income Statement 2024.xlsx"
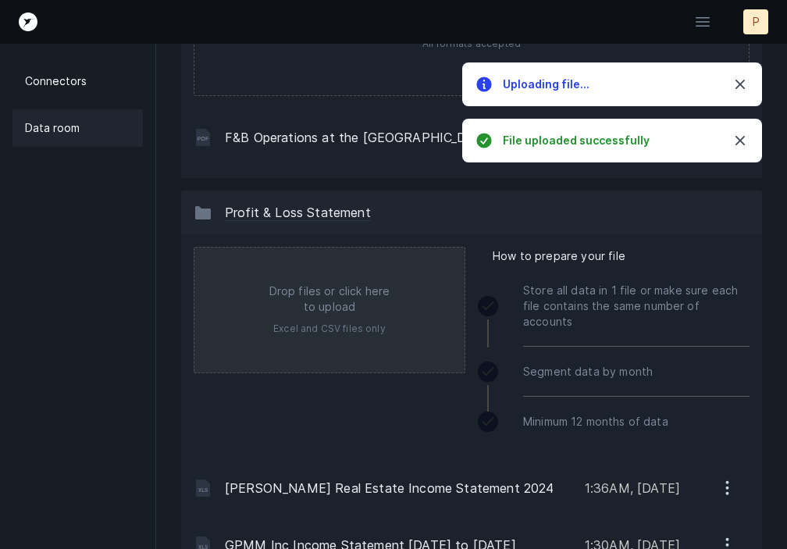
click at [326, 318] on input "file" at bounding box center [329, 309] width 270 height 125
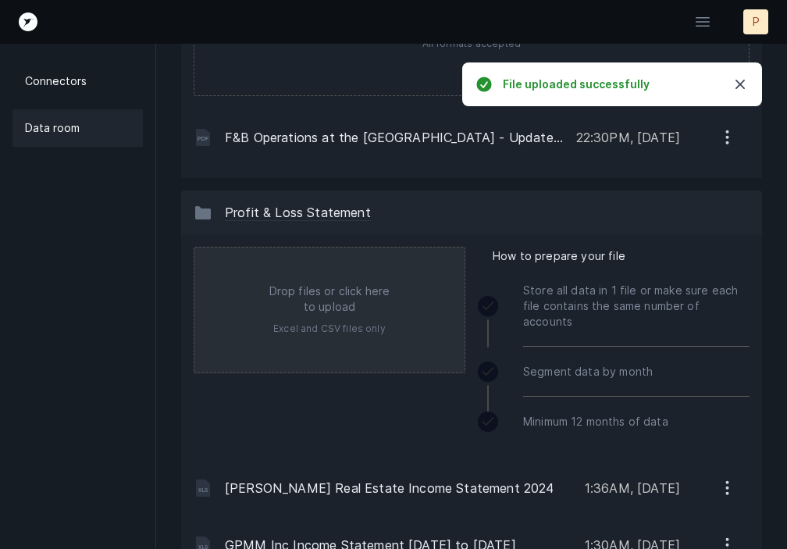
type input "C:\fakepath\Elevated Taste Catering Income Statement 2024.xlsx"
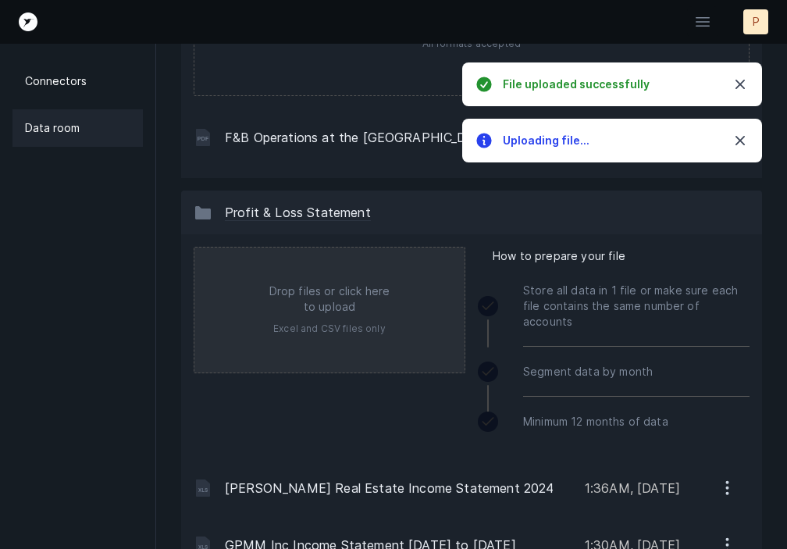
click at [312, 327] on input "file" at bounding box center [329, 309] width 270 height 125
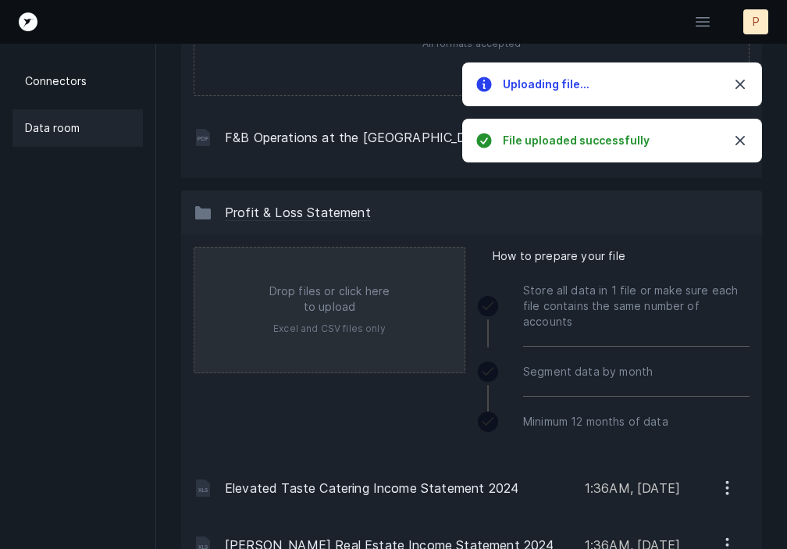
type input "C:\fakepath\GPMM, Inc. Income Statement 2024.xlsx"
click at [318, 318] on input "file" at bounding box center [329, 309] width 270 height 125
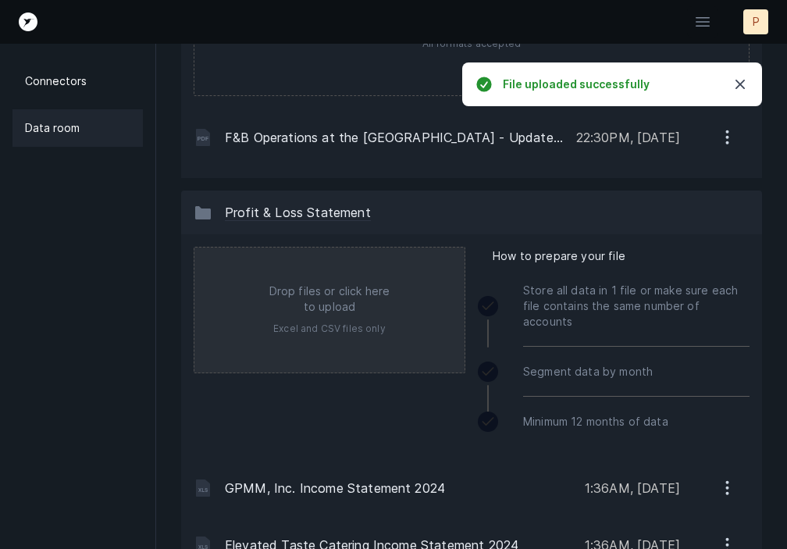
type input "C:\fakepath\Grace and Co Income Statement 2024.xlsx"
click at [310, 305] on input "file" at bounding box center [329, 309] width 270 height 125
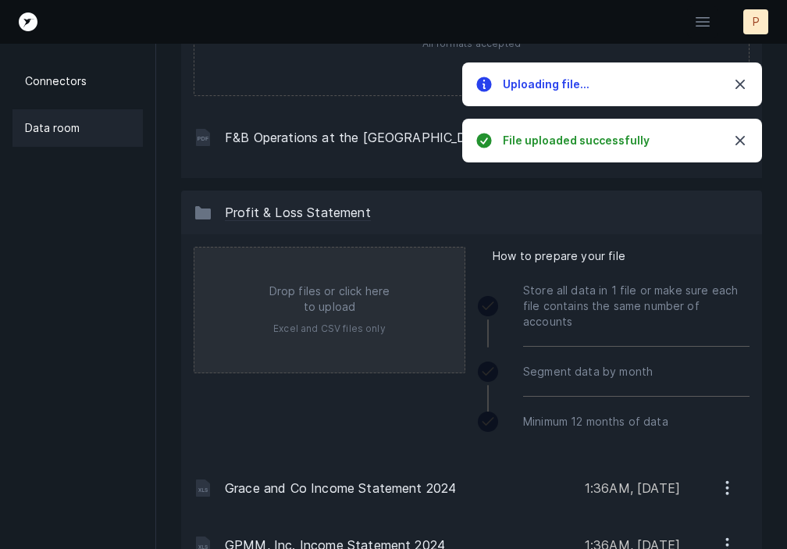
type input "C:\fakepath\Villa Parker Income Statement 2024.xlsx"
click at [319, 308] on input "file" at bounding box center [329, 309] width 270 height 125
type input "C:\fakepath\Villa Parker PB Real Estate Income Statement 2024.xlsx"
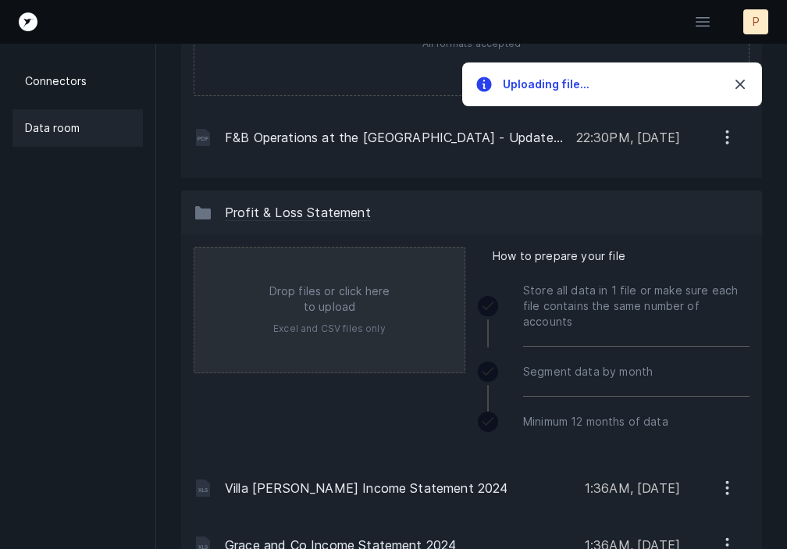
click at [287, 320] on input "file" at bounding box center [329, 309] width 270 height 125
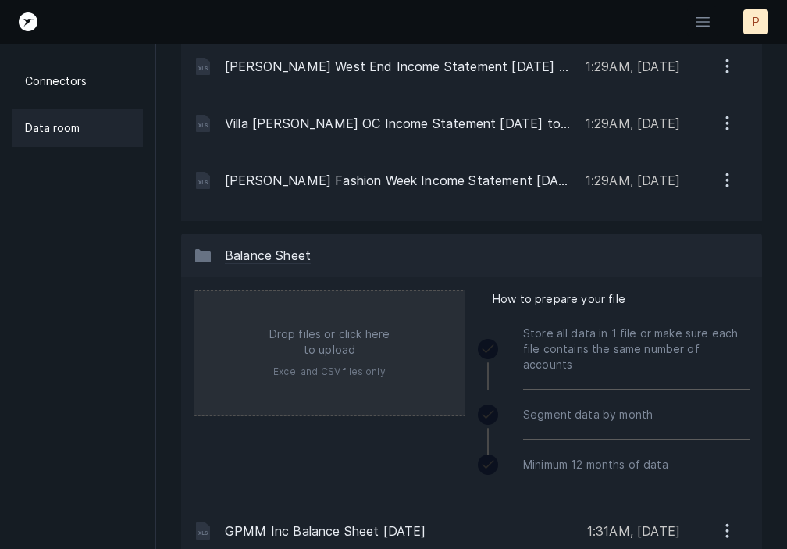
scroll to position [1340, 0]
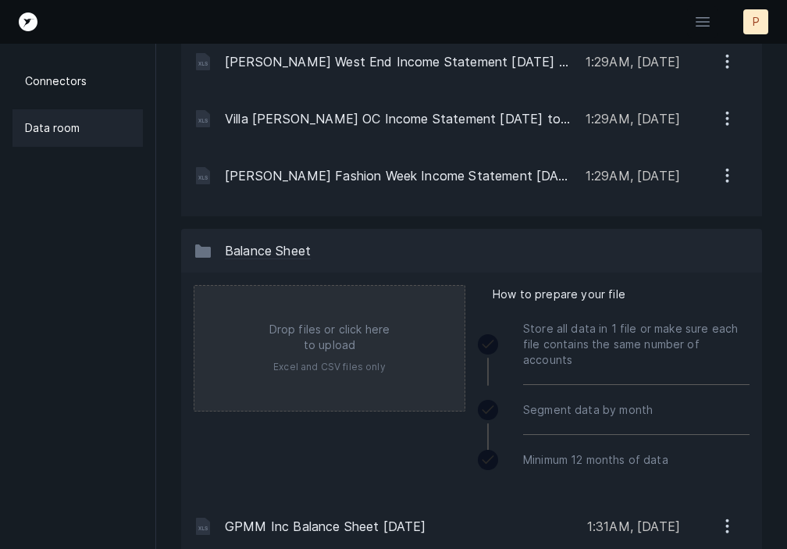
click at [348, 354] on input "file" at bounding box center [329, 348] width 270 height 125
type input "C:\fakepath\Elevated Taste Catering Balance Sheet 2024.xlsx"
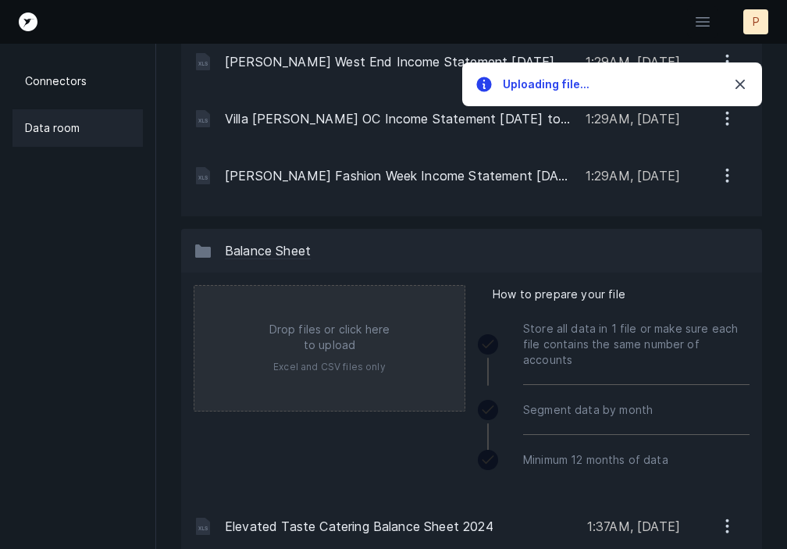
click at [347, 364] on input "file" at bounding box center [329, 348] width 270 height 125
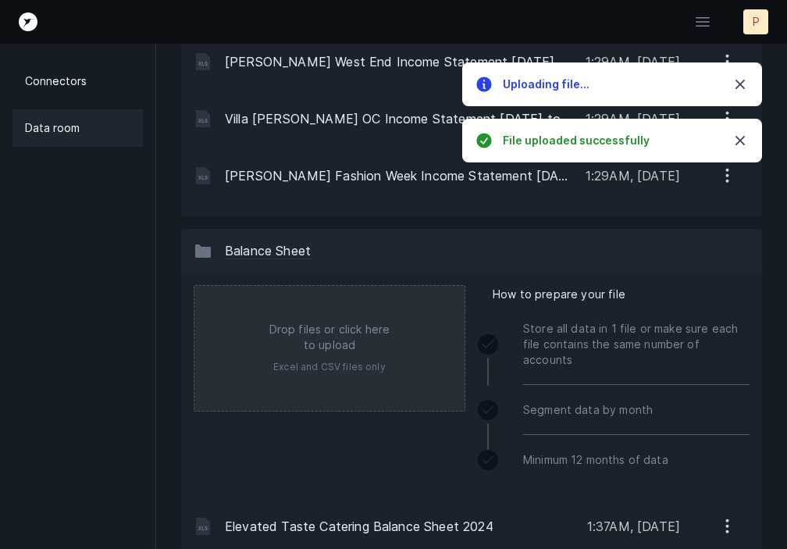
type input "C:\fakepath\GPMM, Inc. Balance Sheet 2024.xlsx"
click at [294, 365] on input "file" at bounding box center [329, 348] width 270 height 125
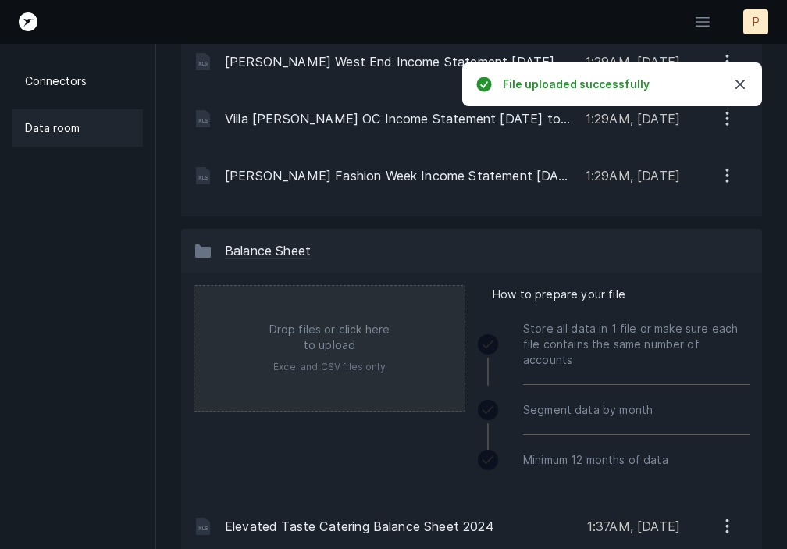
type input "C:\fakepath\Grace and Co Balance Sheet 2024.xlsx"
click at [293, 368] on input "file" at bounding box center [329, 348] width 270 height 125
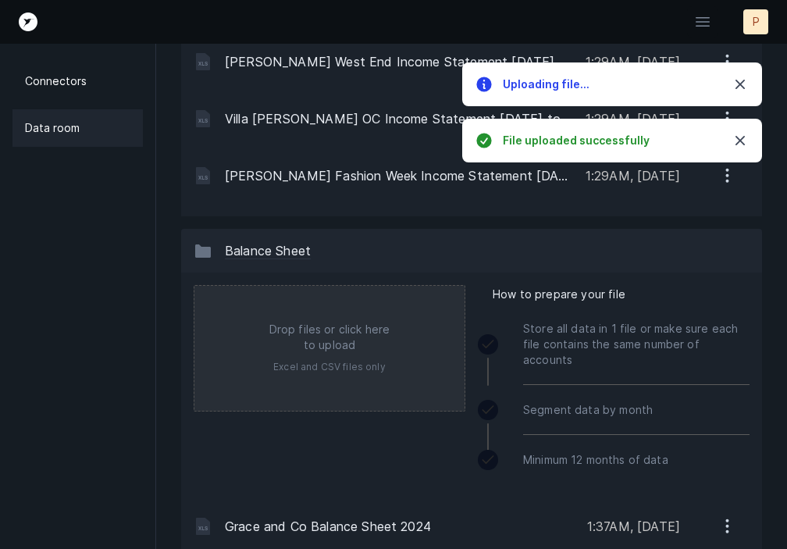
type input "C:\fakepath\Villa Parker 2024 Balance Sheet.xlsx"
click at [292, 357] on input "file" at bounding box center [329, 348] width 270 height 125
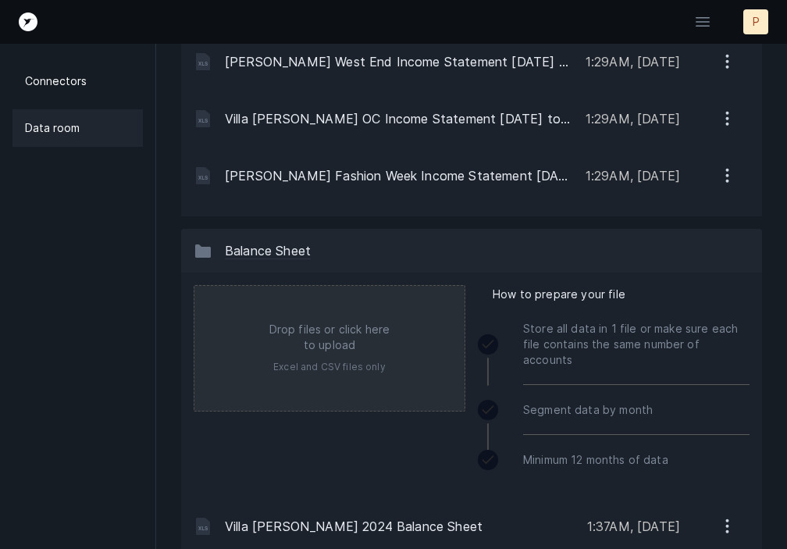
type input "C:\fakepath\Villa Parker PB Real Estate Balance Sheet 2024.xlsx"
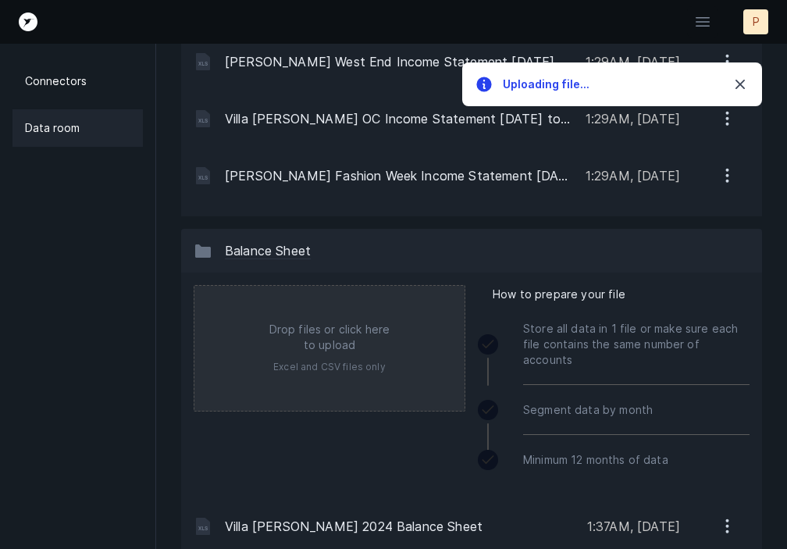
click at [279, 336] on input "file" at bounding box center [329, 348] width 270 height 125
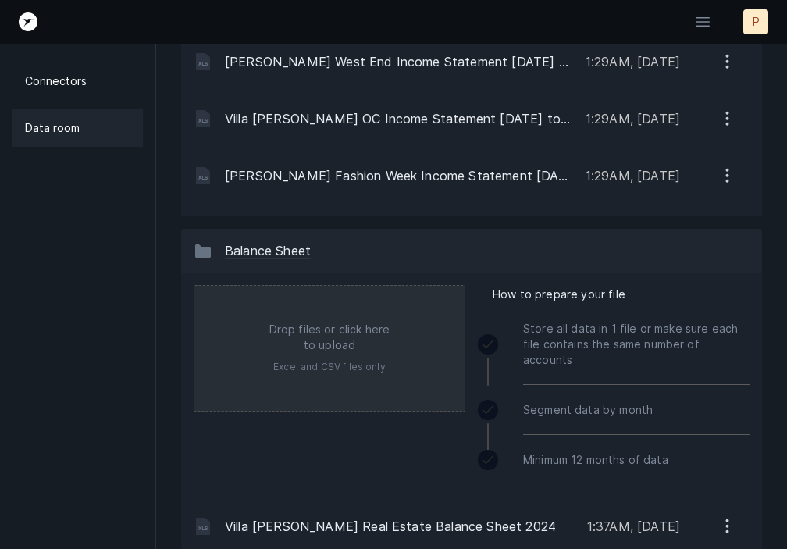
type input "C:\fakepath\Villa Parker 2024 Balance Sheet.xlsx"
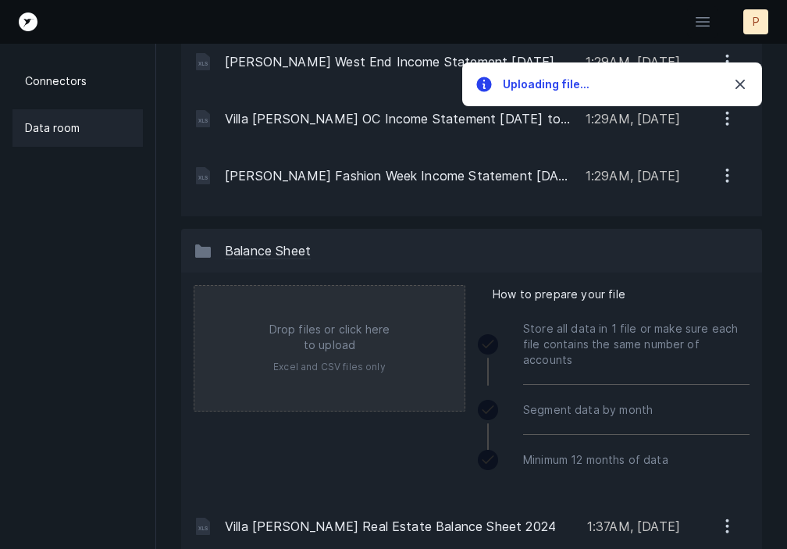
click at [298, 370] on input "file" at bounding box center [329, 348] width 270 height 125
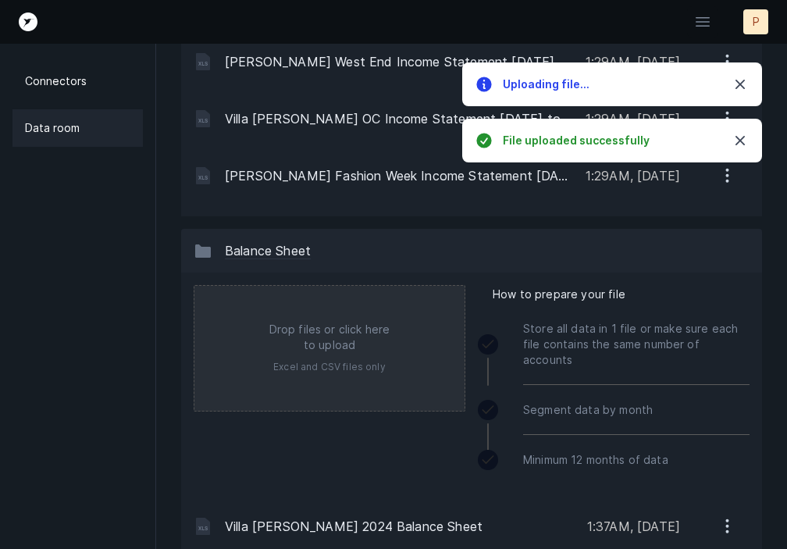
type input "C:\fakepath\Briere Real Estate Balance Sheet 2024.xlsx"
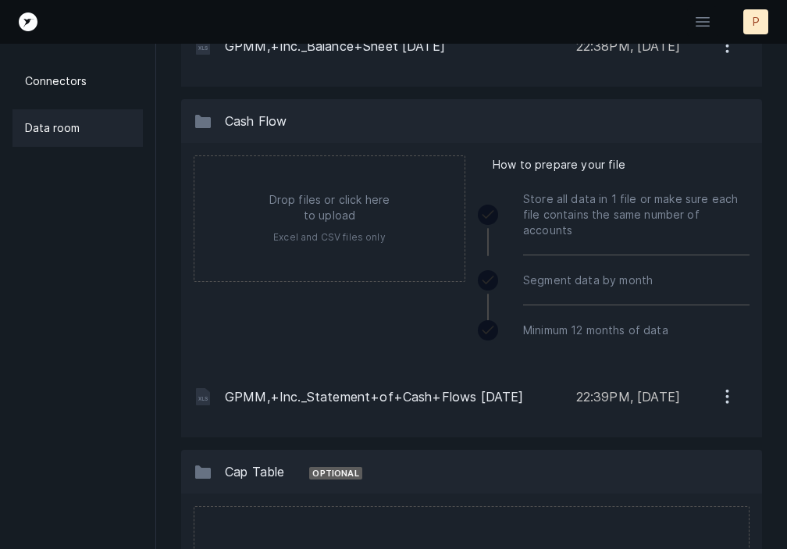
scroll to position [2676, 0]
click at [723, 386] on icon "button" at bounding box center [727, 396] width 20 height 20
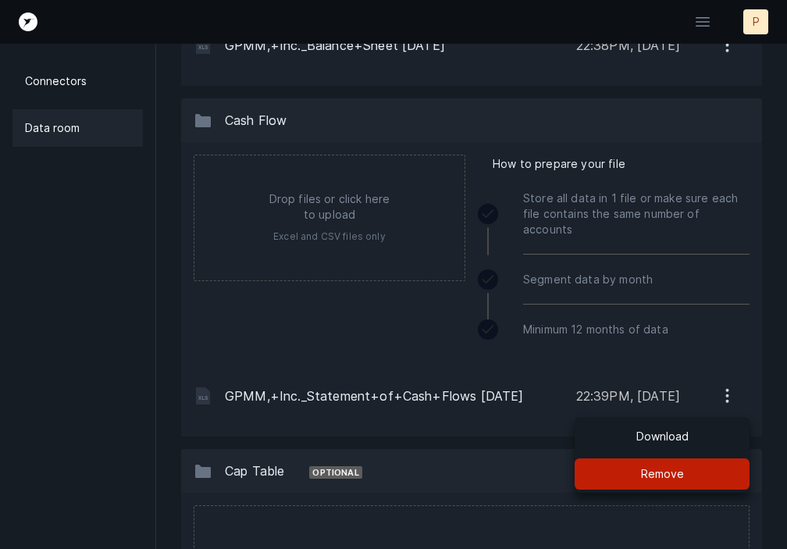
click at [656, 464] on p "Remove" at bounding box center [662, 473] width 43 height 19
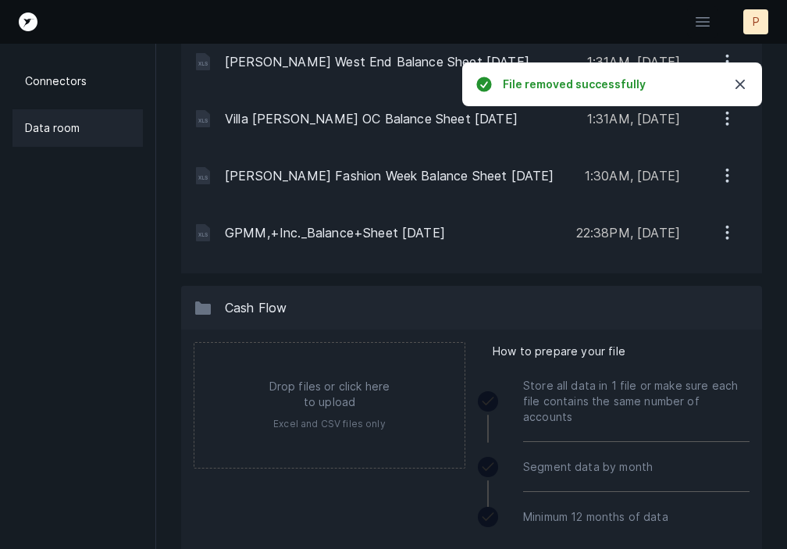
scroll to position [2469, 0]
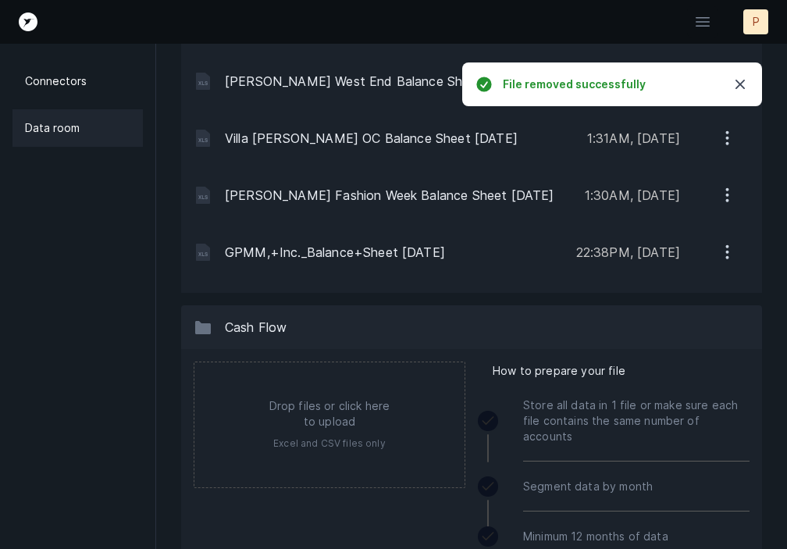
click at [731, 242] on icon "button" at bounding box center [727, 252] width 20 height 20
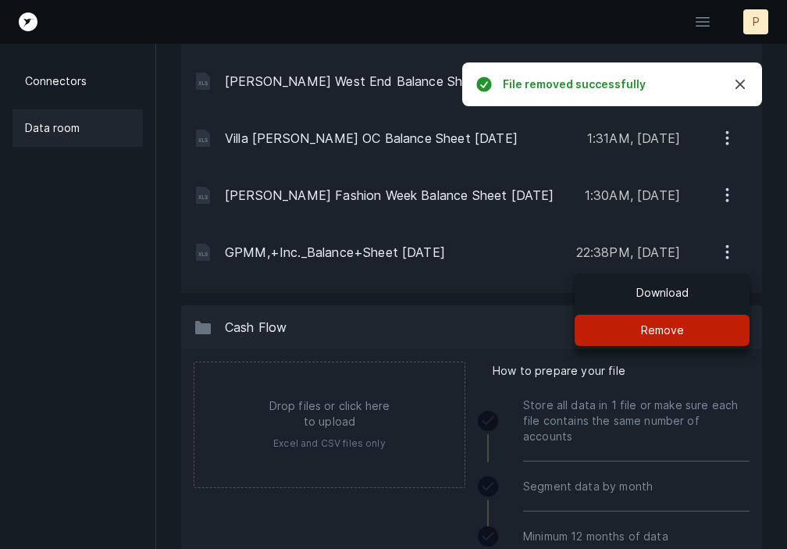
click at [692, 315] on button "Remove" at bounding box center [661, 330] width 175 height 31
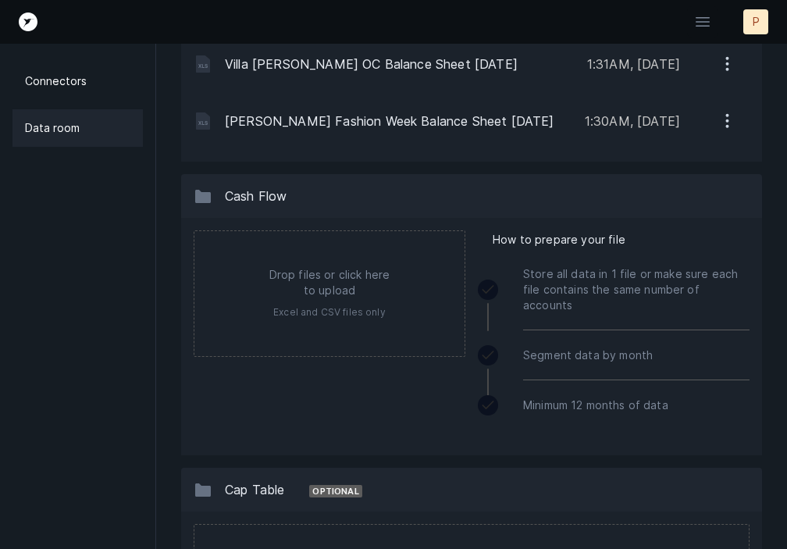
scroll to position [2588, 0]
